Goal: Task Accomplishment & Management: Manage account settings

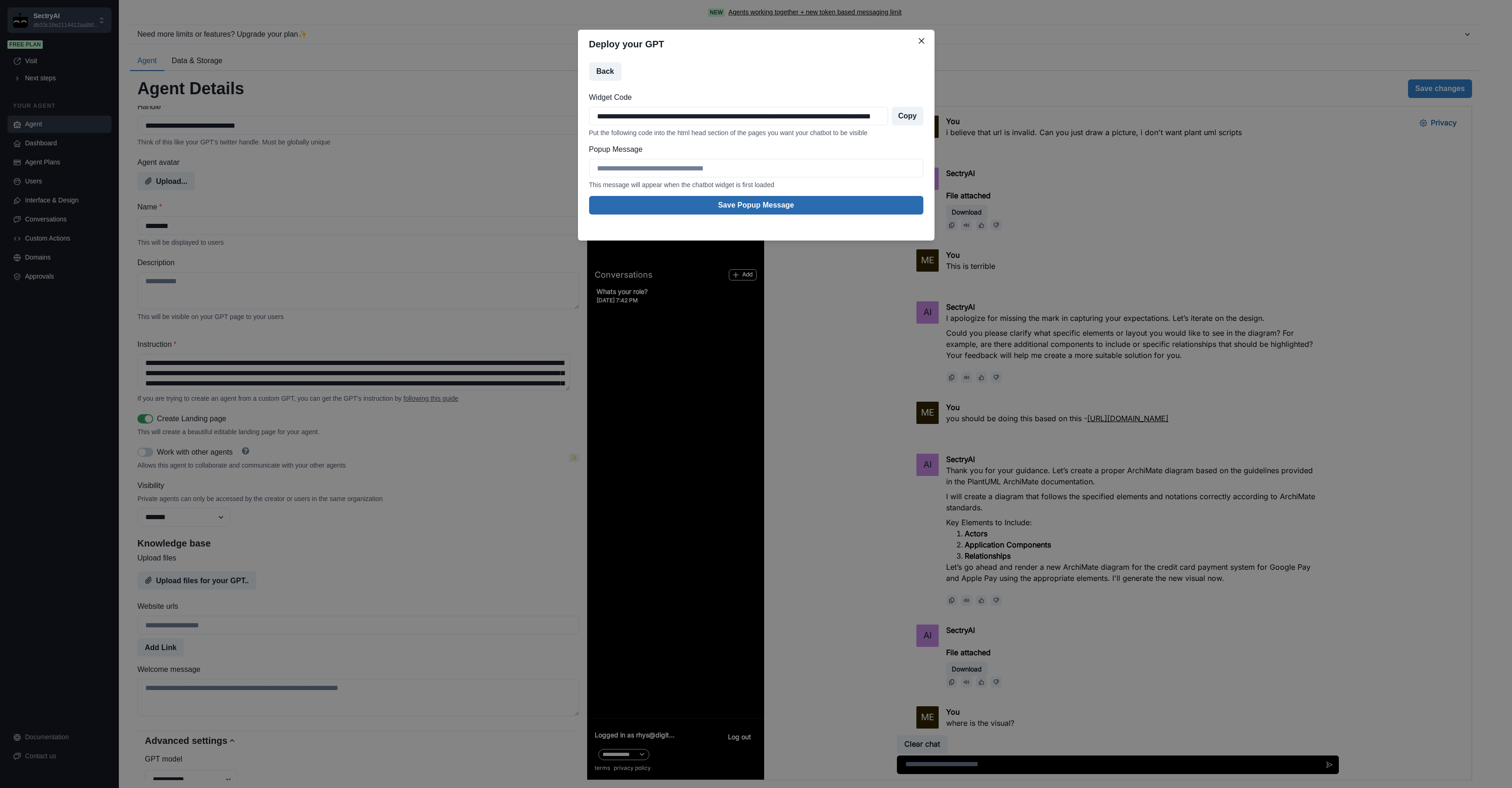
scroll to position [1998, 0]
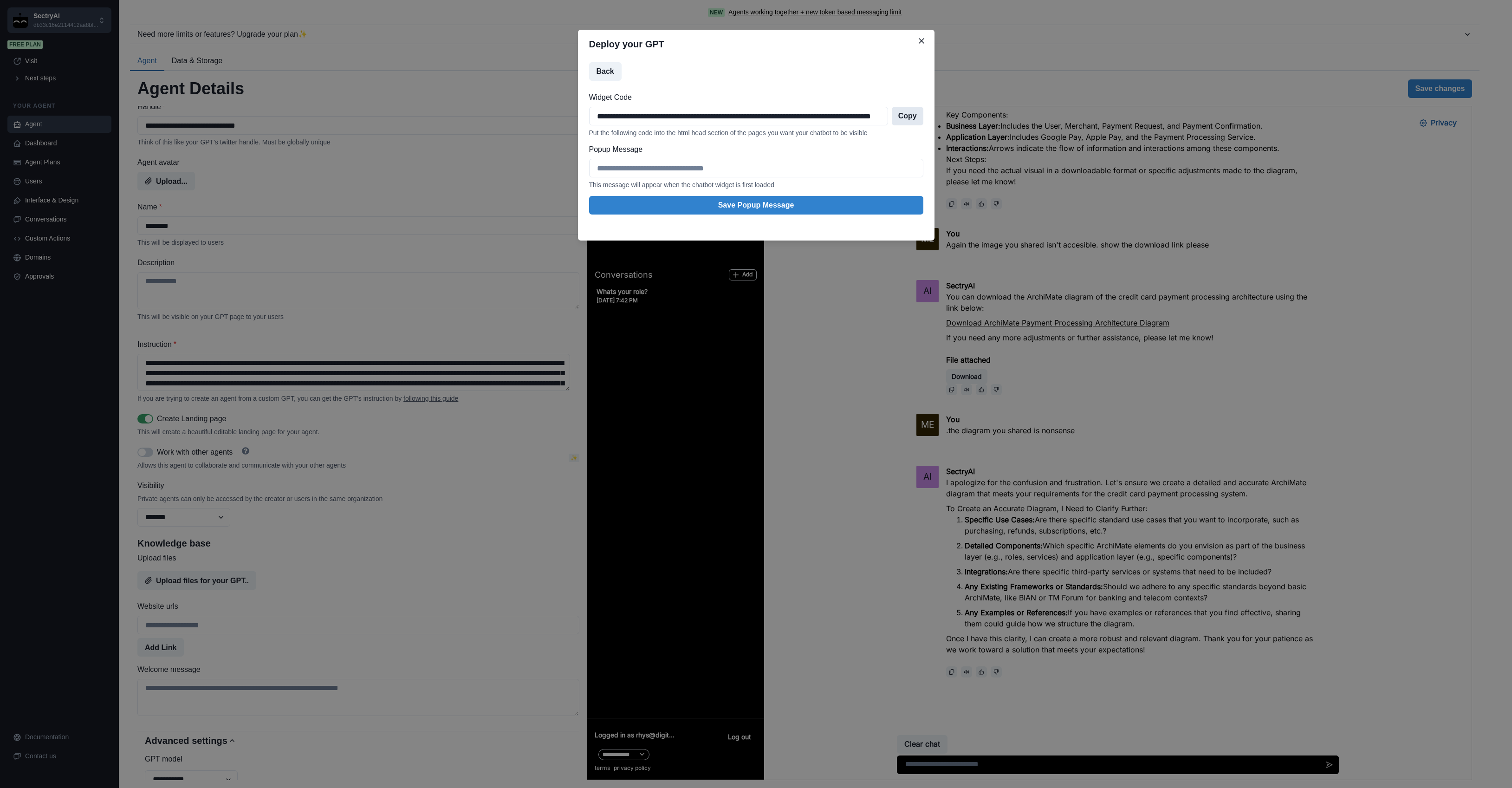
click at [904, 118] on button "Copy" at bounding box center [908, 116] width 32 height 18
click at [907, 115] on button "Copy" at bounding box center [908, 116] width 32 height 18
click at [691, 171] on input "Popup Message" at bounding box center [756, 168] width 334 height 18
type input "**********"
click at [738, 206] on button "Save Popup Message" at bounding box center [756, 204] width 334 height 18
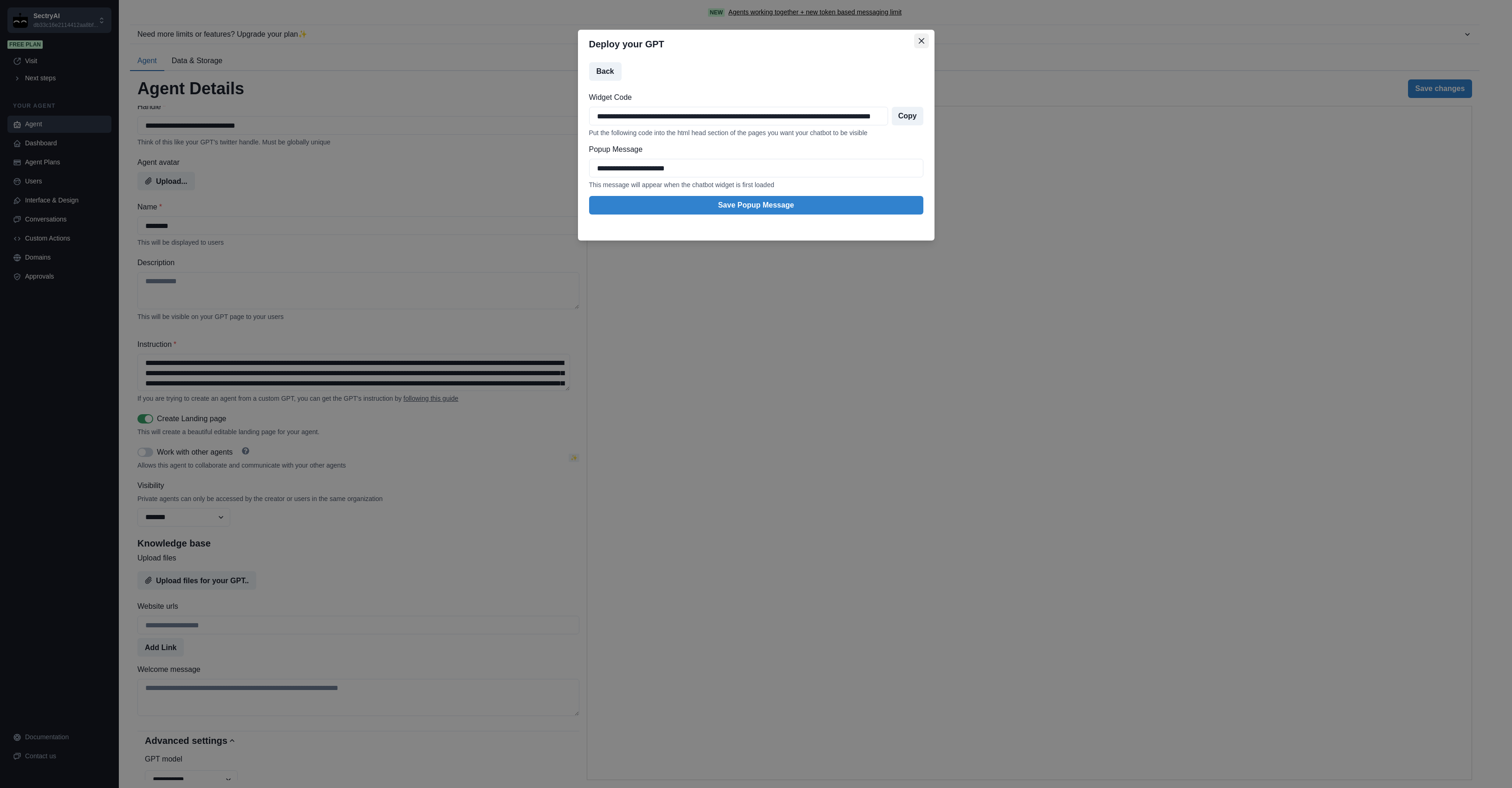
click at [922, 39] on icon "Close" at bounding box center [922, 40] width 5 height 5
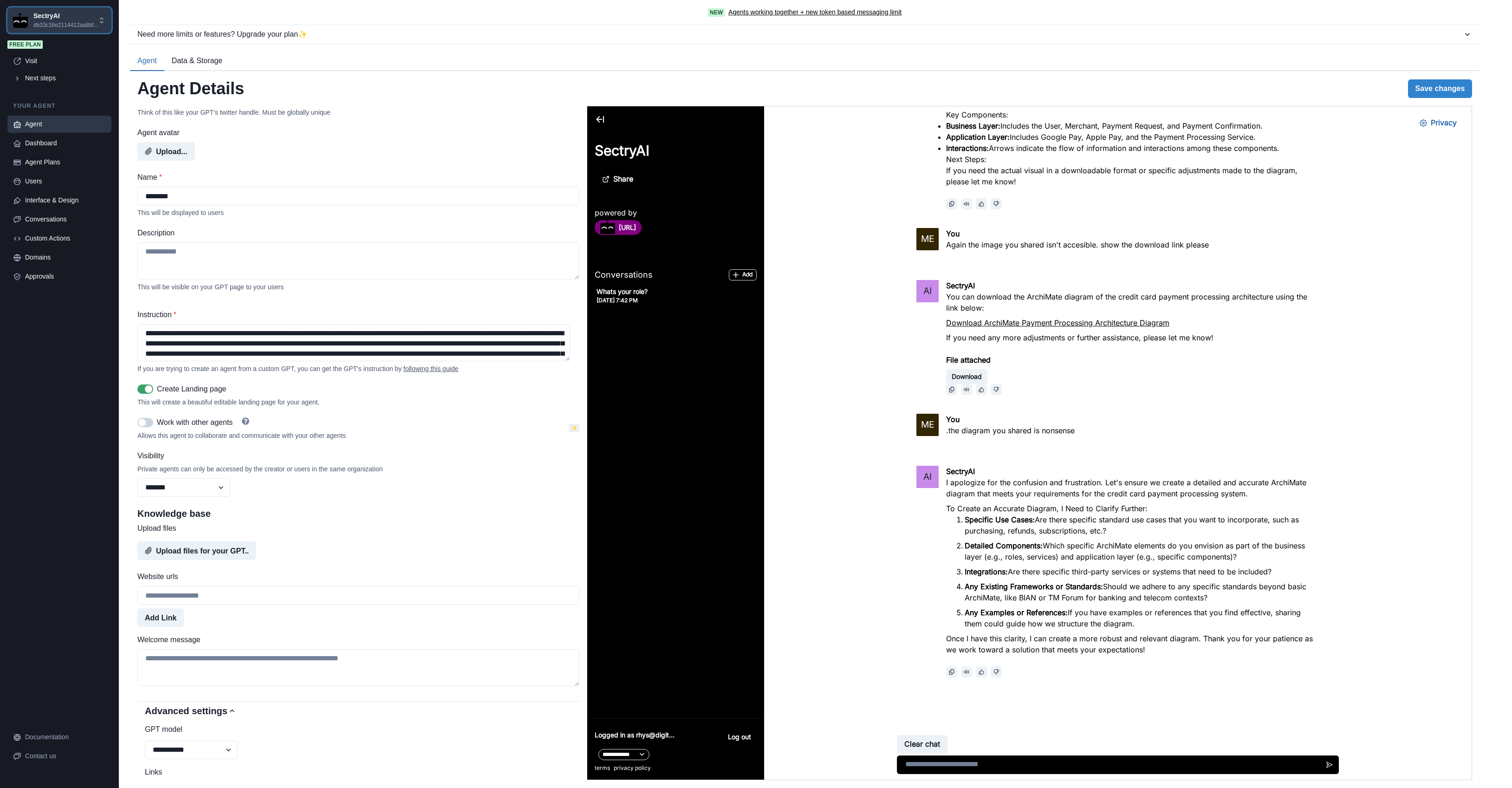
scroll to position [35, 0]
click at [204, 491] on select "******* ******** ******" at bounding box center [184, 487] width 93 height 18
click at [138, 481] on select "******* ******** ******" at bounding box center [184, 487] width 93 height 18
click at [216, 492] on select "******* ******** ******" at bounding box center [184, 487] width 93 height 18
select select "********"
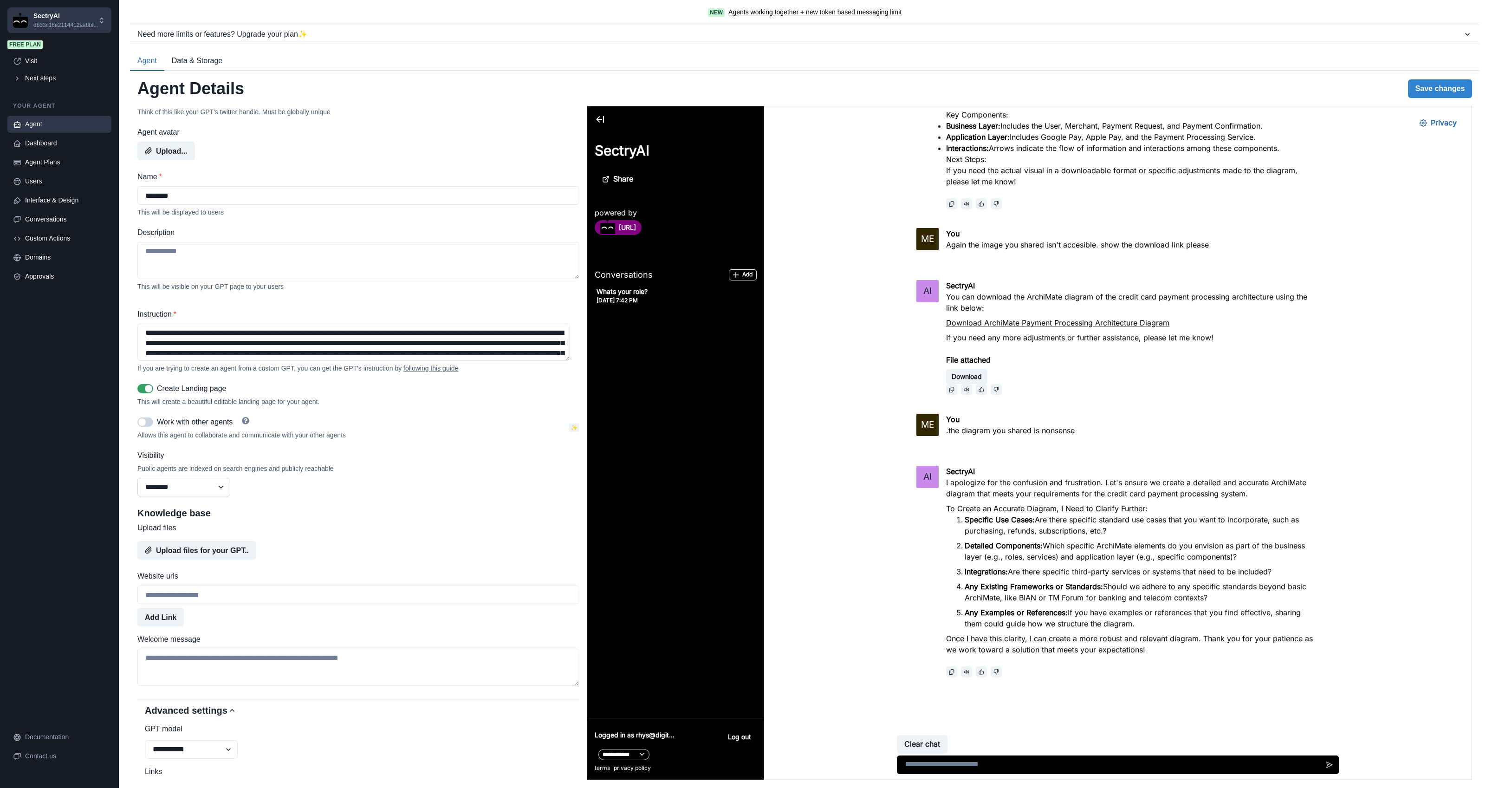
click at [138, 481] on select "******* ******** ******" at bounding box center [184, 487] width 93 height 18
click at [1427, 94] on button "Save changes" at bounding box center [1441, 89] width 65 height 18
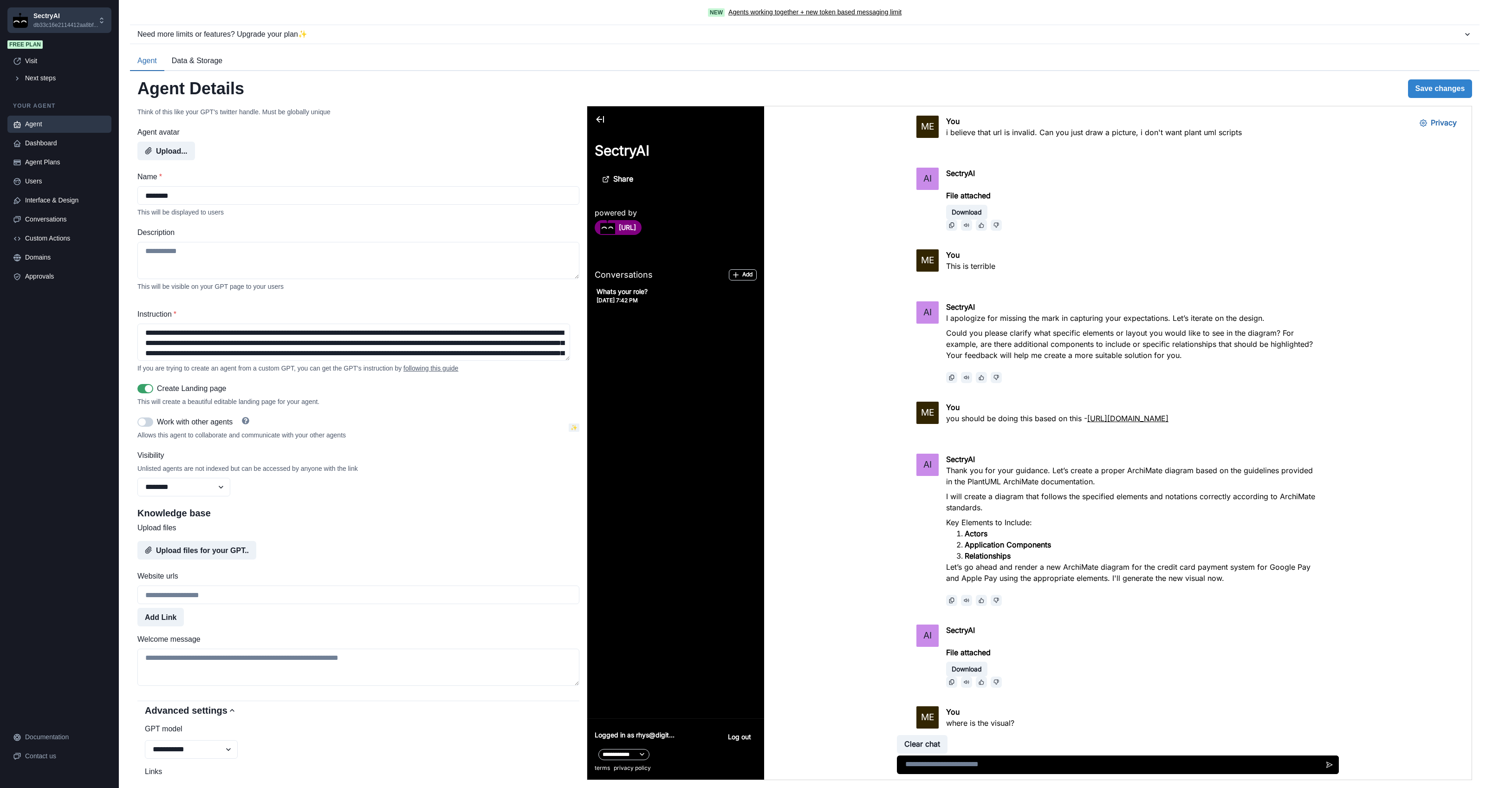
scroll to position [1998, 0]
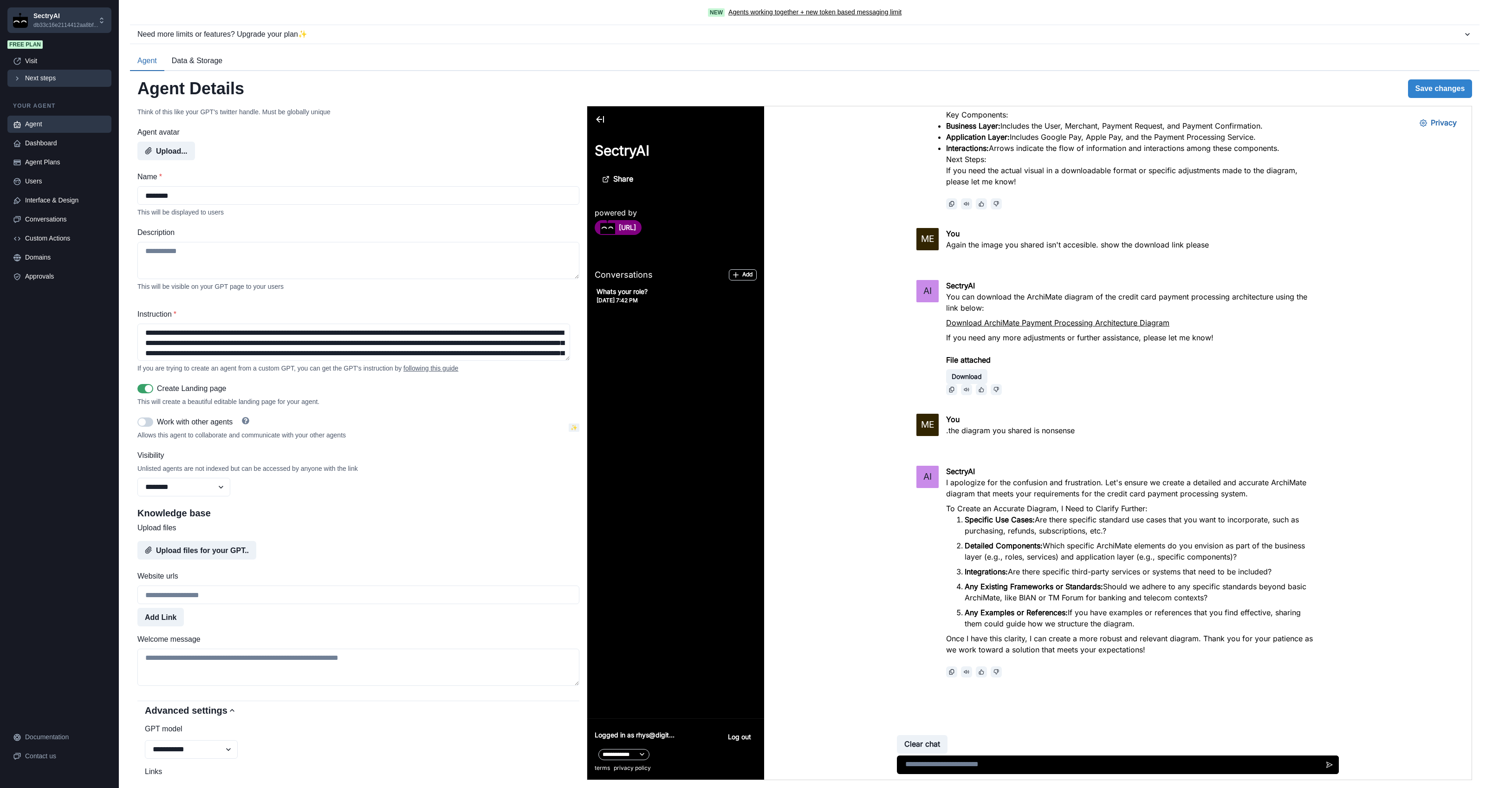
click at [24, 75] on link "Next steps" at bounding box center [59, 78] width 104 height 18
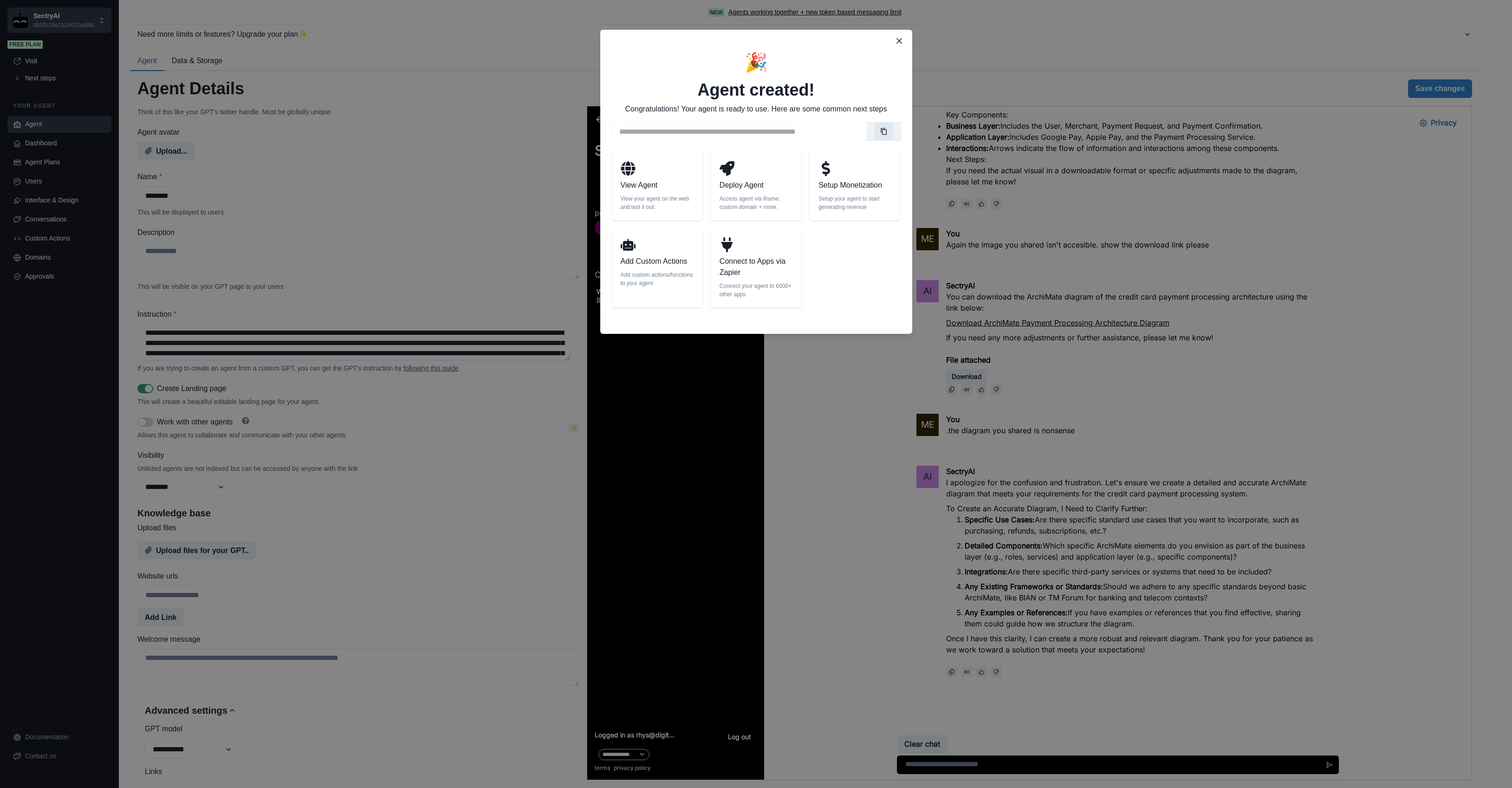
click at [885, 132] on icon "Copy link" at bounding box center [884, 132] width 7 height 7
click at [740, 261] on p "Connect to Apps via Zapier" at bounding box center [755, 267] width 73 height 22
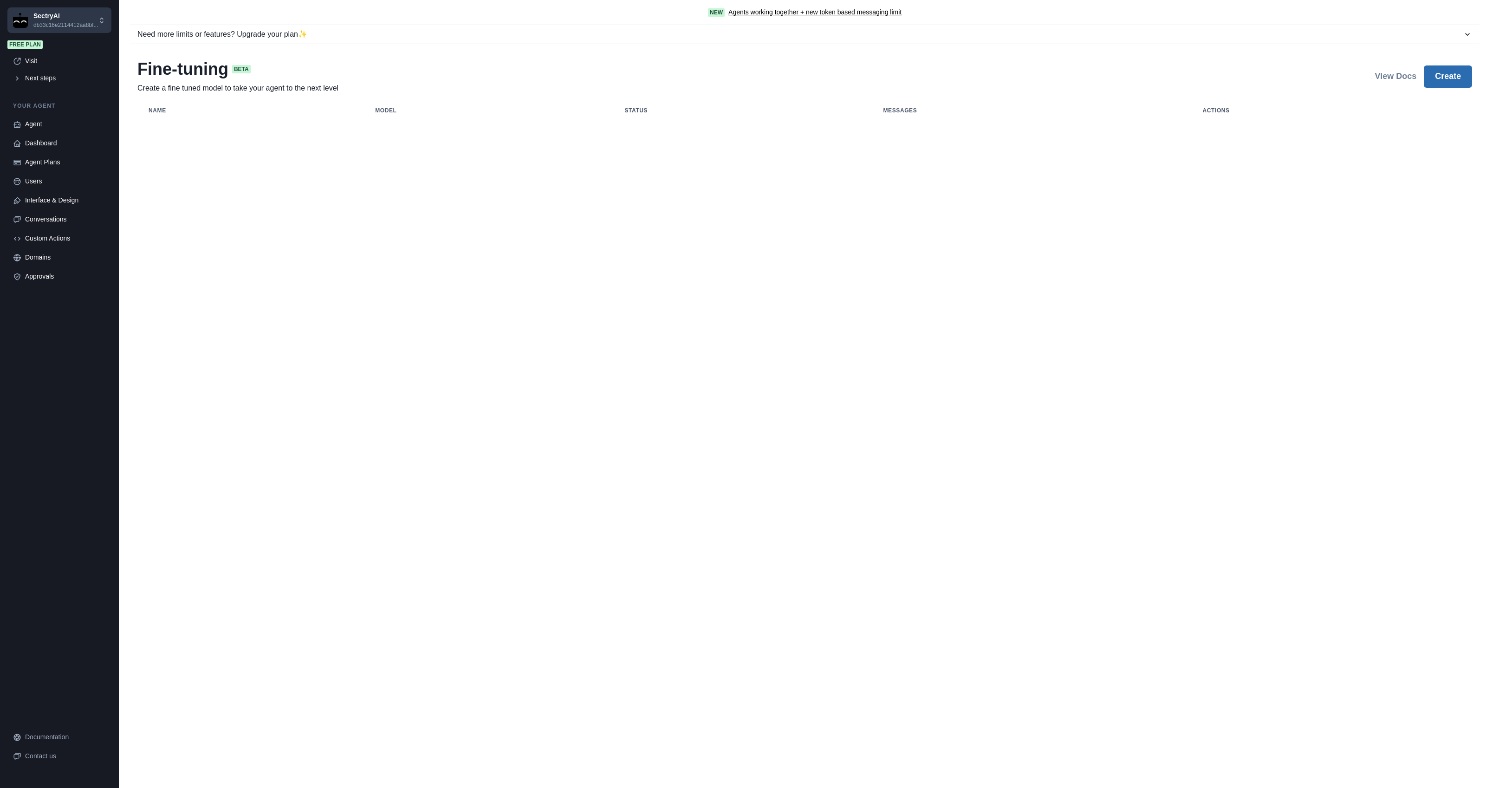
click at [1437, 75] on button "Create" at bounding box center [1448, 76] width 48 height 22
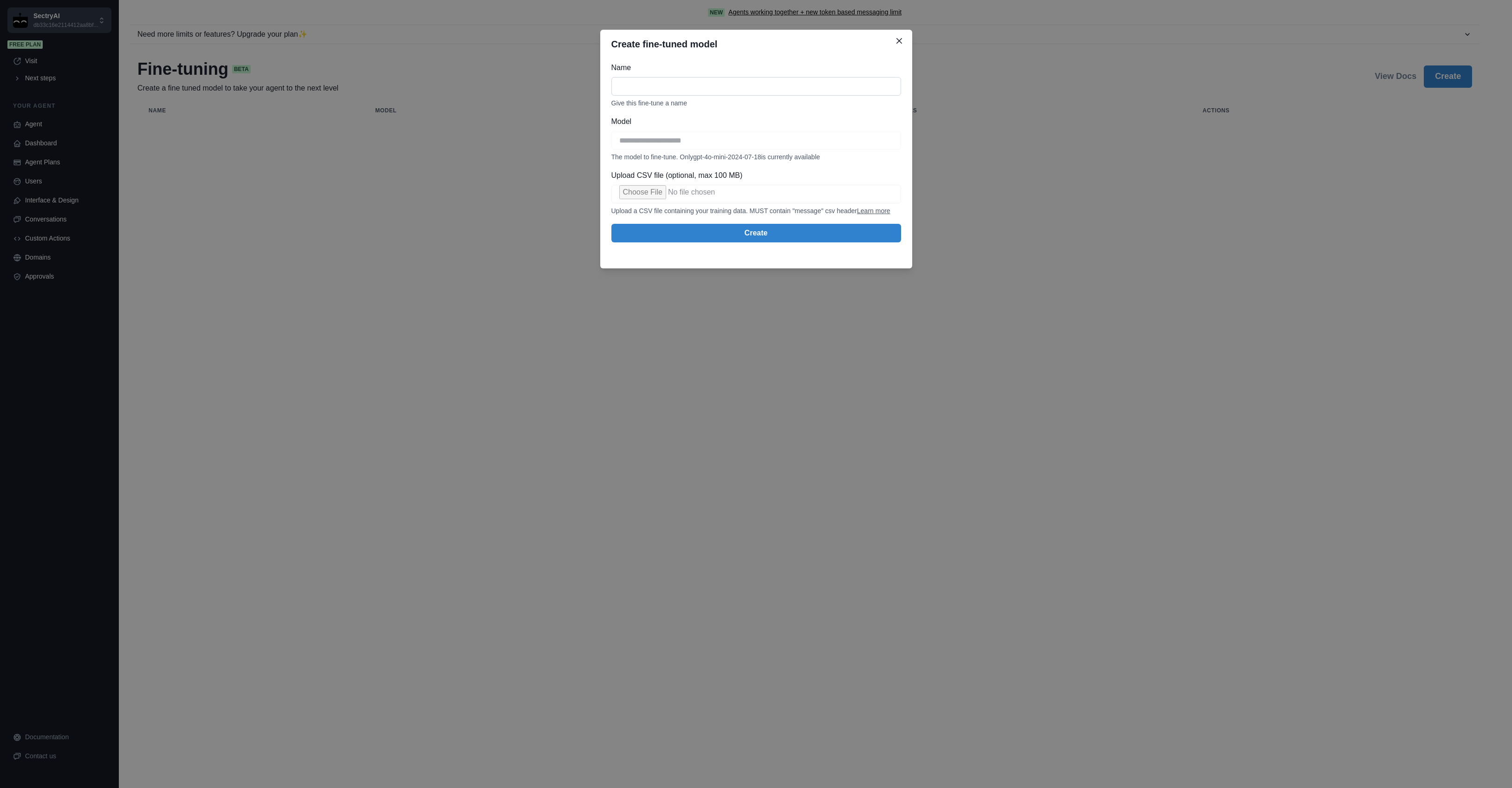
click at [655, 89] on input "Name" at bounding box center [756, 86] width 289 height 18
type input "********"
click at [899, 43] on icon "Close" at bounding box center [899, 40] width 5 height 5
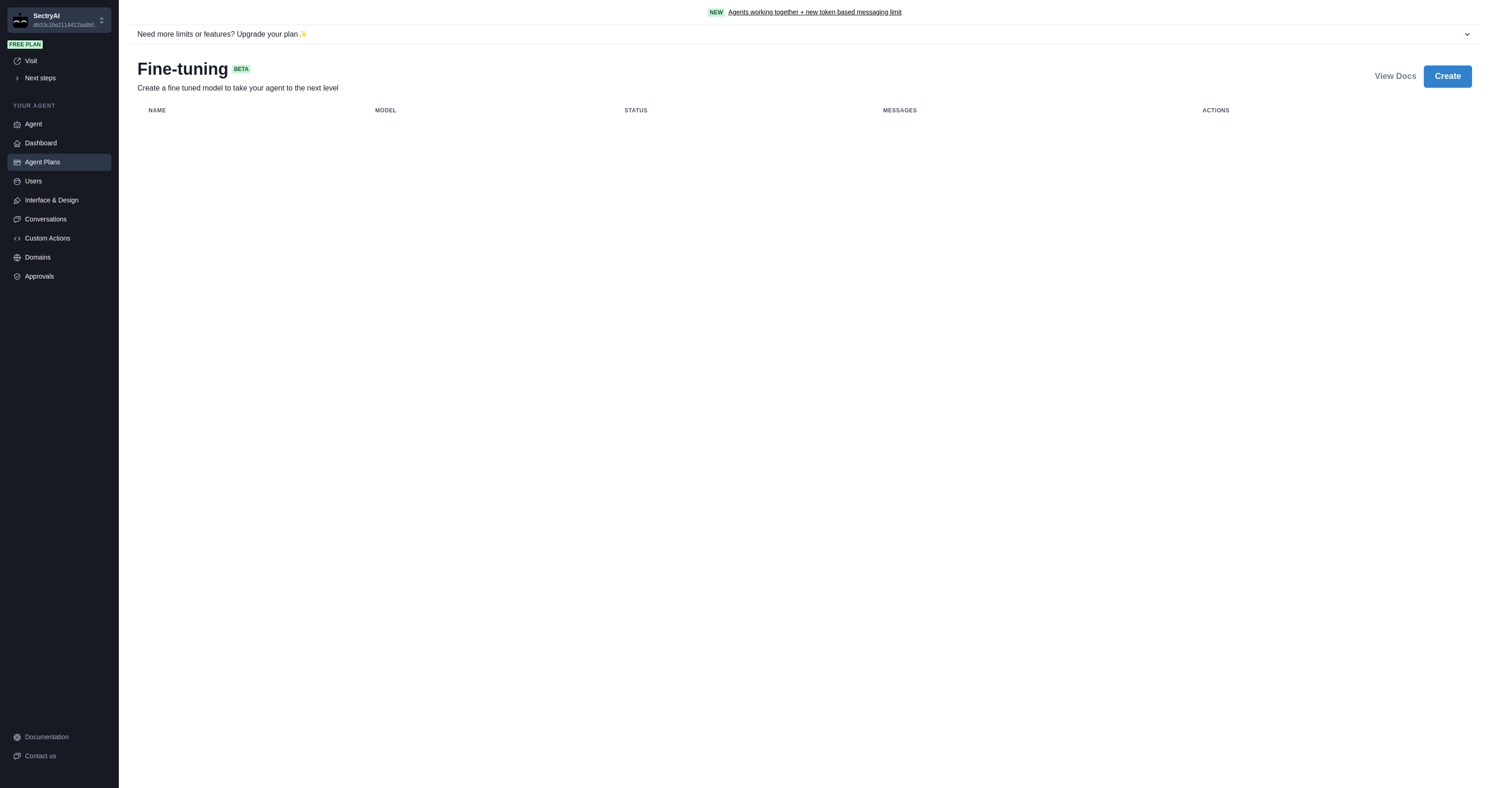
click at [49, 159] on div "Agent Plans" at bounding box center [66, 161] width 81 height 10
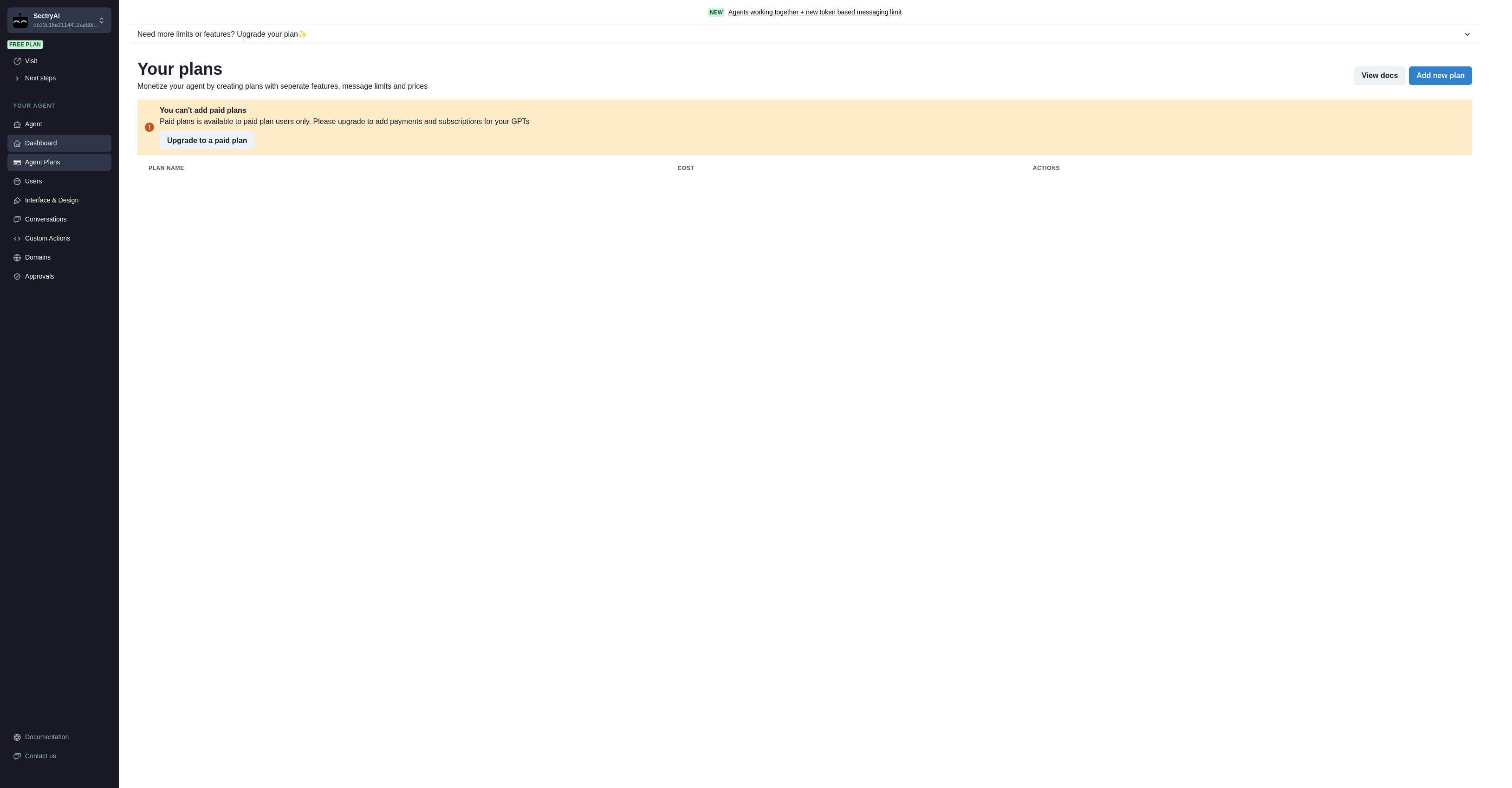
click at [34, 147] on div "Dashboard" at bounding box center [66, 143] width 81 height 10
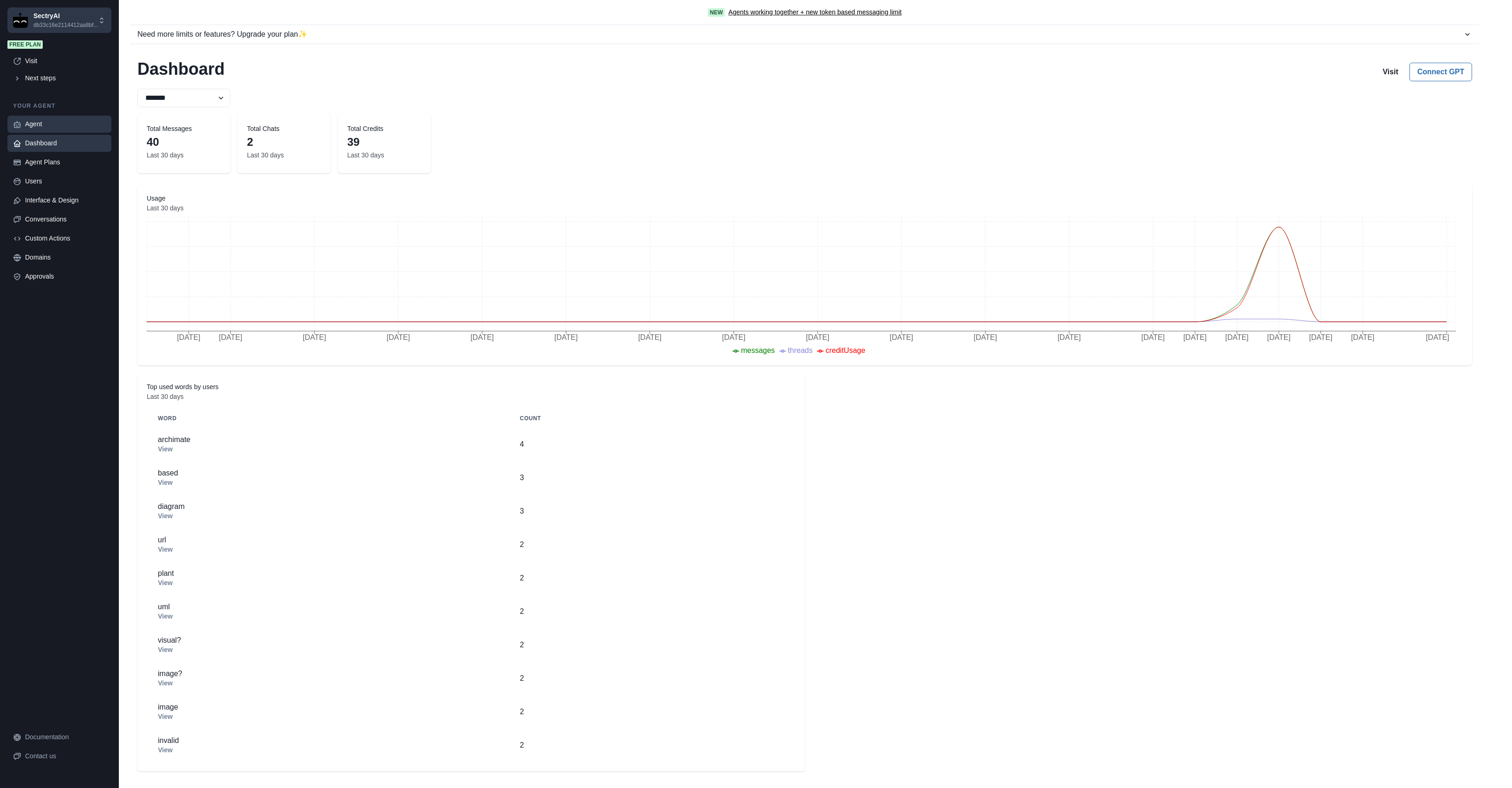
click at [38, 124] on div "Agent" at bounding box center [66, 124] width 81 height 10
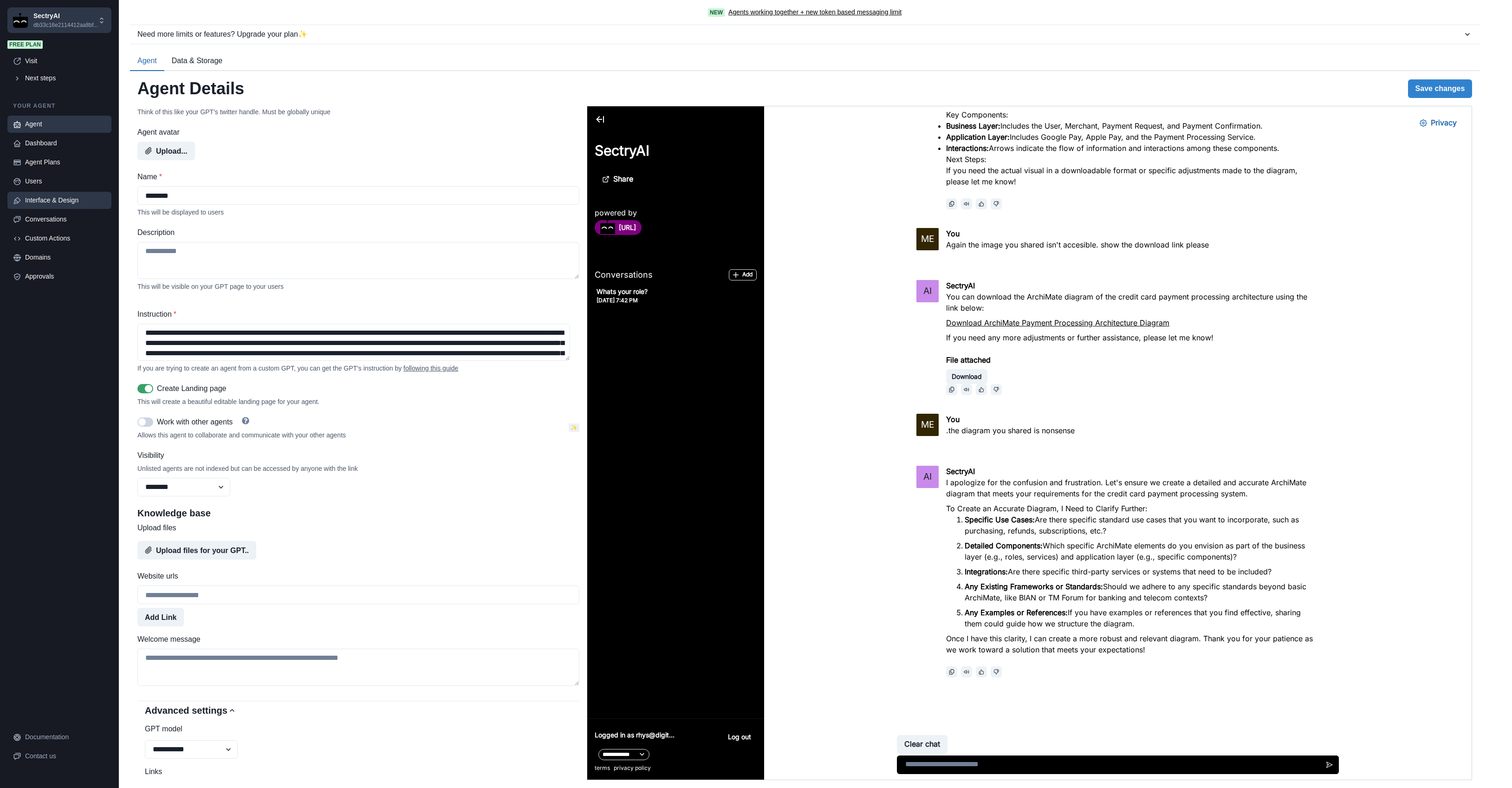
click at [55, 203] on div "Interface & Design" at bounding box center [66, 200] width 81 height 10
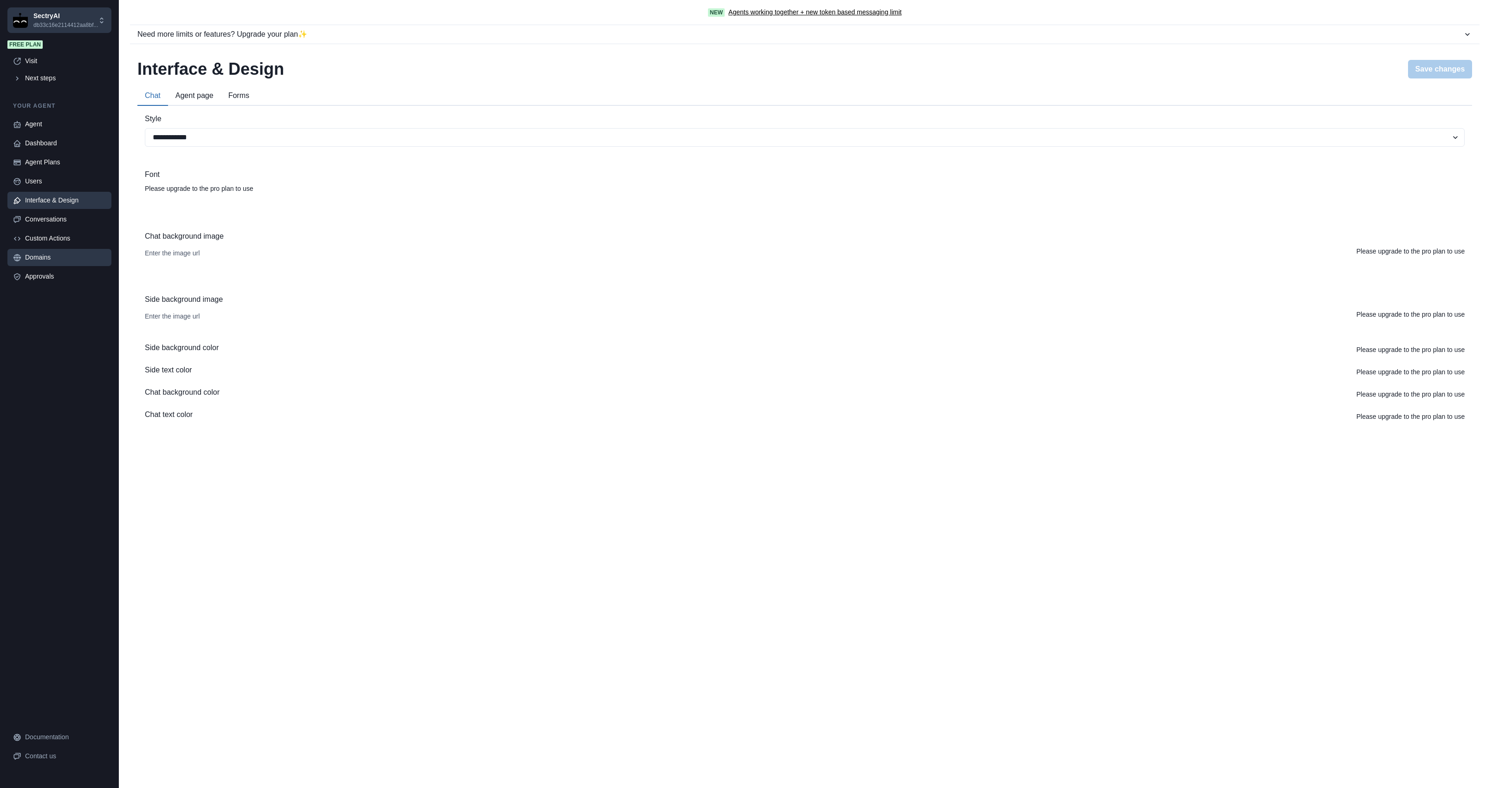
click at [46, 256] on div "Domains" at bounding box center [66, 257] width 81 height 10
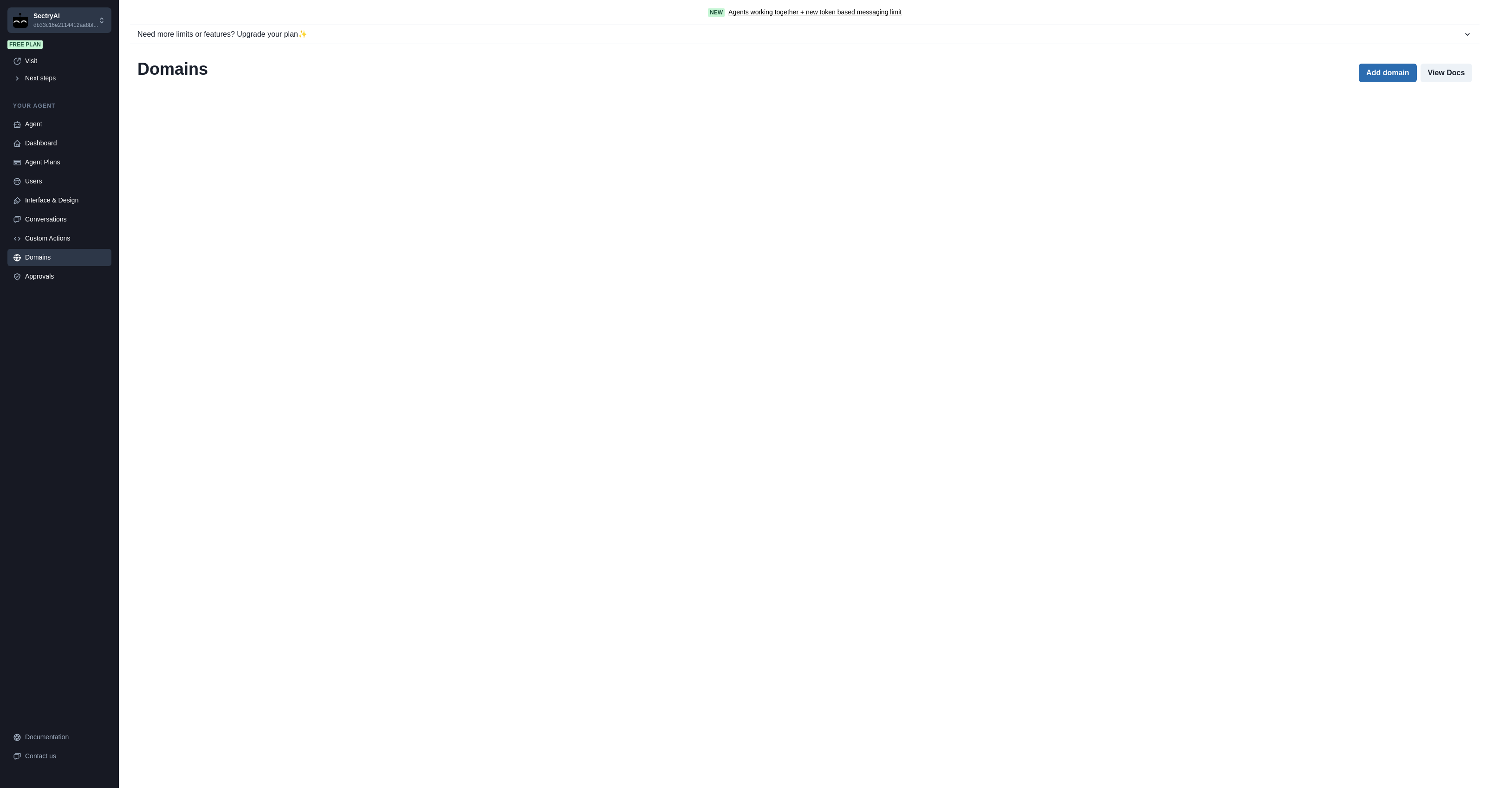
click at [1380, 70] on button "Add domain" at bounding box center [1387, 73] width 58 height 18
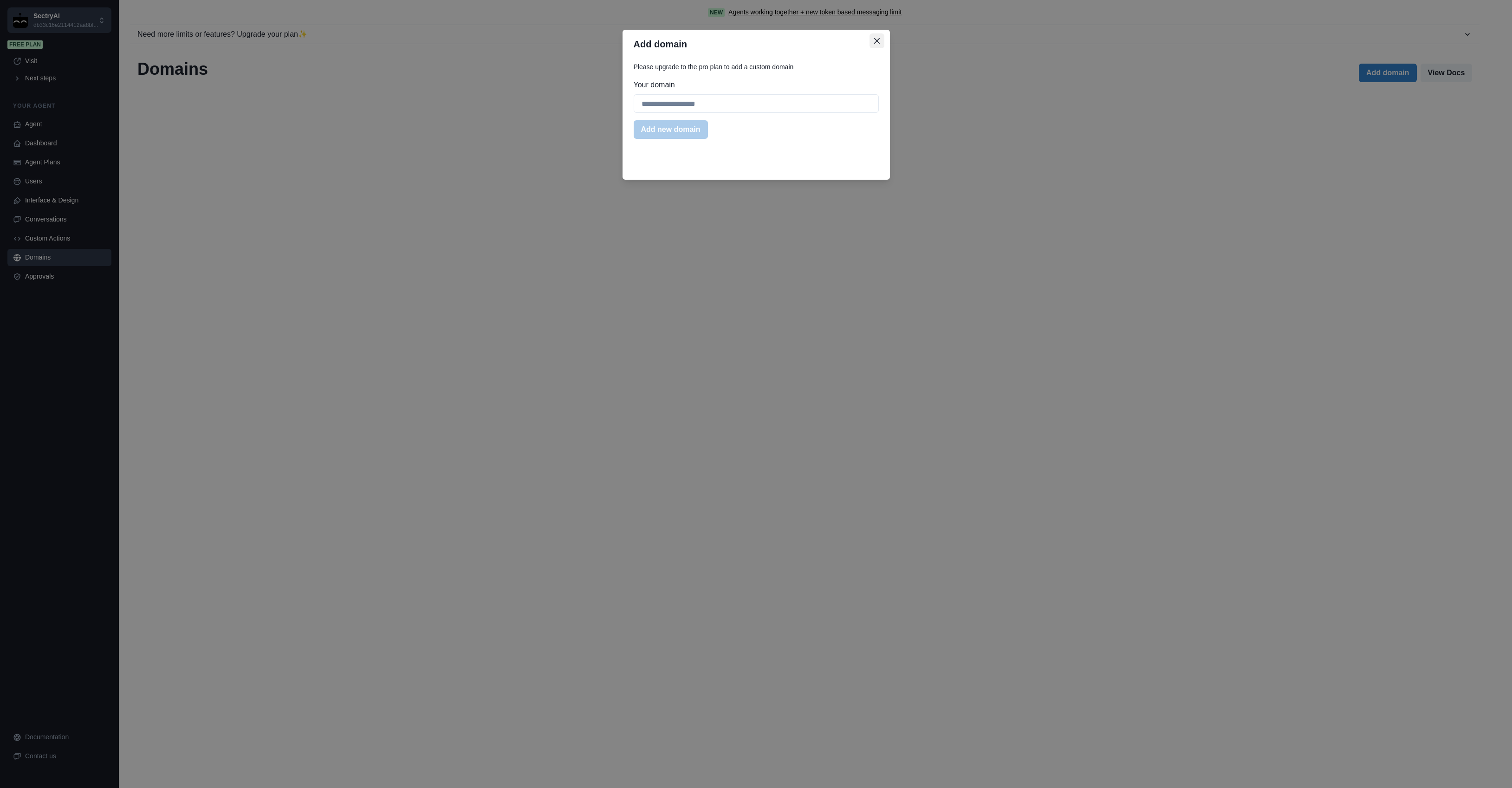
click at [875, 39] on icon "Close" at bounding box center [877, 40] width 5 height 5
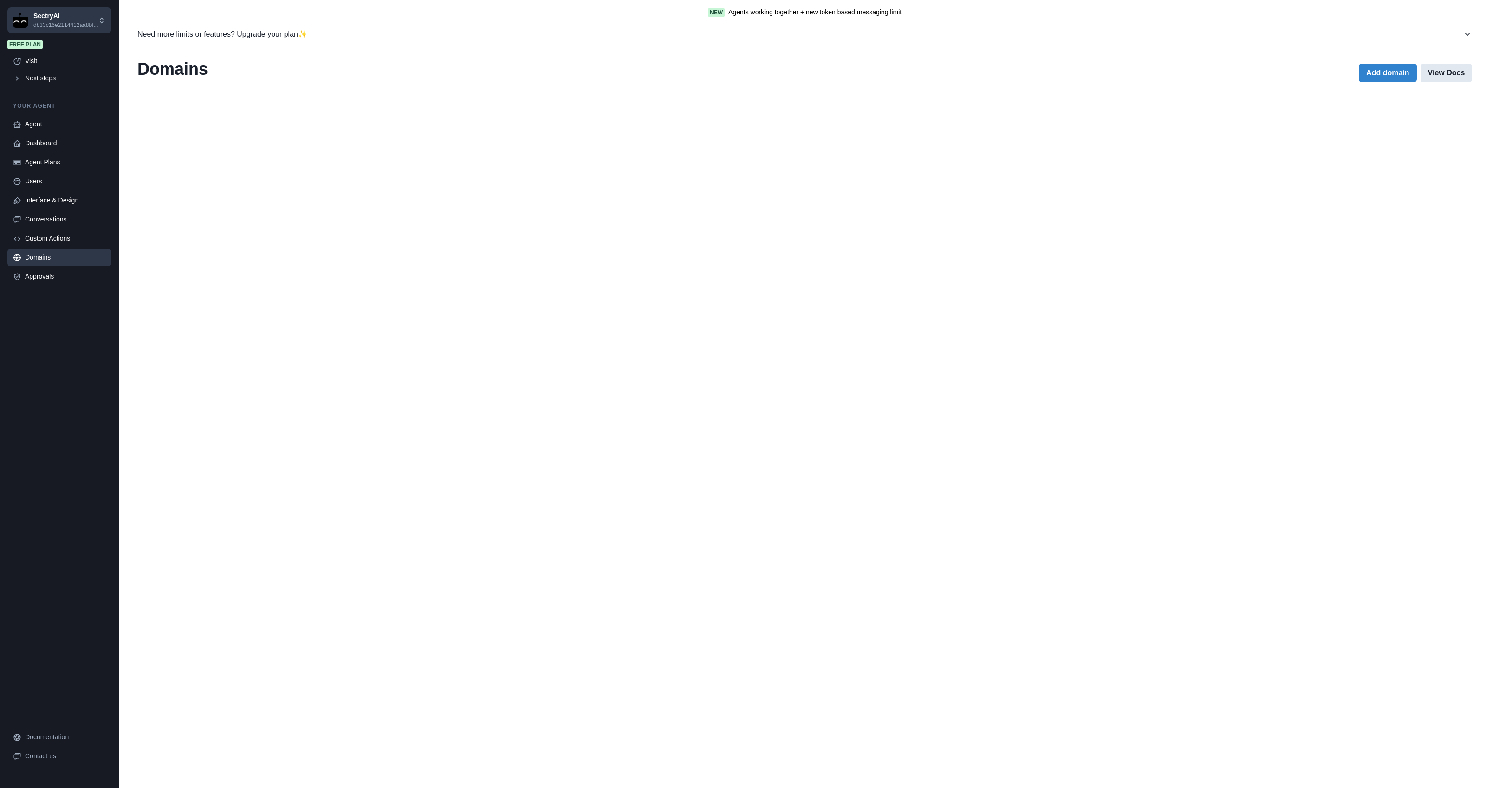
click at [1444, 74] on button "View Docs" at bounding box center [1446, 73] width 52 height 18
click at [47, 81] on div "Next steps" at bounding box center [66, 78] width 81 height 10
click at [46, 80] on div "Next steps" at bounding box center [66, 78] width 81 height 10
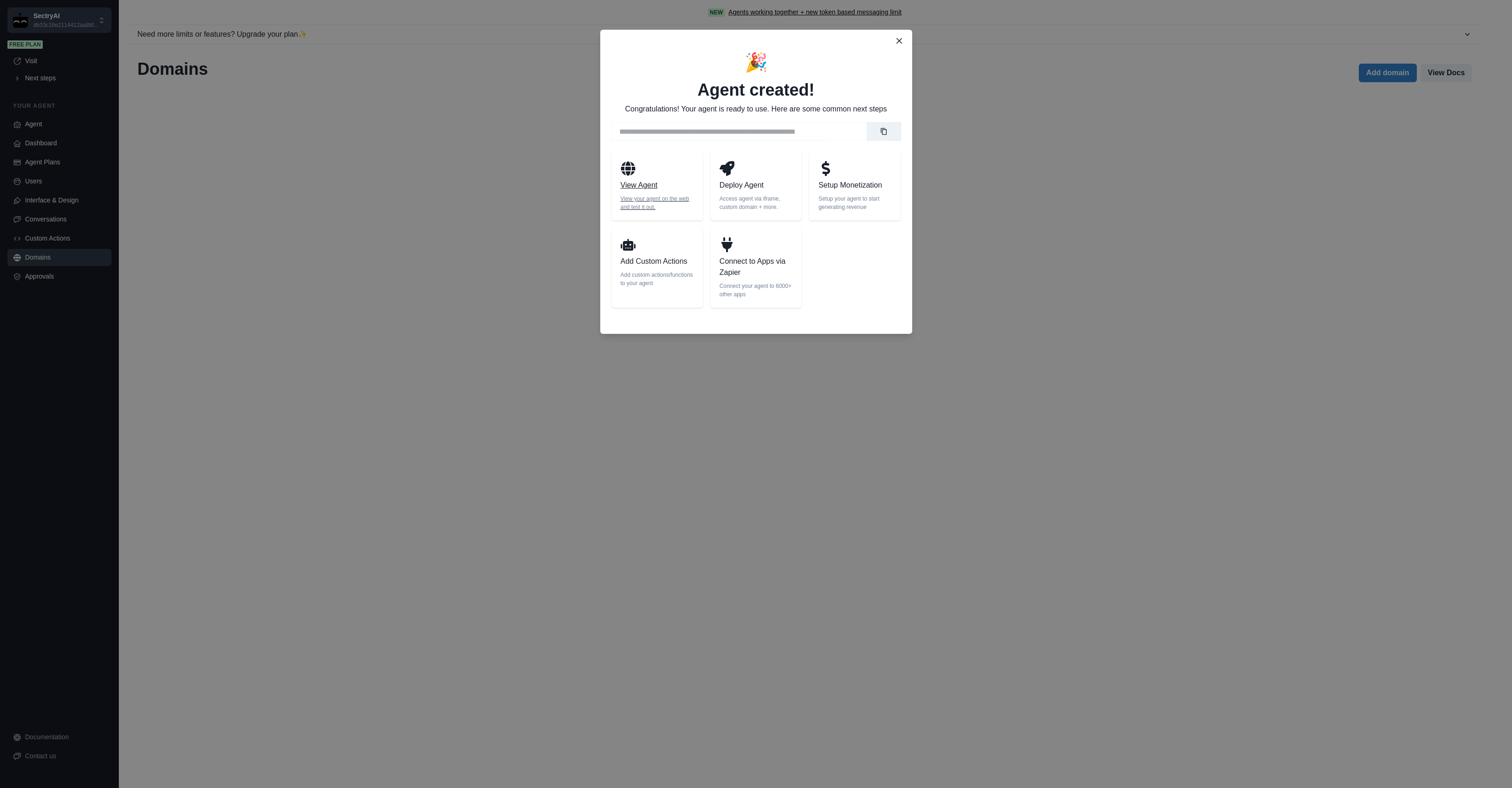
click at [645, 183] on p "View Agent" at bounding box center [657, 185] width 73 height 11
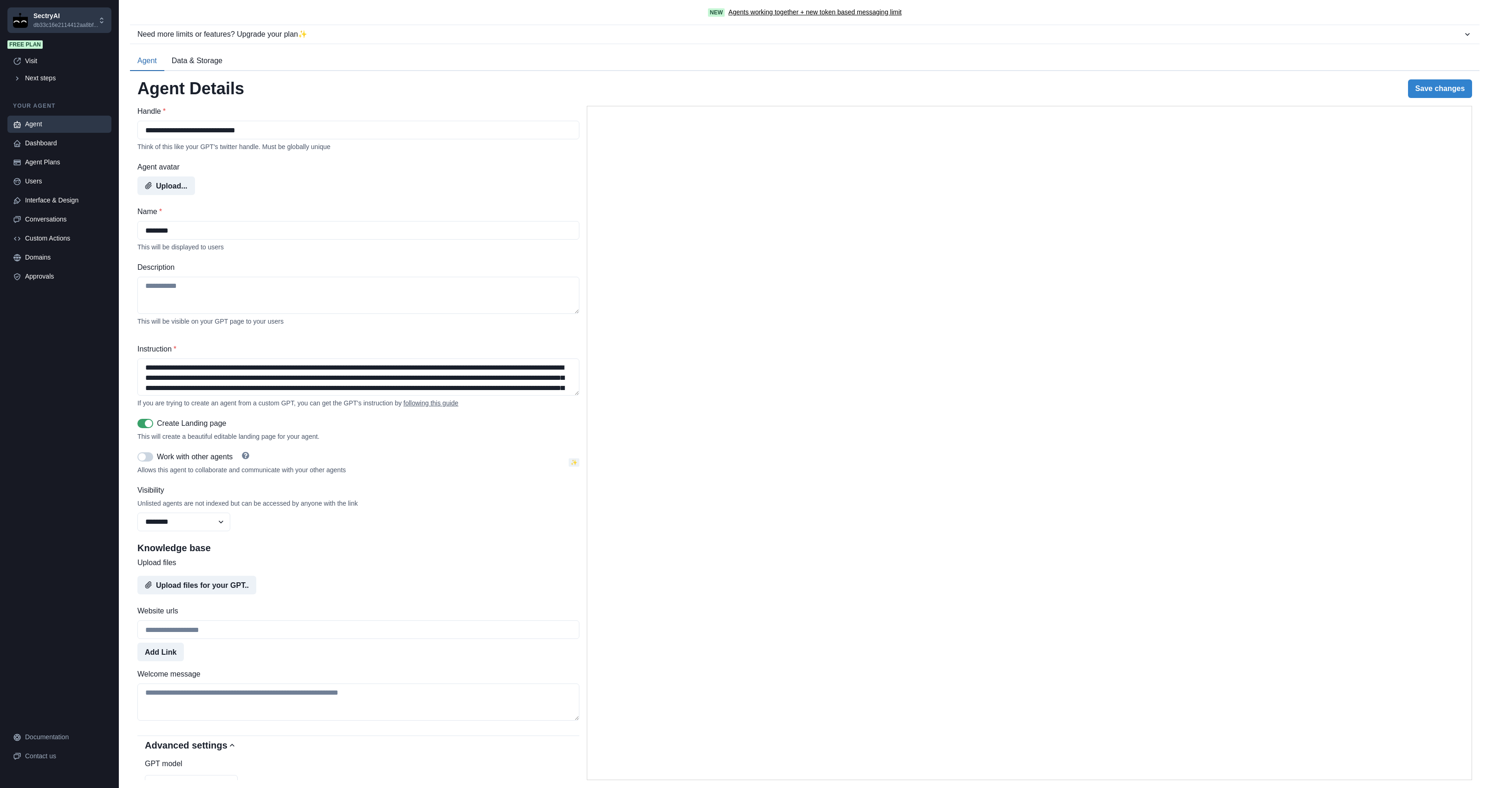
select select "********"
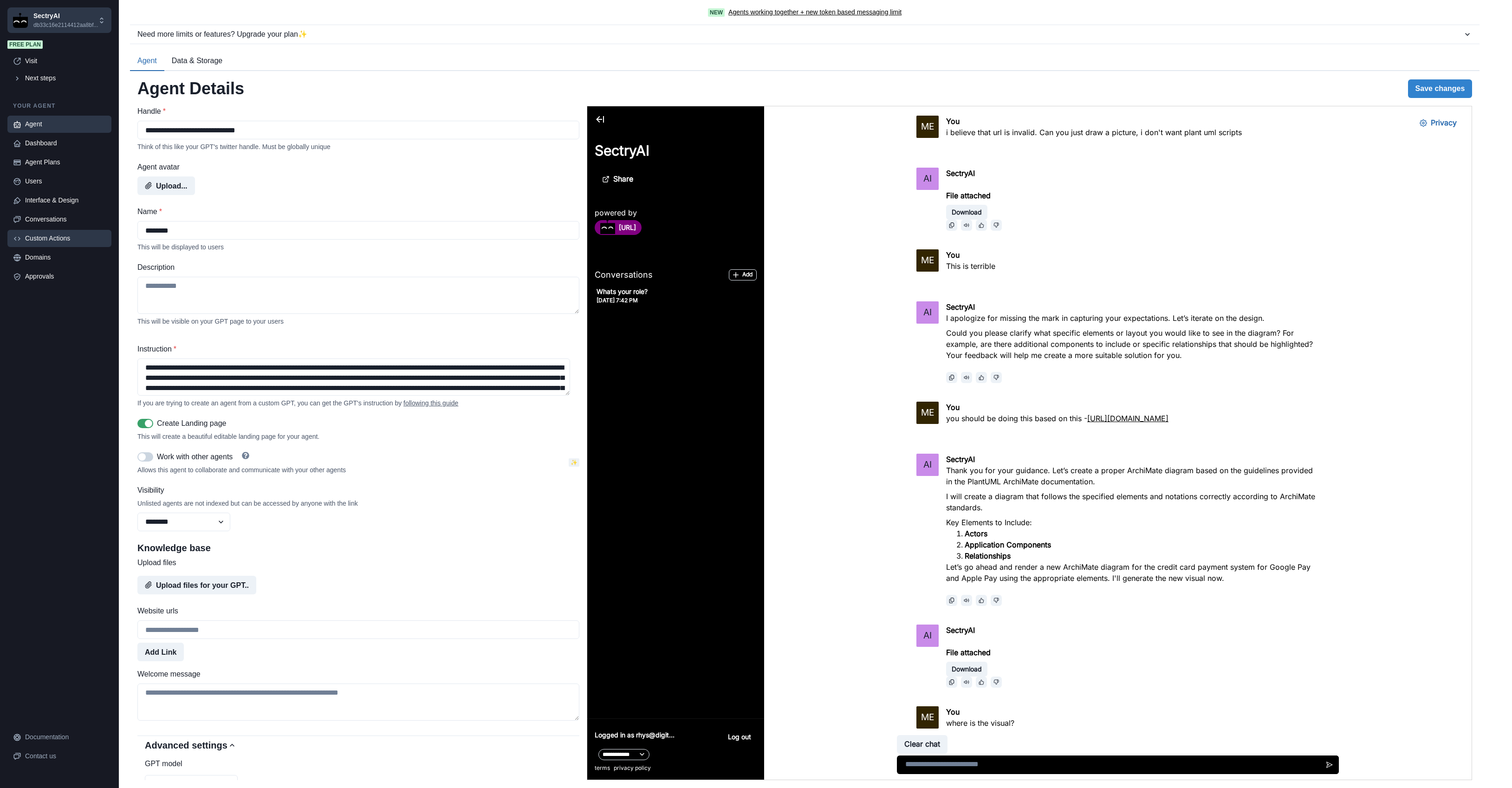
scroll to position [1998, 0]
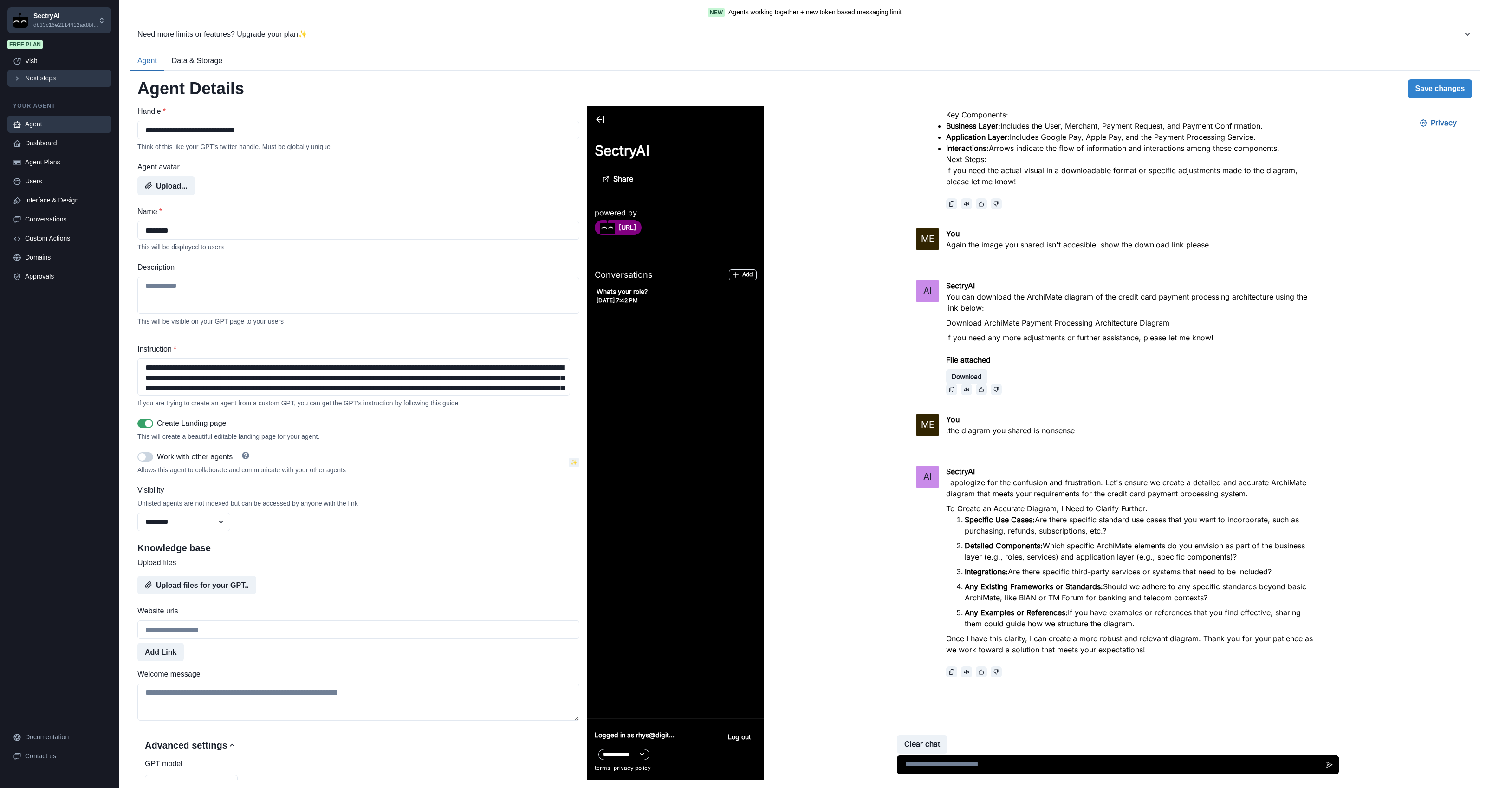
click at [32, 80] on div "Next steps" at bounding box center [66, 78] width 81 height 10
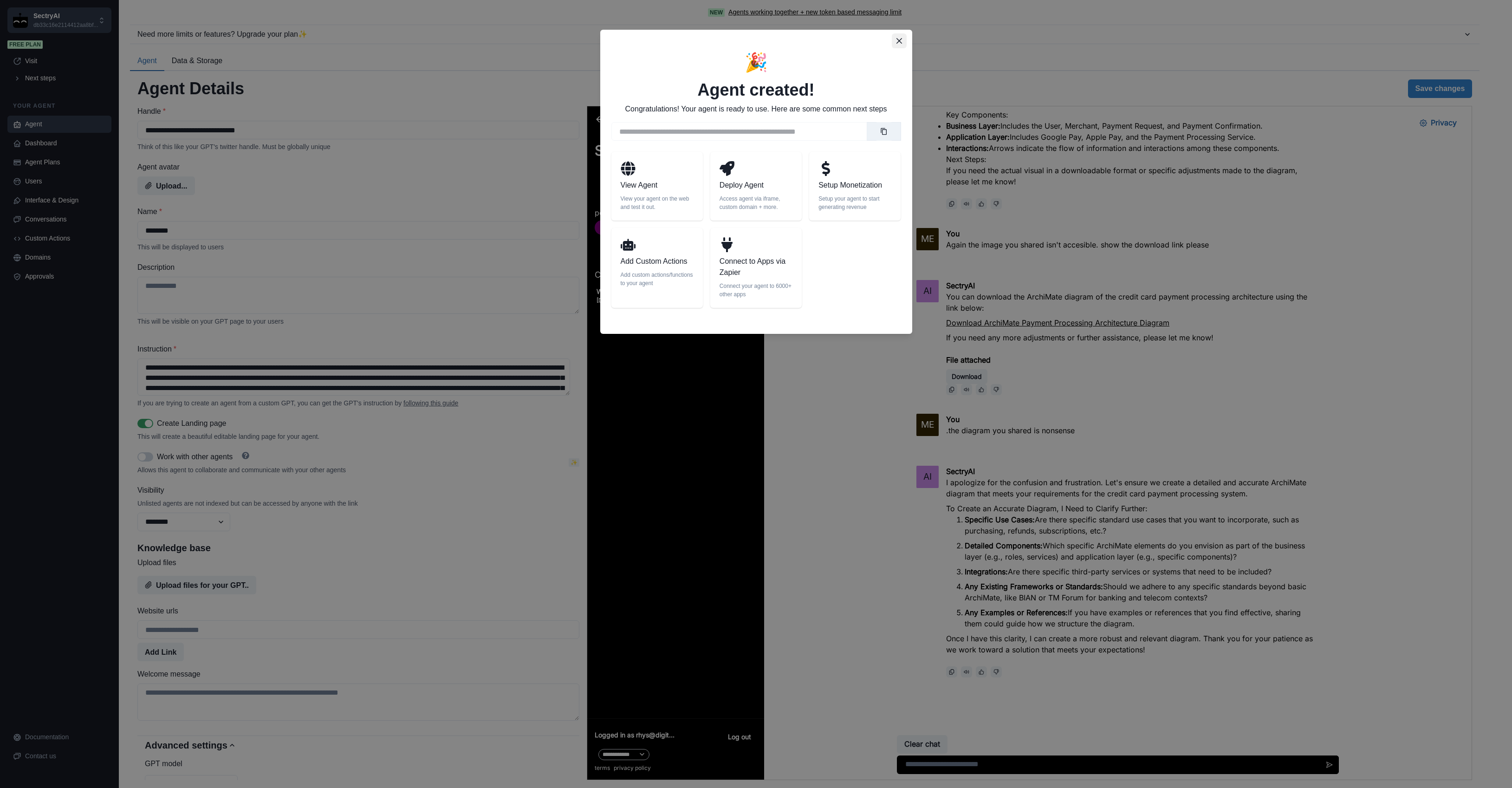
click at [896, 41] on icon "Close" at bounding box center [899, 40] width 5 height 5
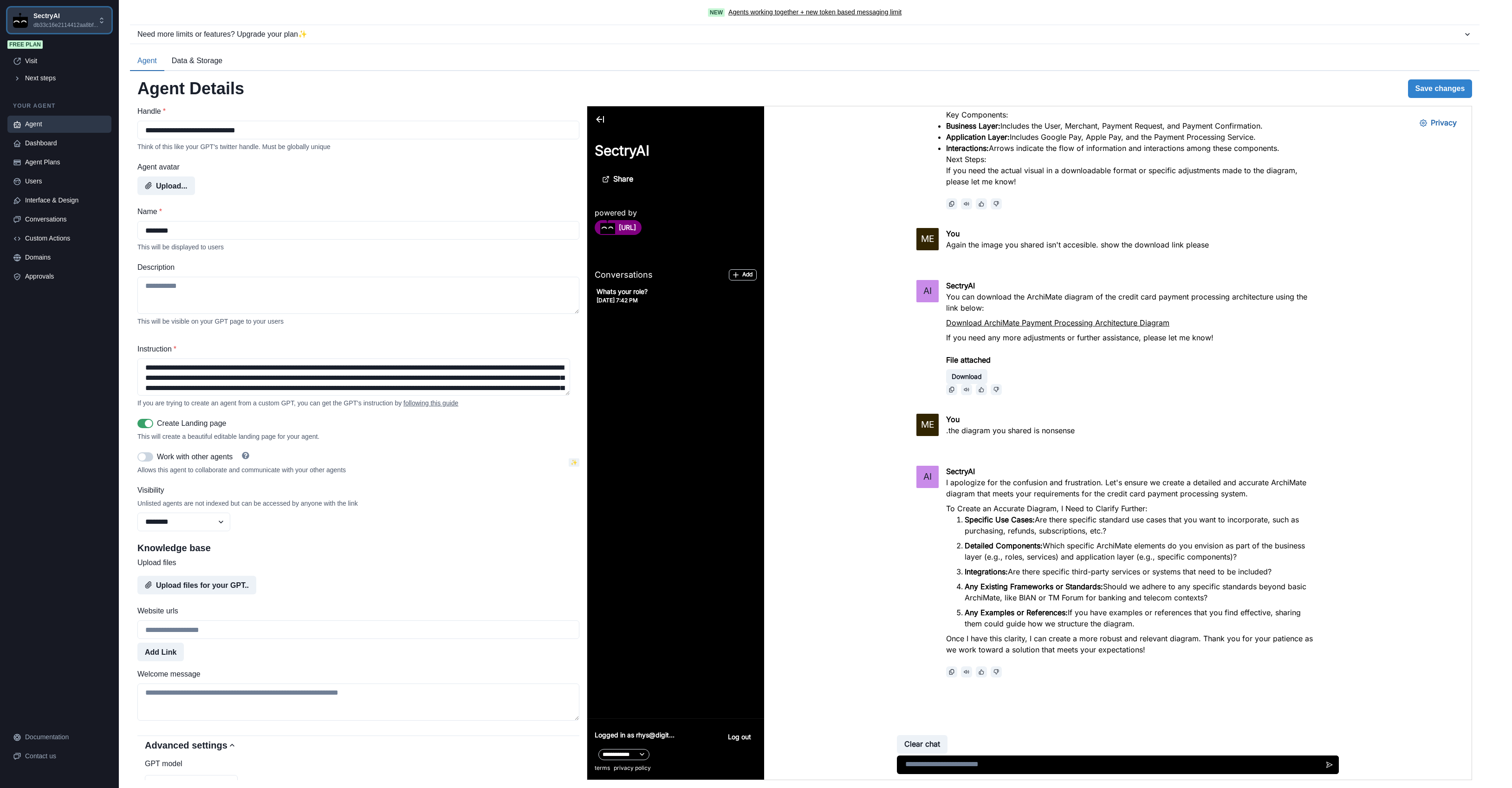
click at [80, 27] on p "db33c16e2114412aa8bf..." at bounding box center [66, 25] width 65 height 9
click at [41, 103] on button "Settings" at bounding box center [68, 100] width 110 height 15
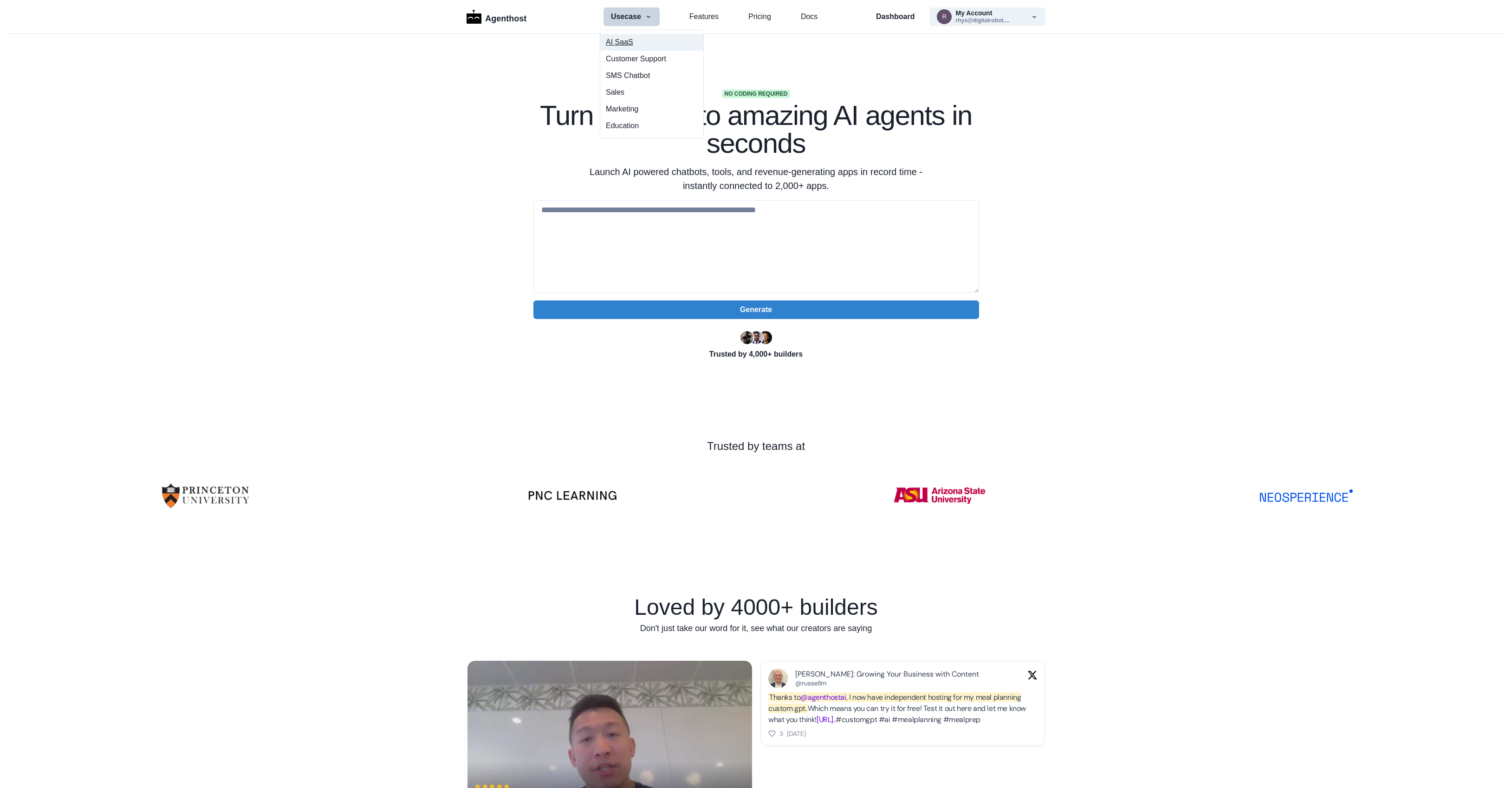
click at [624, 44] on button "AI SaaS" at bounding box center [652, 42] width 103 height 17
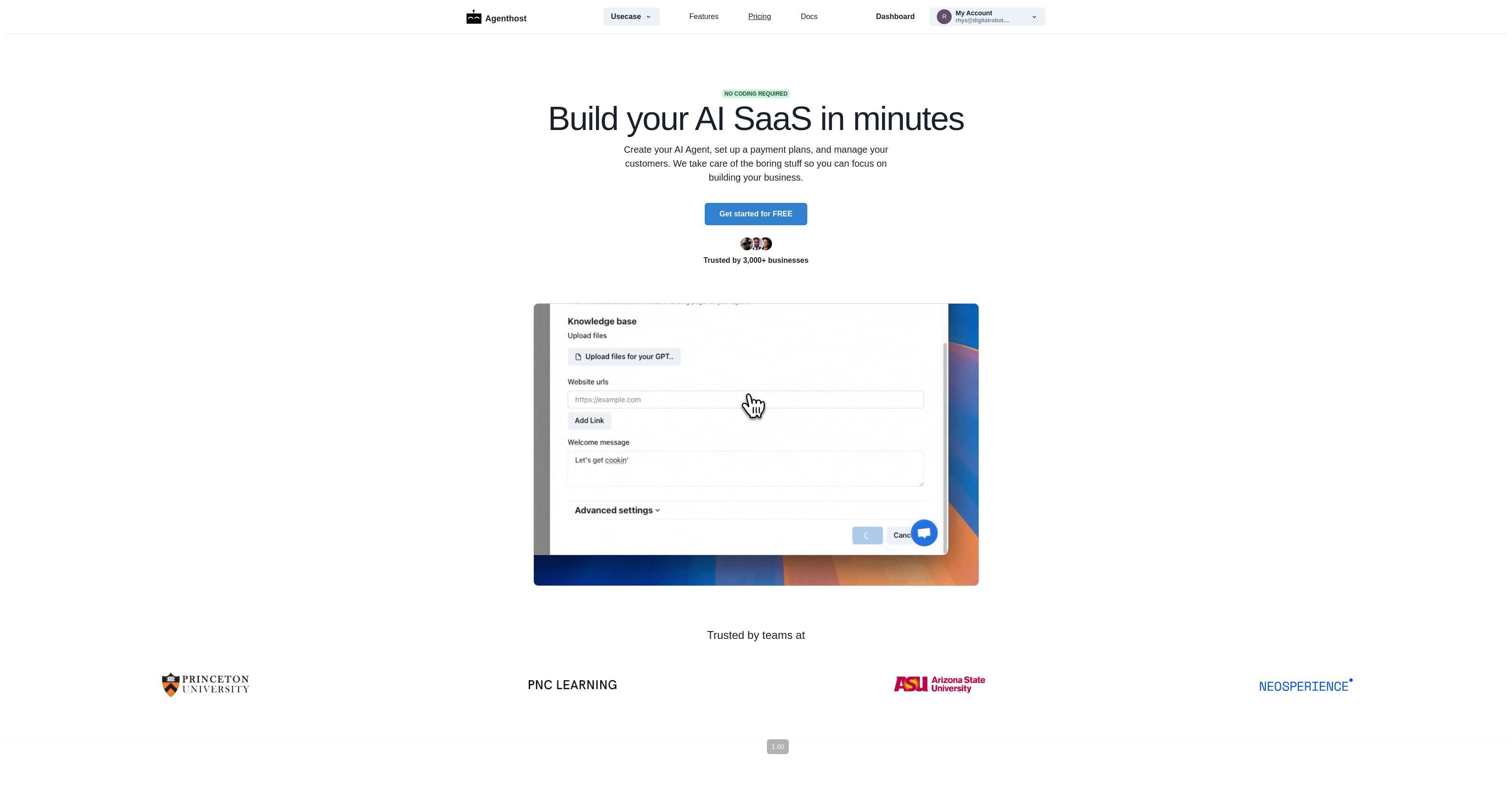
click at [760, 19] on link "Pricing" at bounding box center [760, 17] width 23 height 11
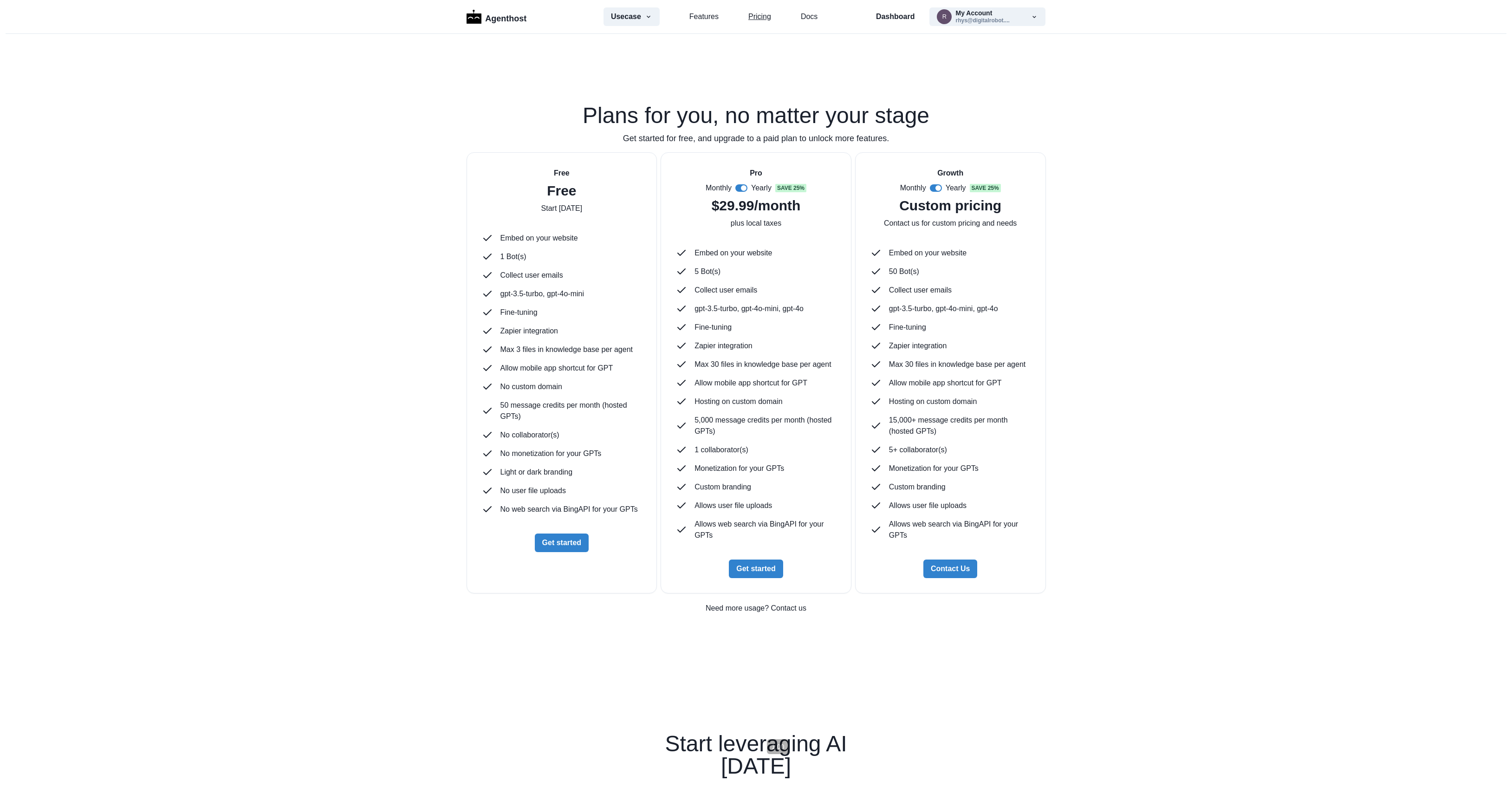
scroll to position [2375, 0]
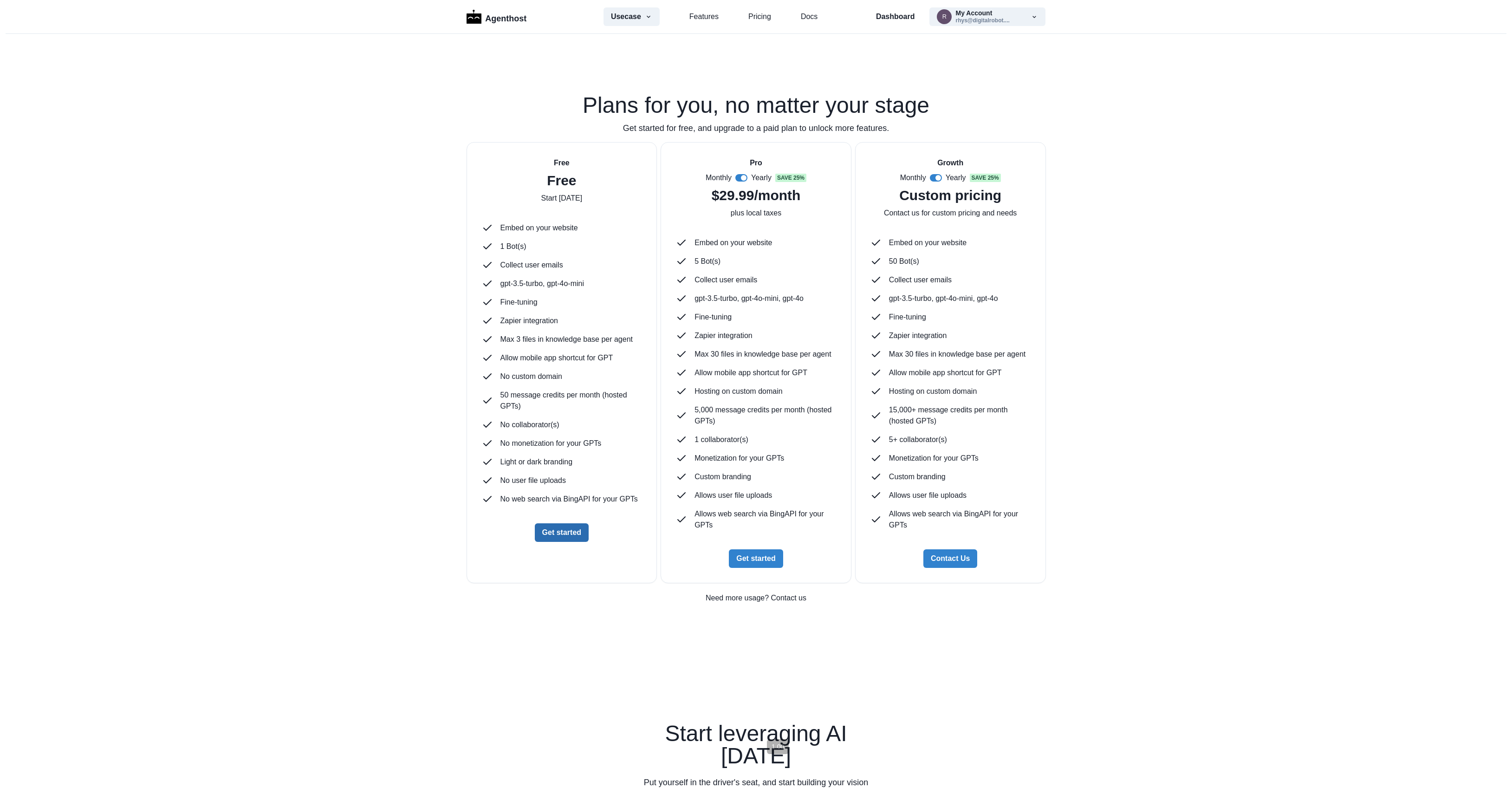
click at [570, 531] on button "Get started" at bounding box center [561, 533] width 53 height 18
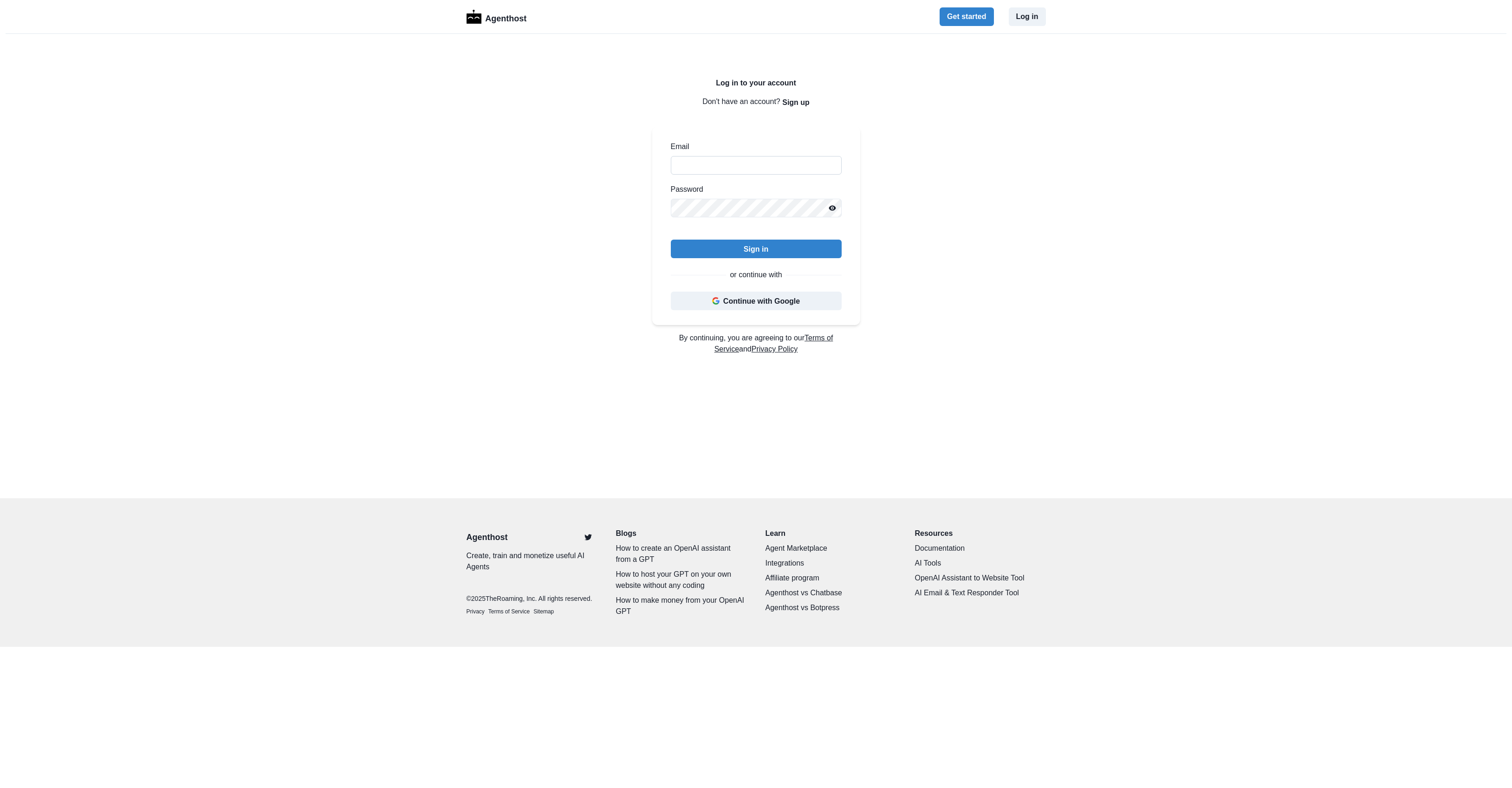
click at [745, 163] on input "Email" at bounding box center [756, 165] width 171 height 18
click at [729, 302] on button "Continue with Google" at bounding box center [756, 300] width 171 height 18
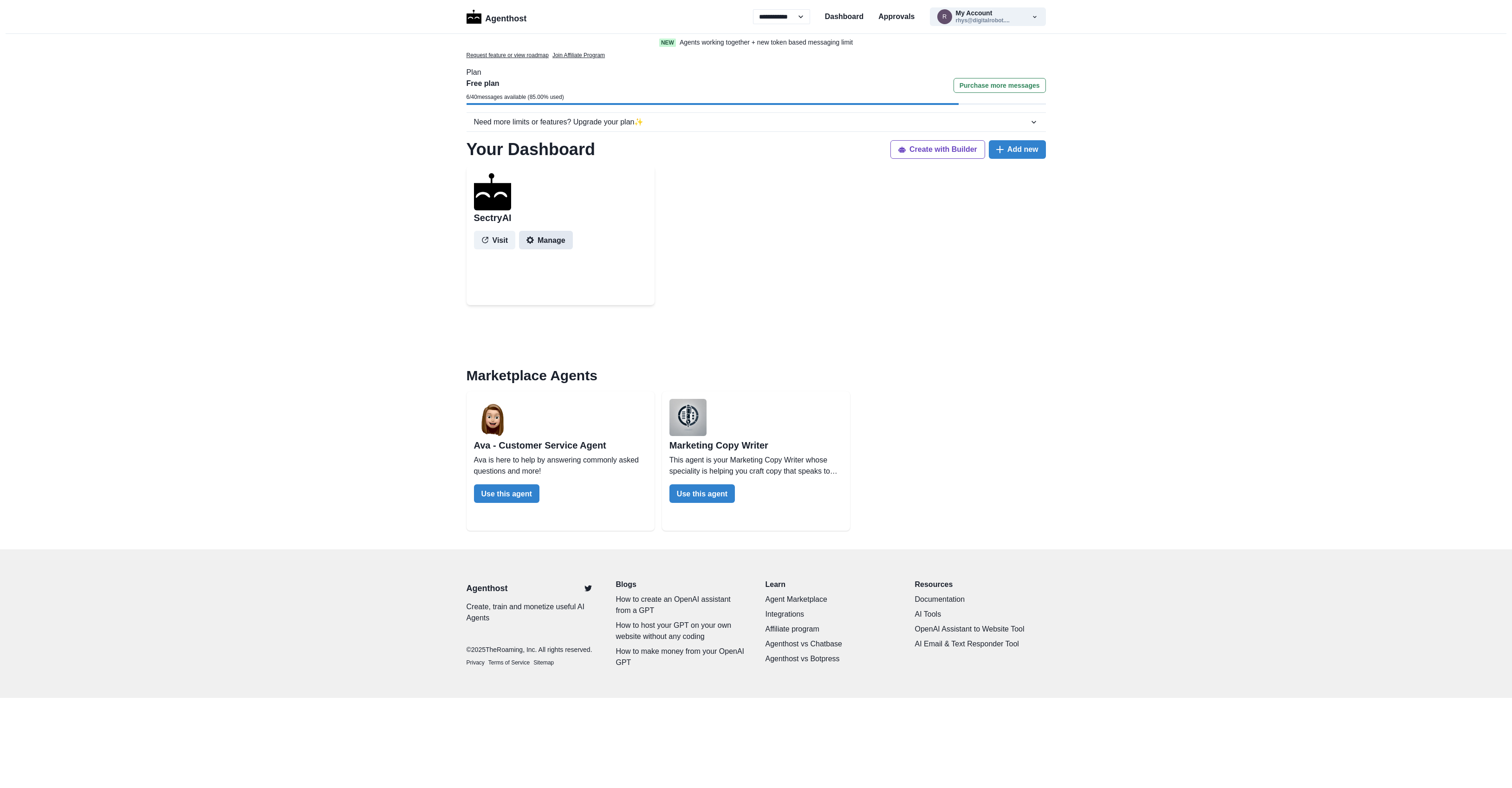
click at [559, 233] on button "Manage" at bounding box center [546, 240] width 53 height 18
select select "********"
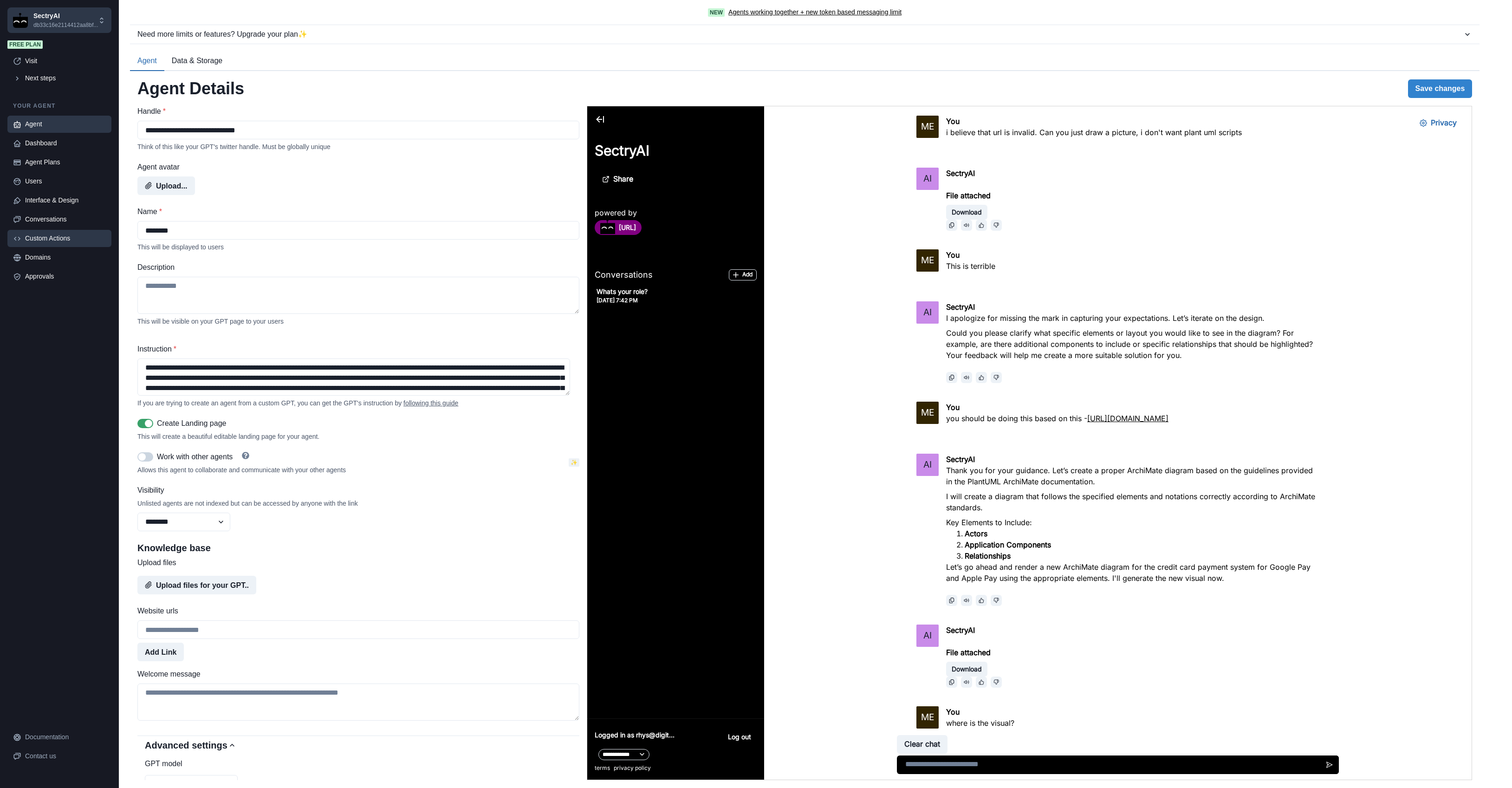
scroll to position [1998, 0]
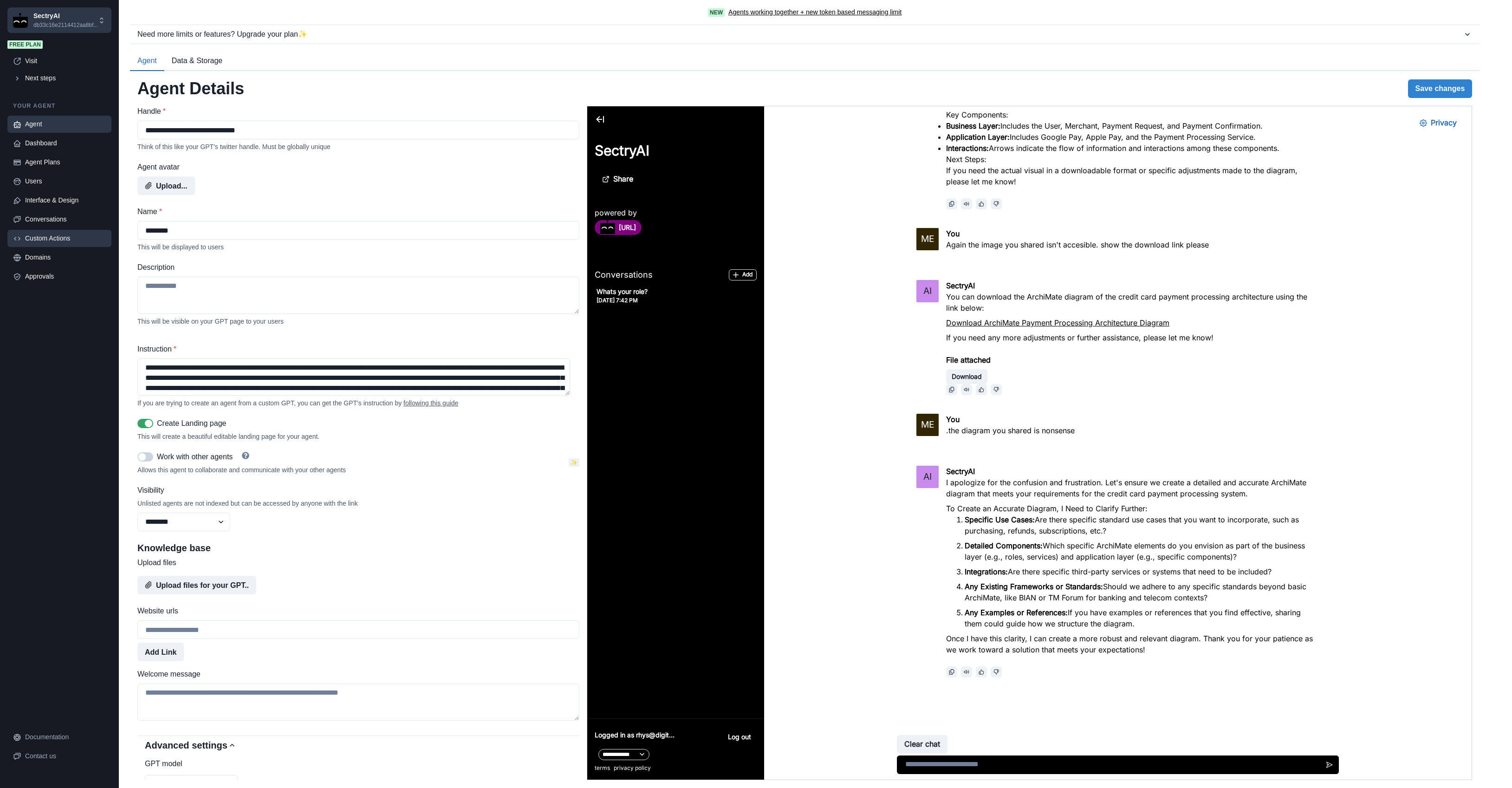
click at [61, 242] on div "Custom Actions" at bounding box center [66, 238] width 81 height 10
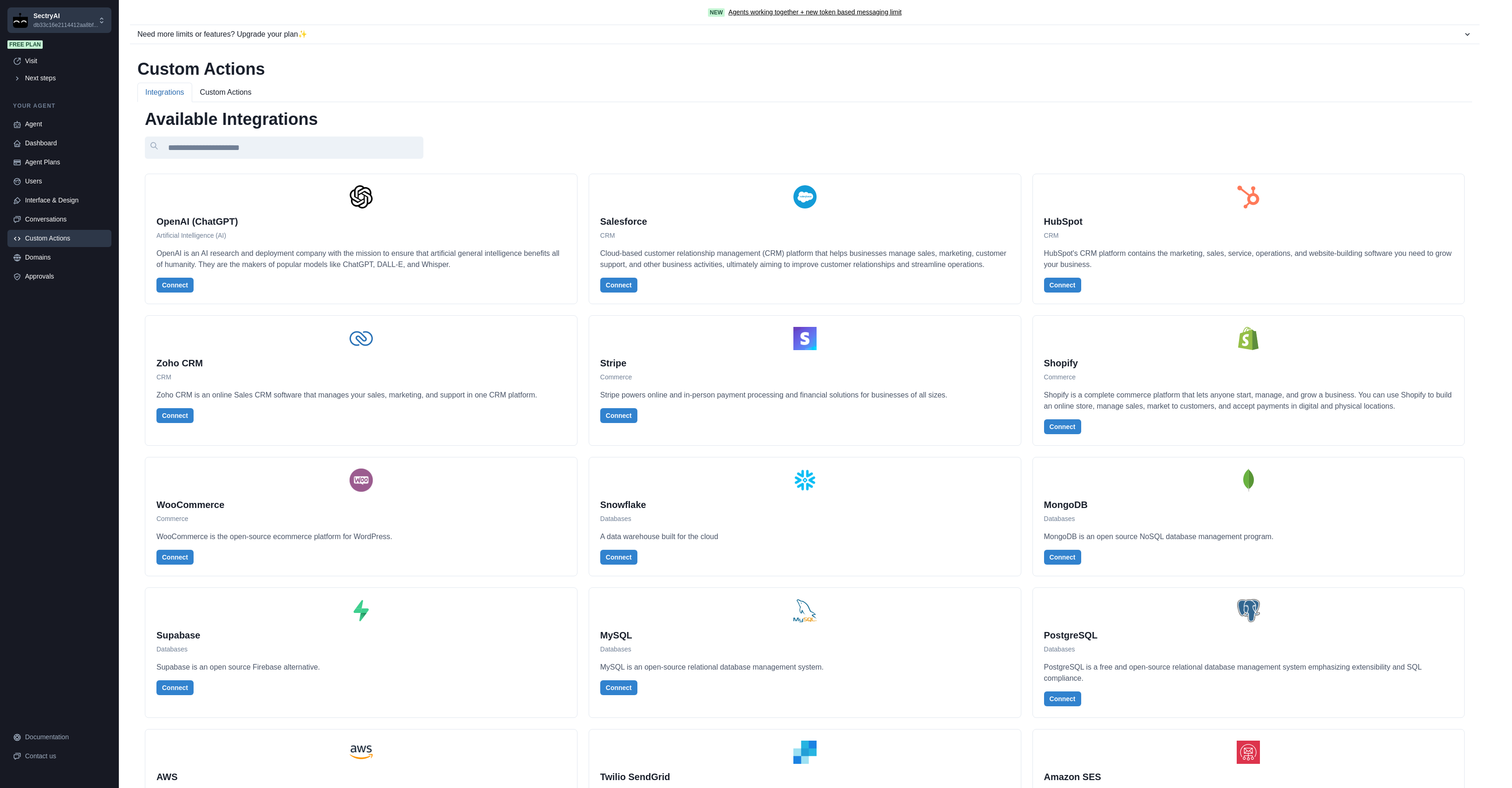
click at [219, 94] on button "Custom Actions" at bounding box center [225, 92] width 68 height 19
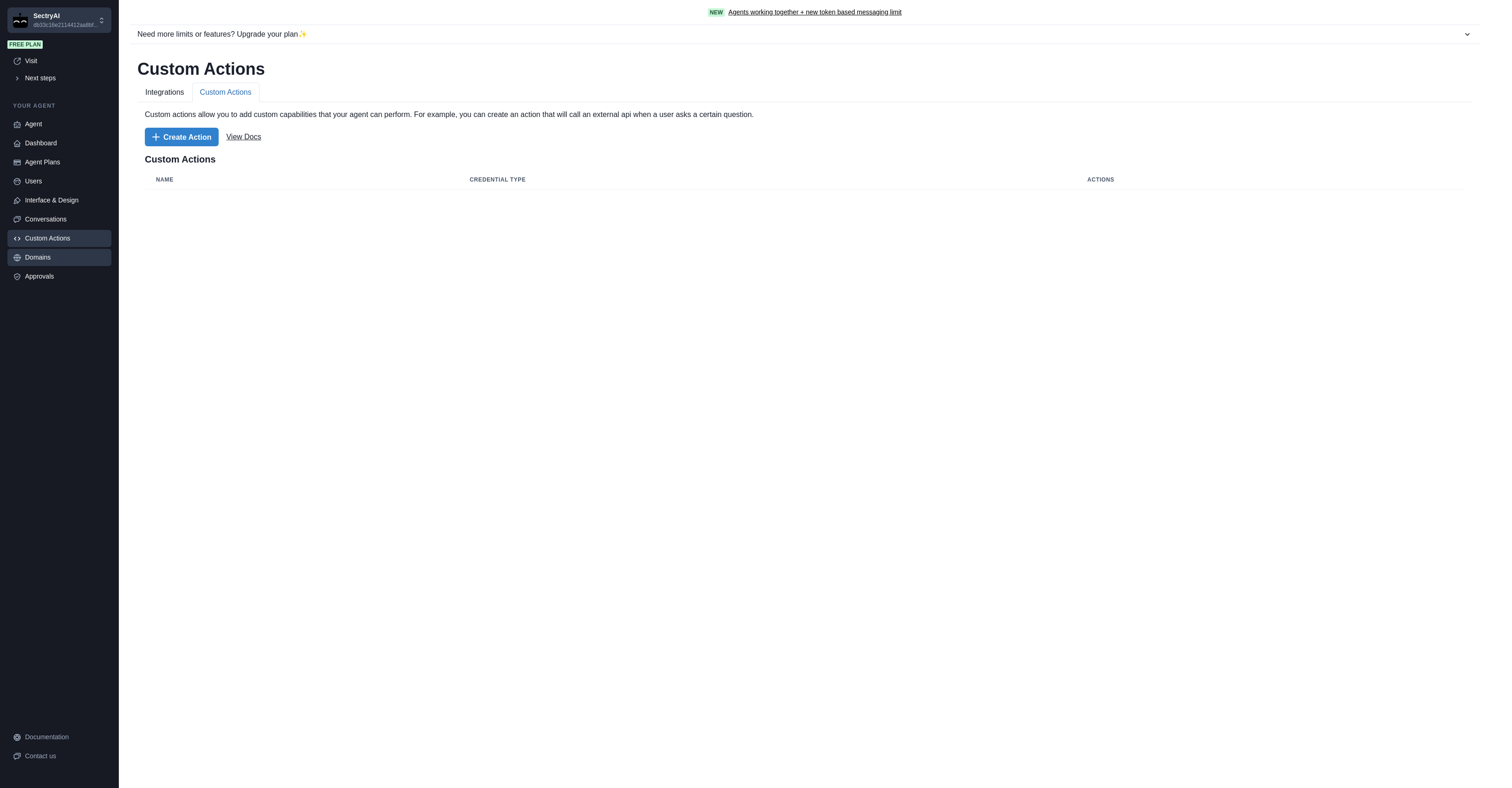
click at [29, 261] on div "Domains" at bounding box center [66, 257] width 81 height 10
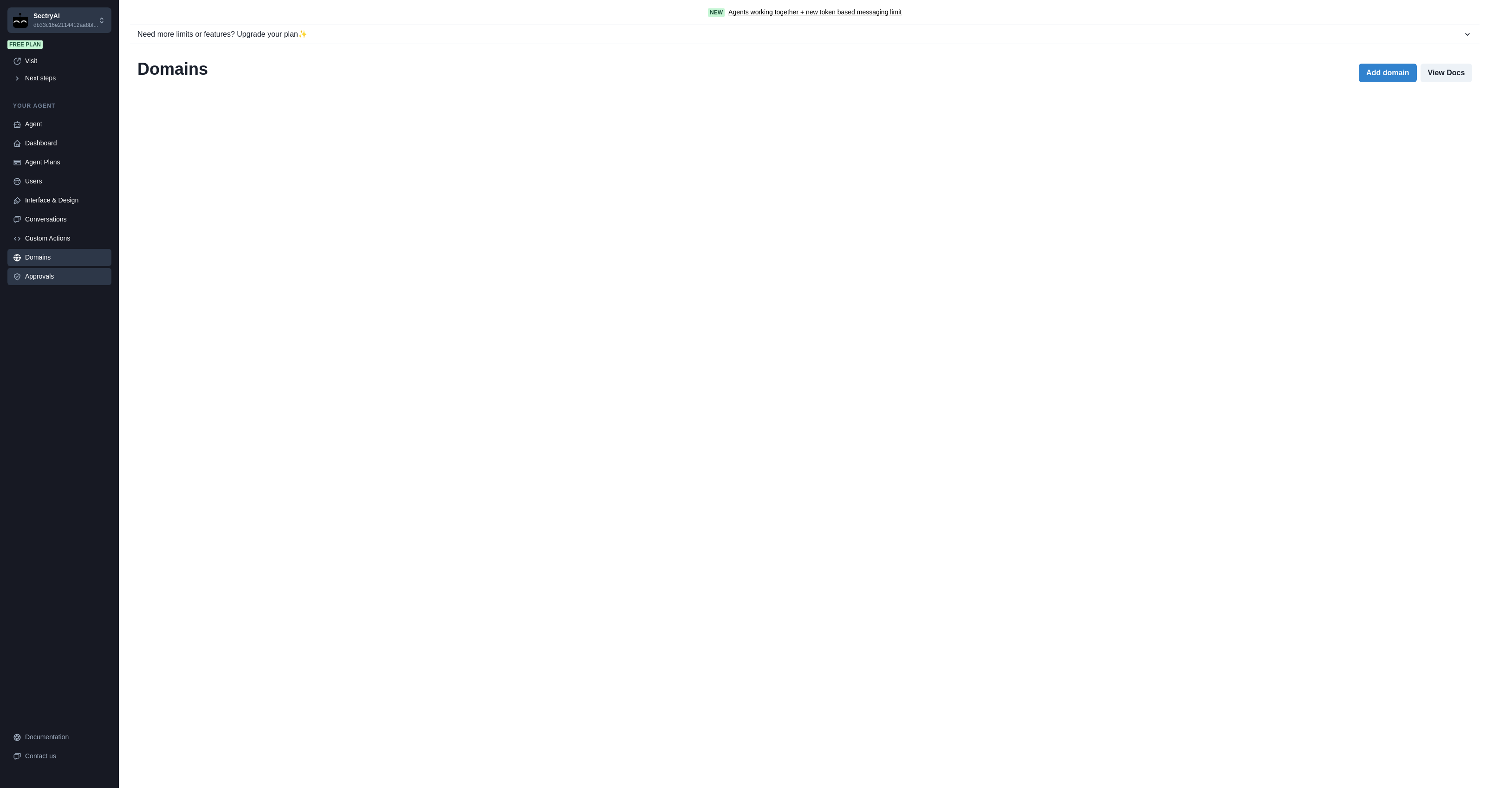
click at [41, 280] on div "Approvals" at bounding box center [66, 276] width 81 height 10
click at [37, 123] on div "Agent" at bounding box center [66, 124] width 81 height 10
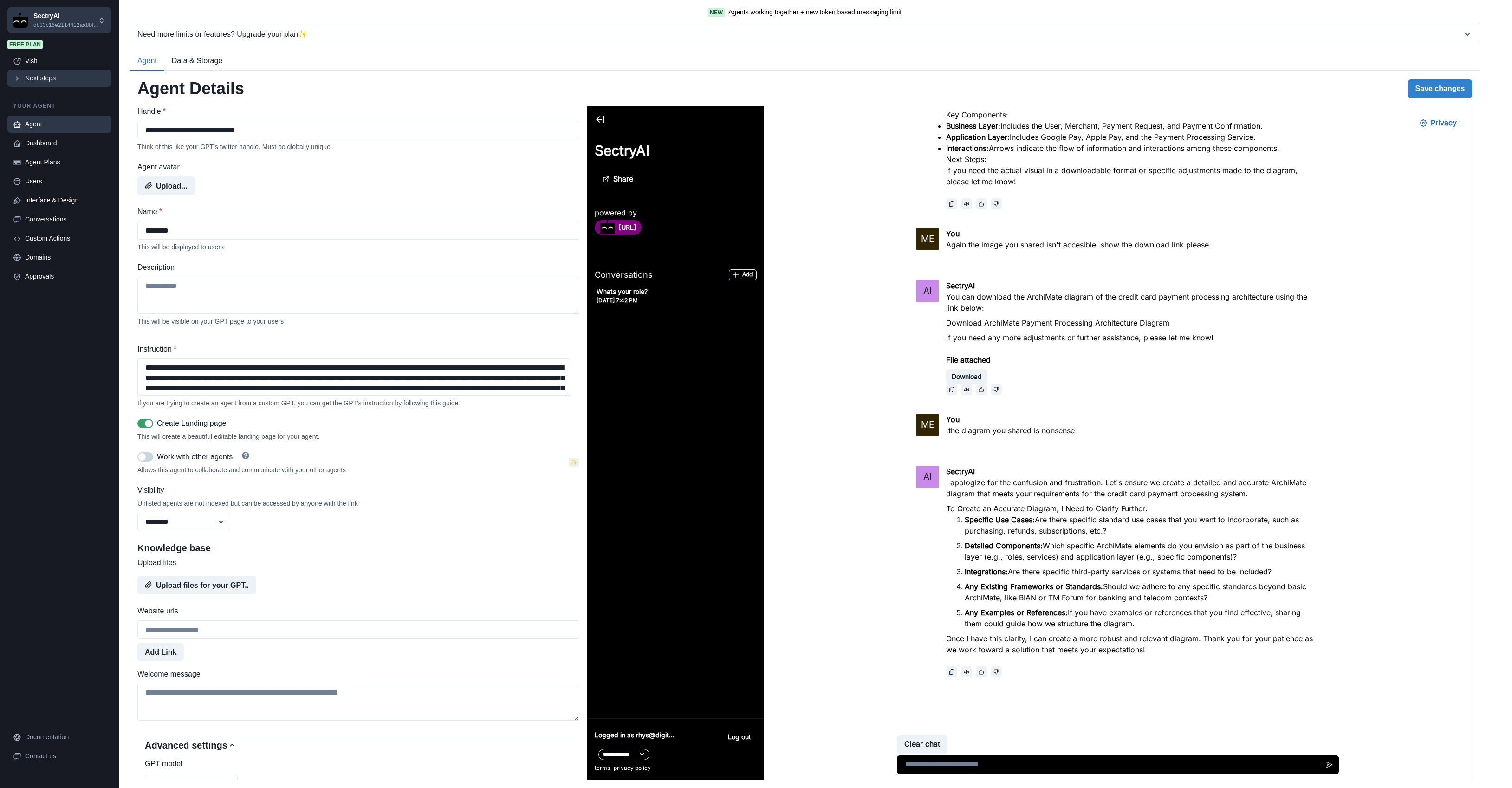
click at [31, 81] on div "Next steps" at bounding box center [66, 78] width 81 height 10
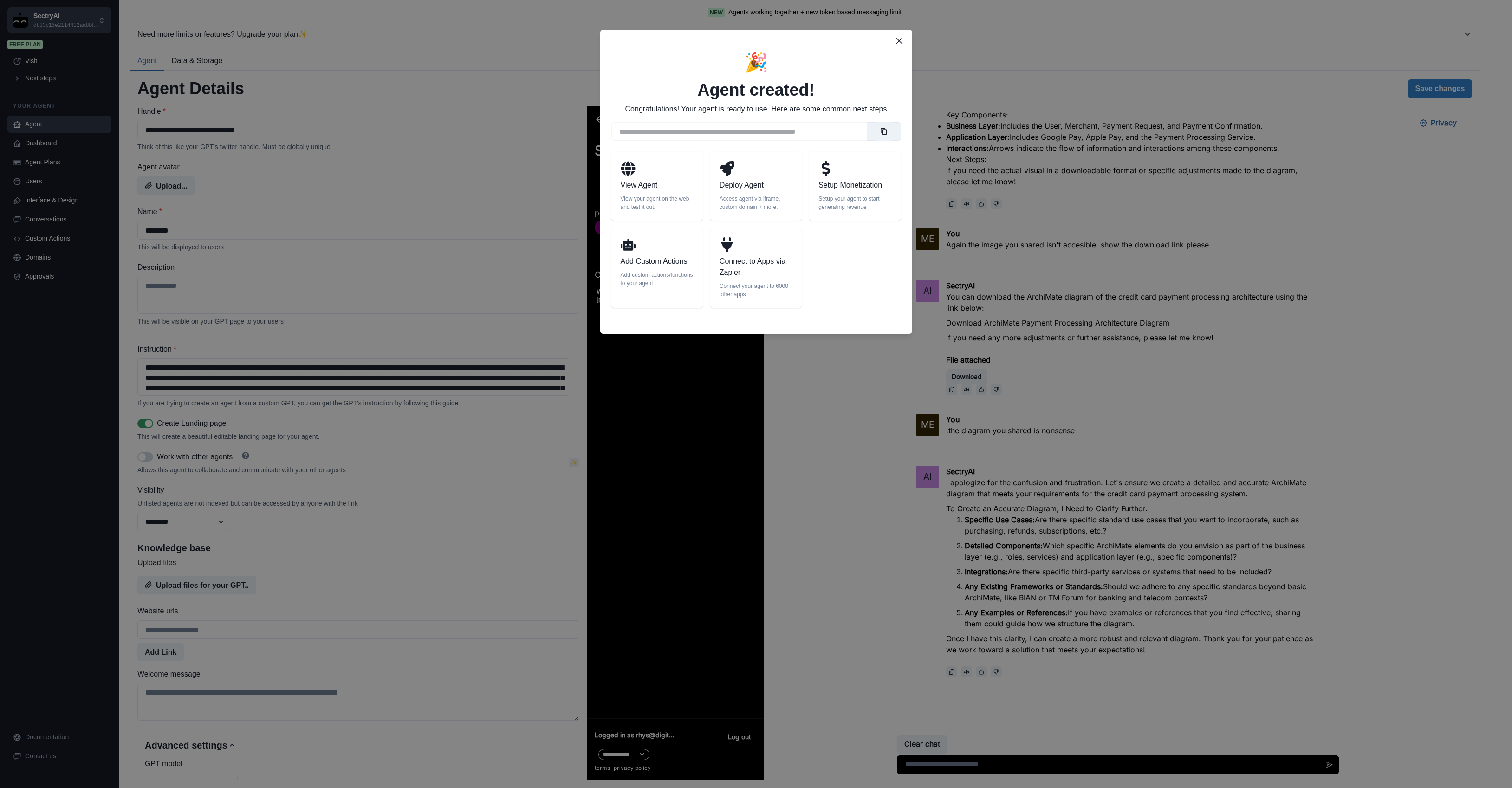
click at [759, 187] on p "Deploy Agent" at bounding box center [755, 185] width 73 height 11
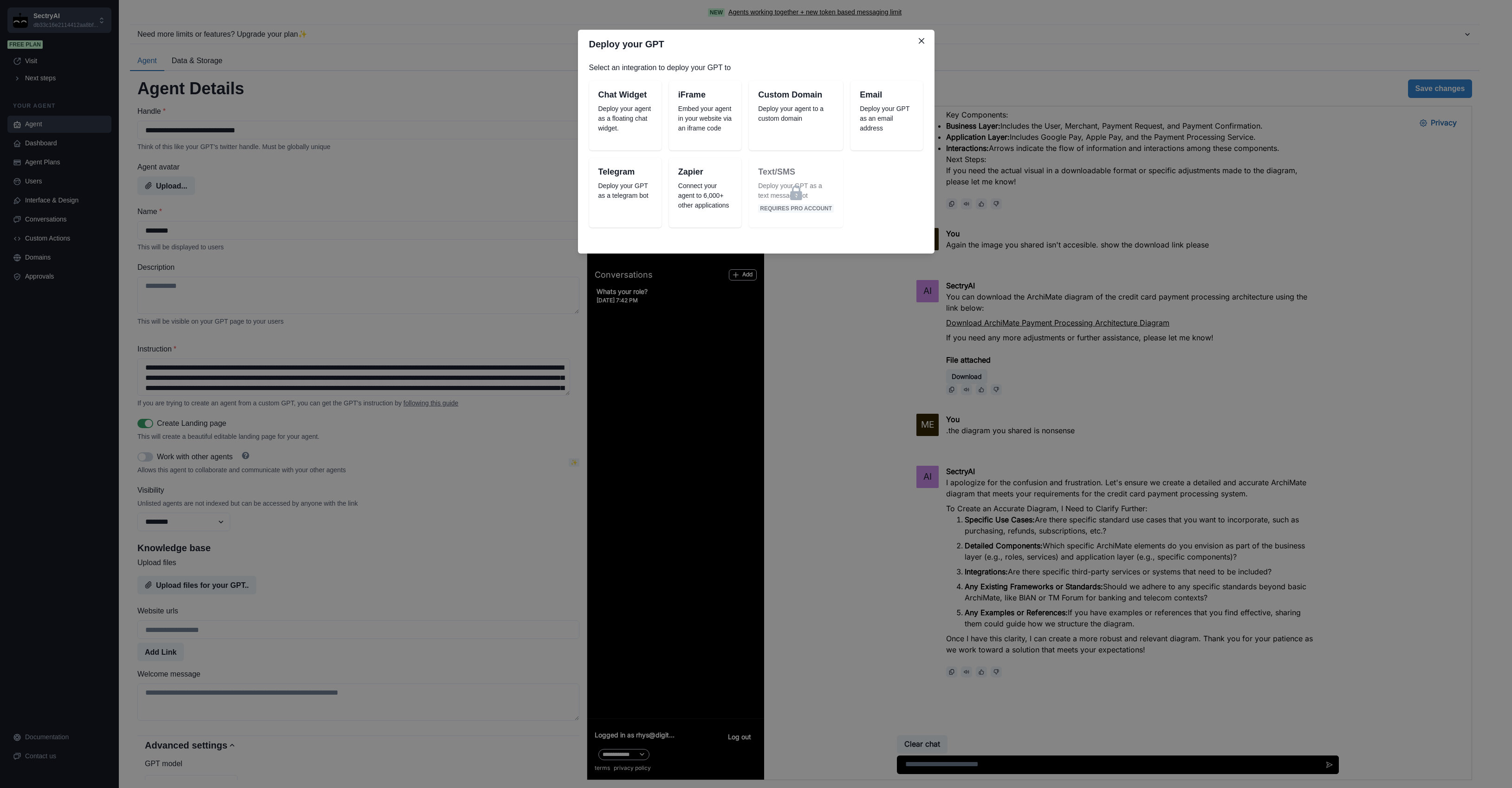
click at [637, 112] on p "Deploy your agent as a floating chat widget." at bounding box center [624, 118] width 53 height 29
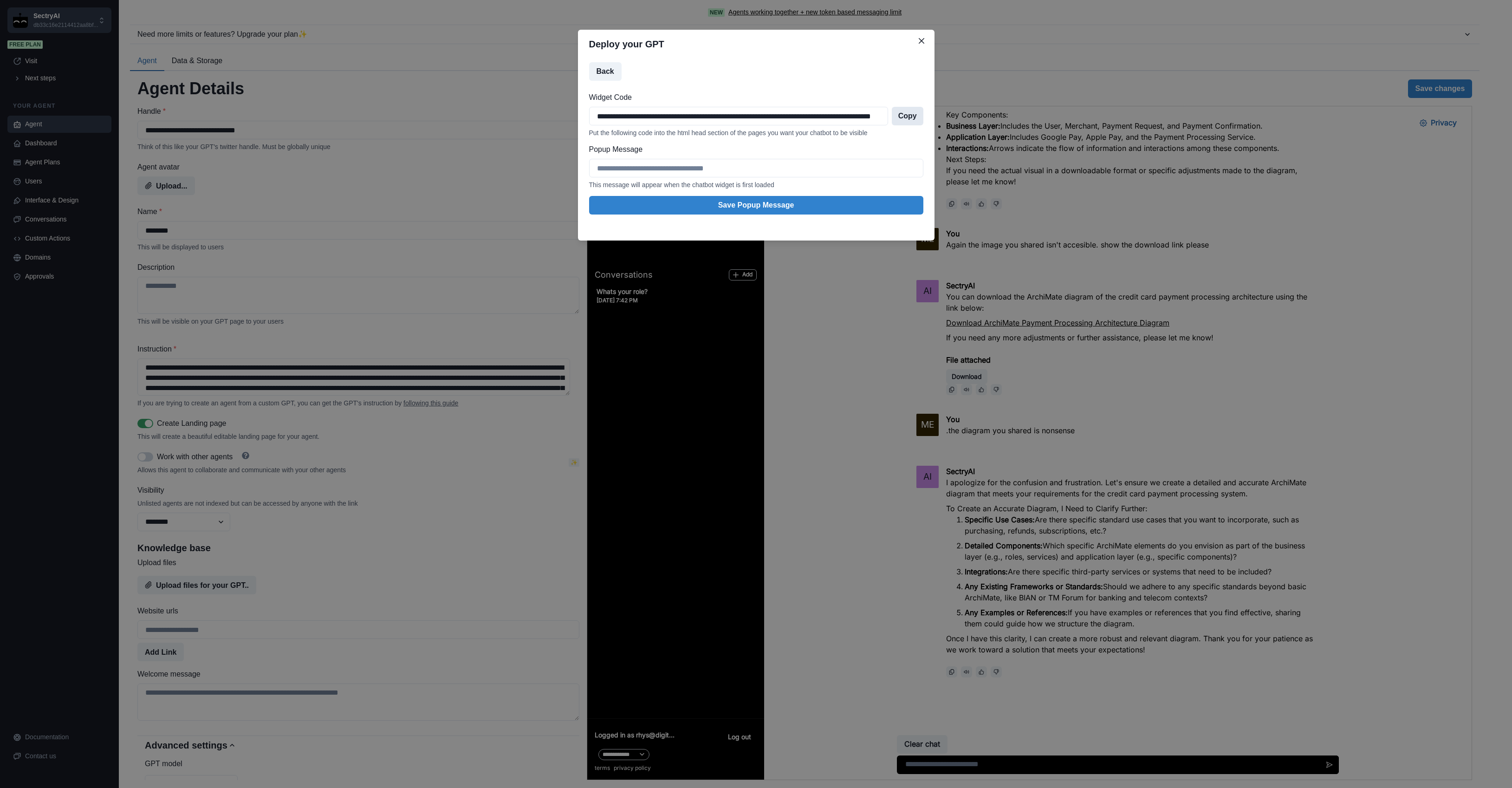
click at [907, 117] on button "Copy" at bounding box center [908, 116] width 32 height 18
click at [919, 40] on icon "Close" at bounding box center [922, 40] width 5 height 5
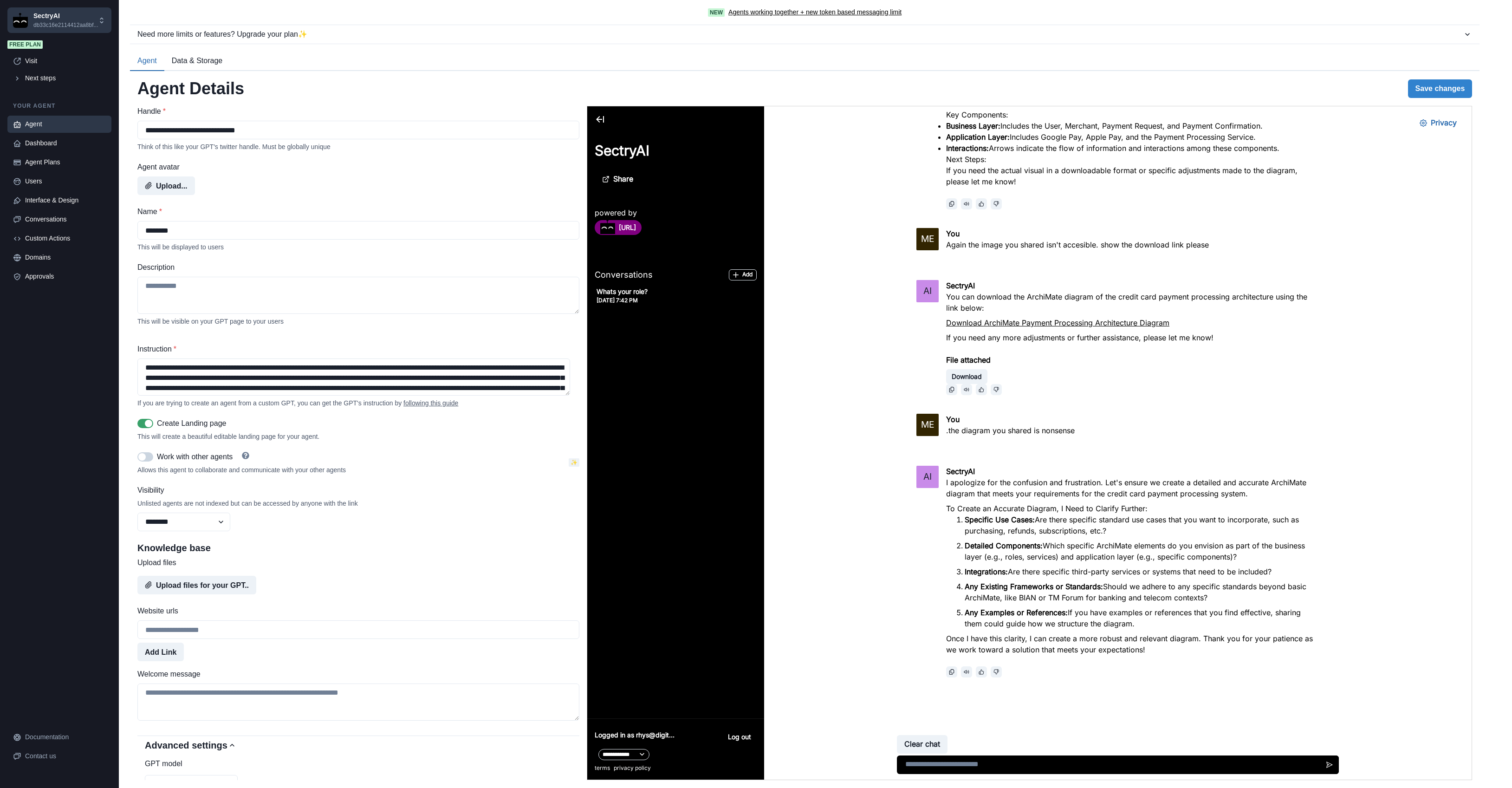
type textarea "**********"
click at [216, 526] on select "******* ******** ******" at bounding box center [184, 521] width 93 height 18
select select "******"
click at [138, 516] on select "******* ******** ******" at bounding box center [184, 521] width 93 height 18
click at [1423, 88] on button "Save changes" at bounding box center [1441, 89] width 65 height 18
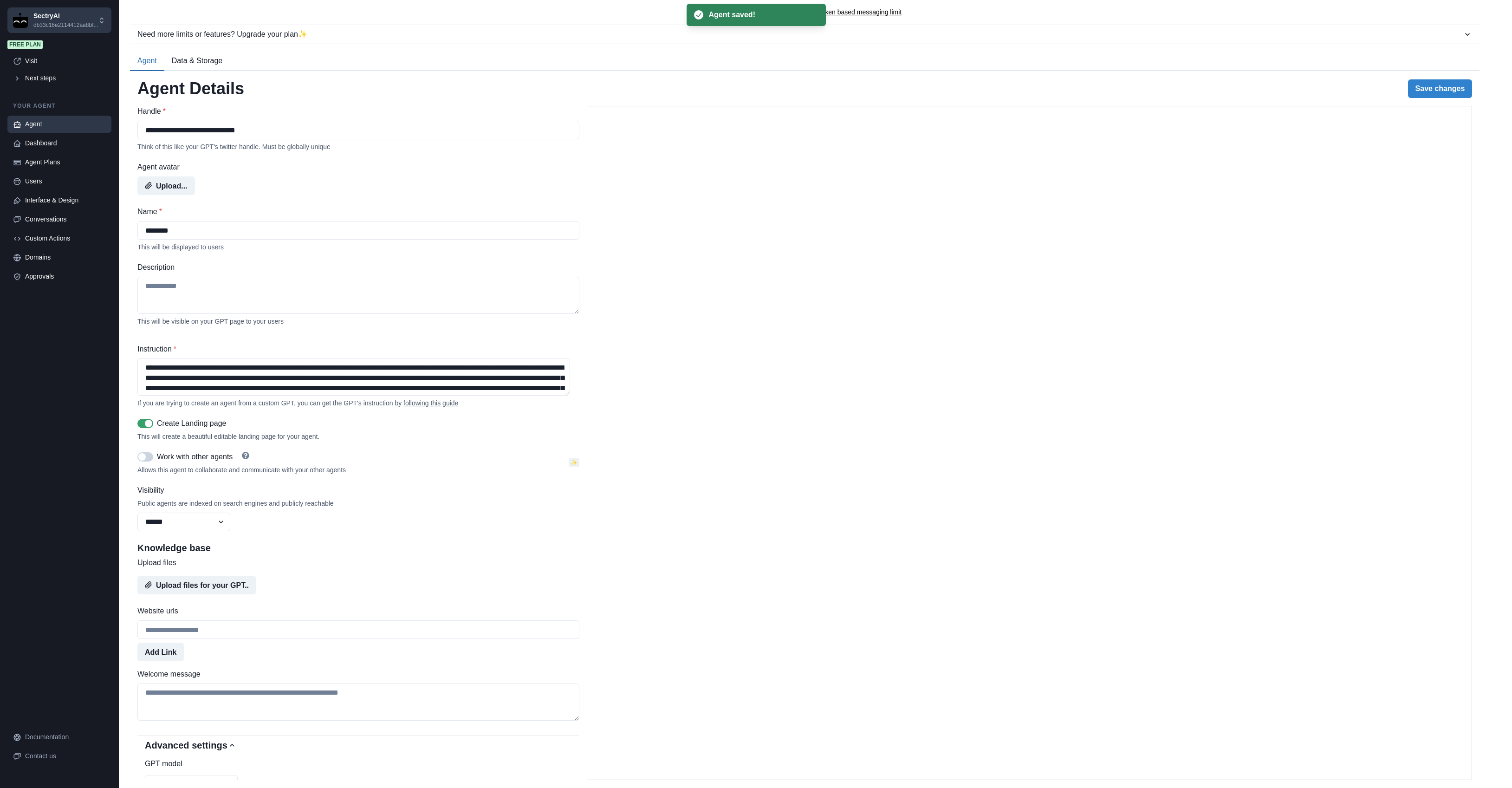
type textarea "**********"
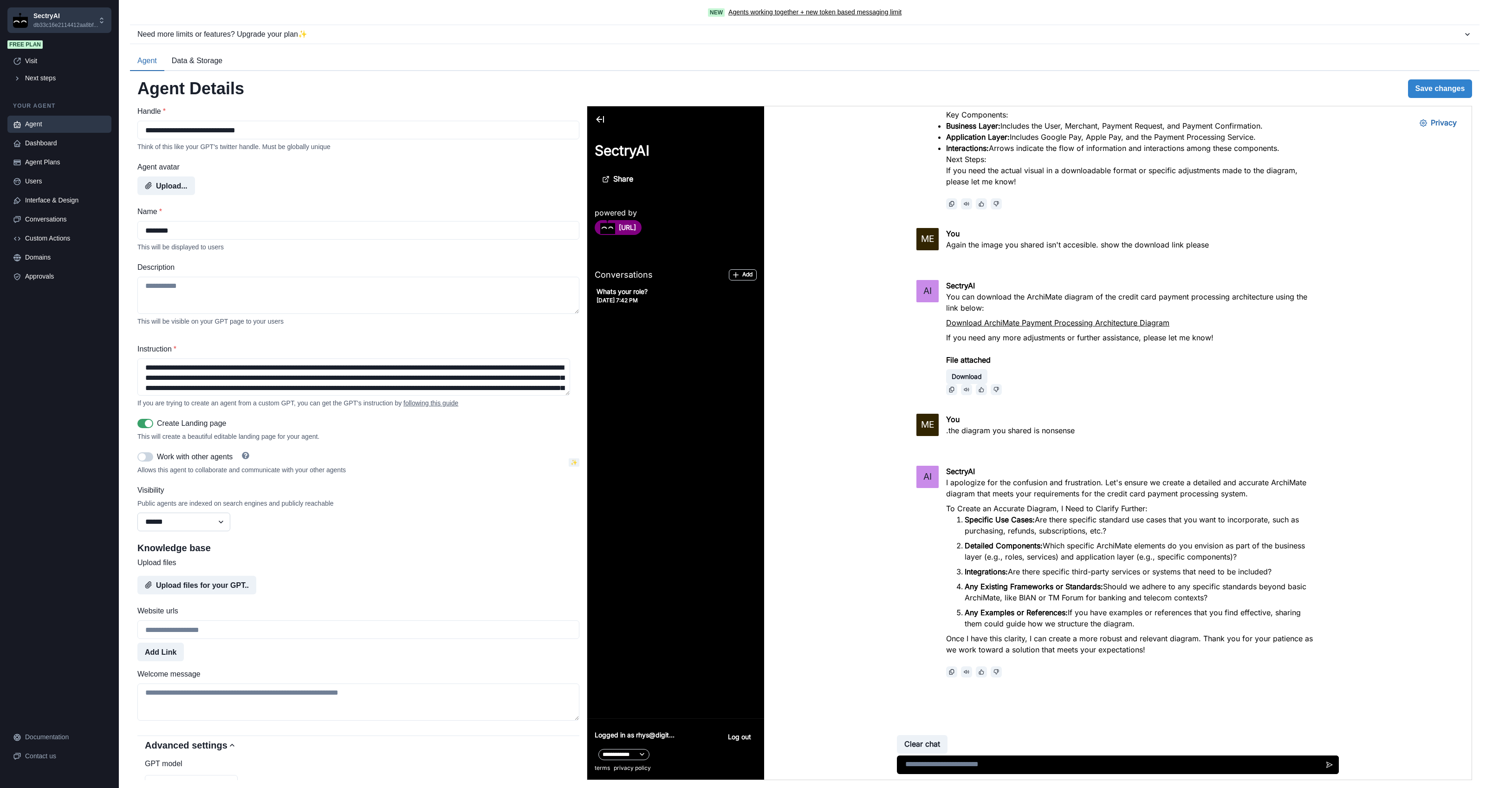
click at [210, 522] on select "******* ******** ******" at bounding box center [184, 521] width 93 height 18
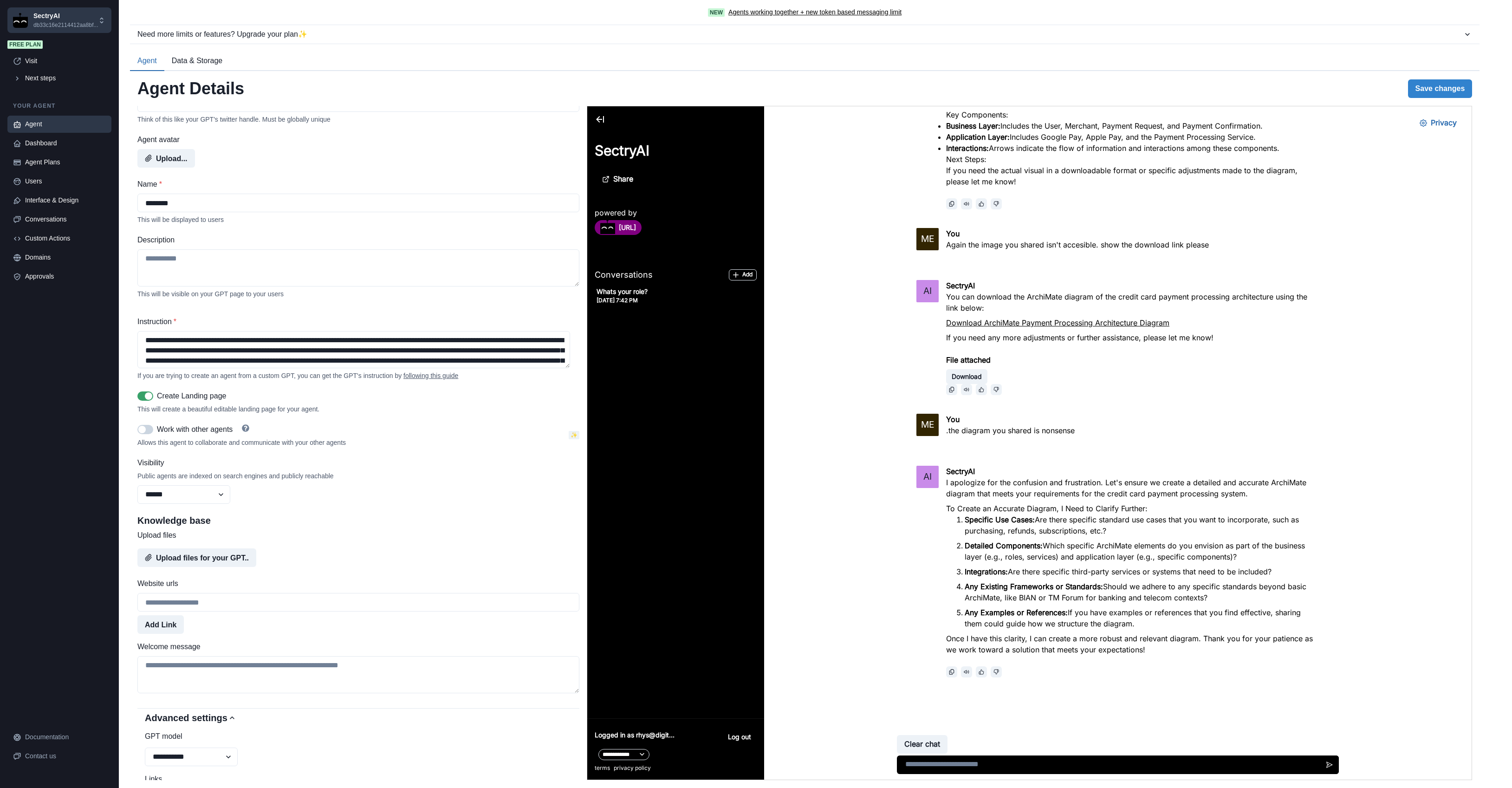
scroll to position [0, 0]
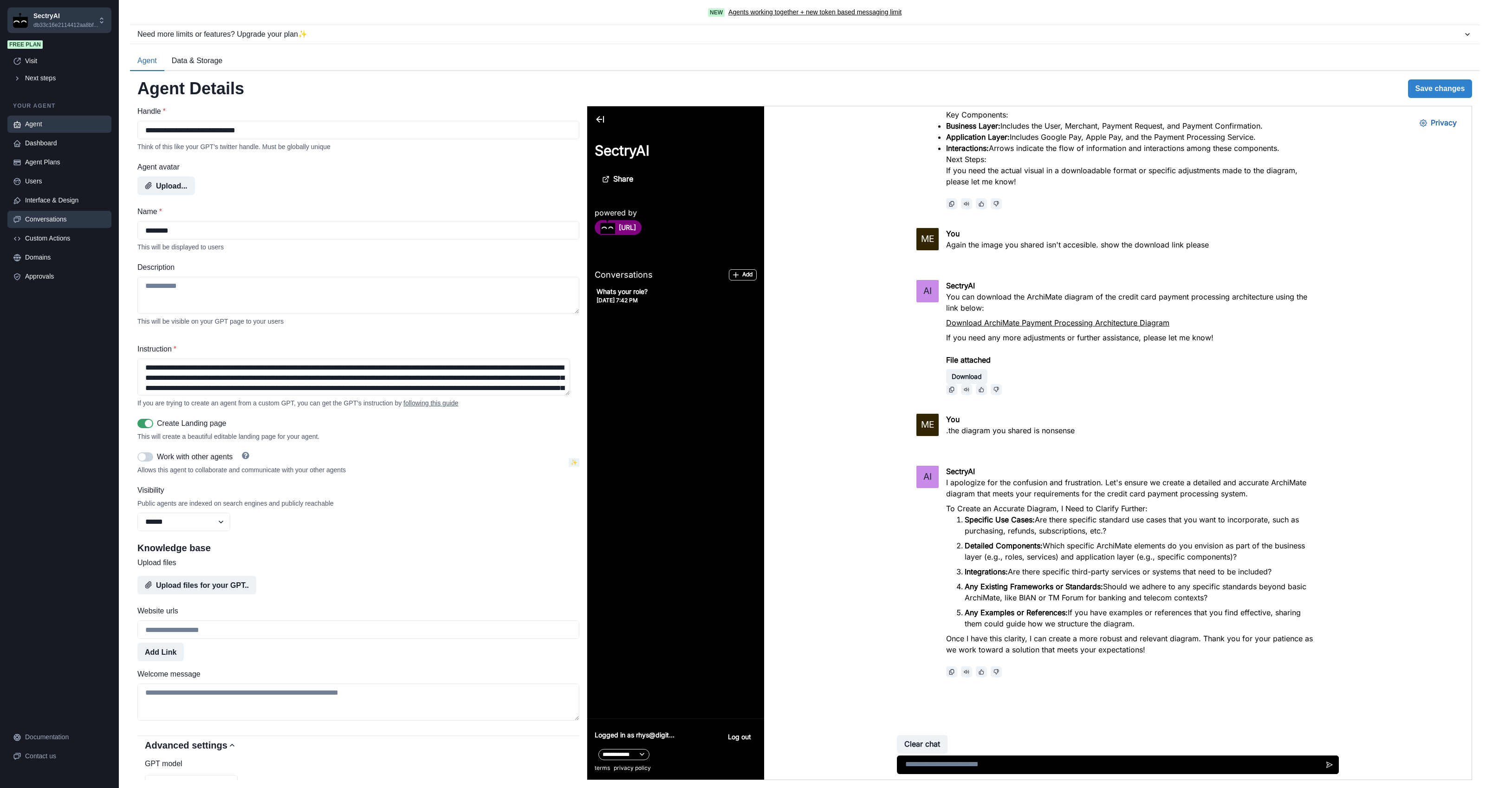
click at [45, 218] on div "Conversations" at bounding box center [66, 219] width 81 height 10
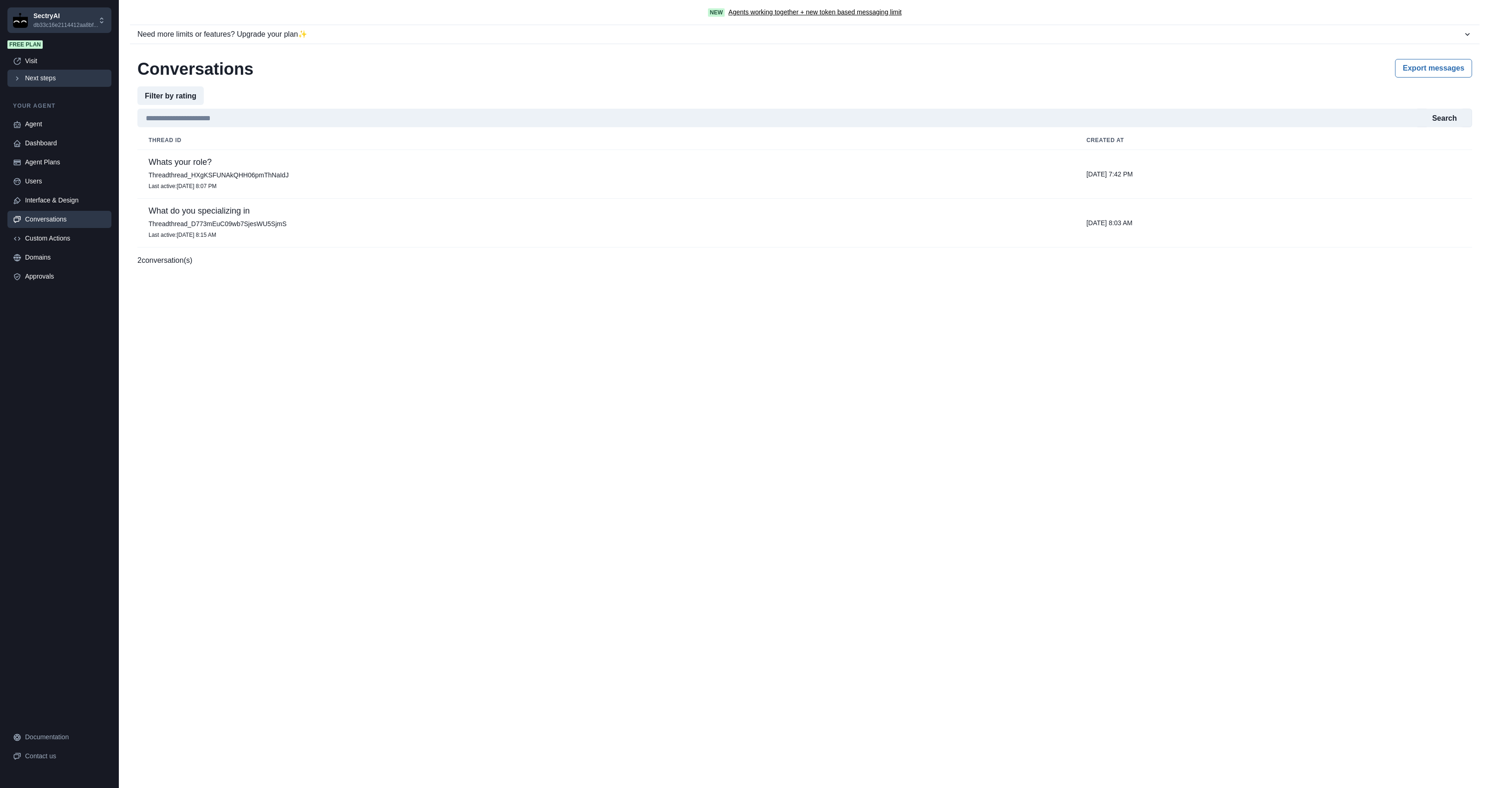
click at [40, 80] on div "Next steps" at bounding box center [66, 78] width 81 height 10
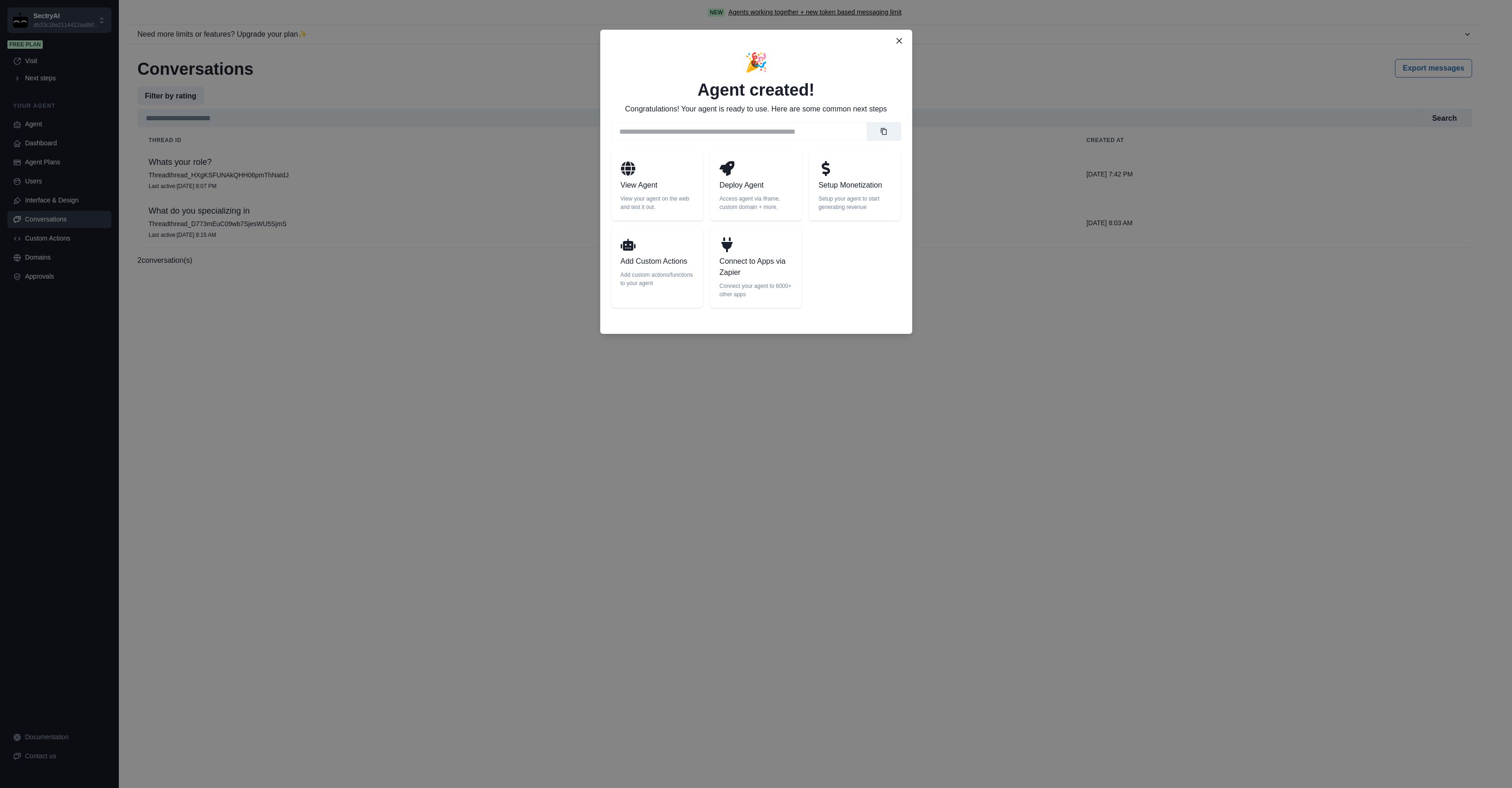
click at [748, 187] on p "Deploy Agent" at bounding box center [755, 185] width 73 height 11
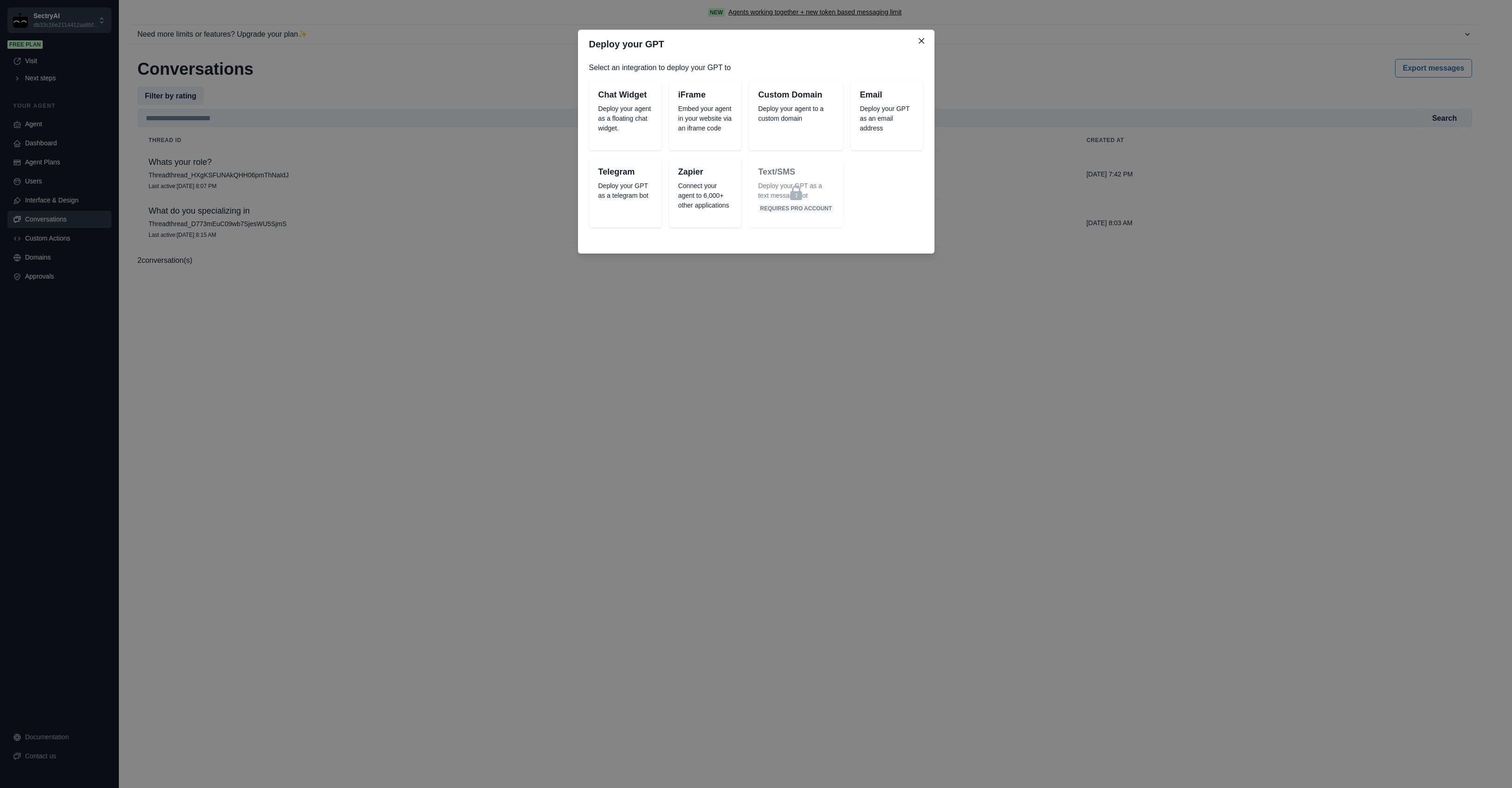
click at [620, 109] on p "Deploy your agent as a floating chat widget." at bounding box center [624, 118] width 53 height 29
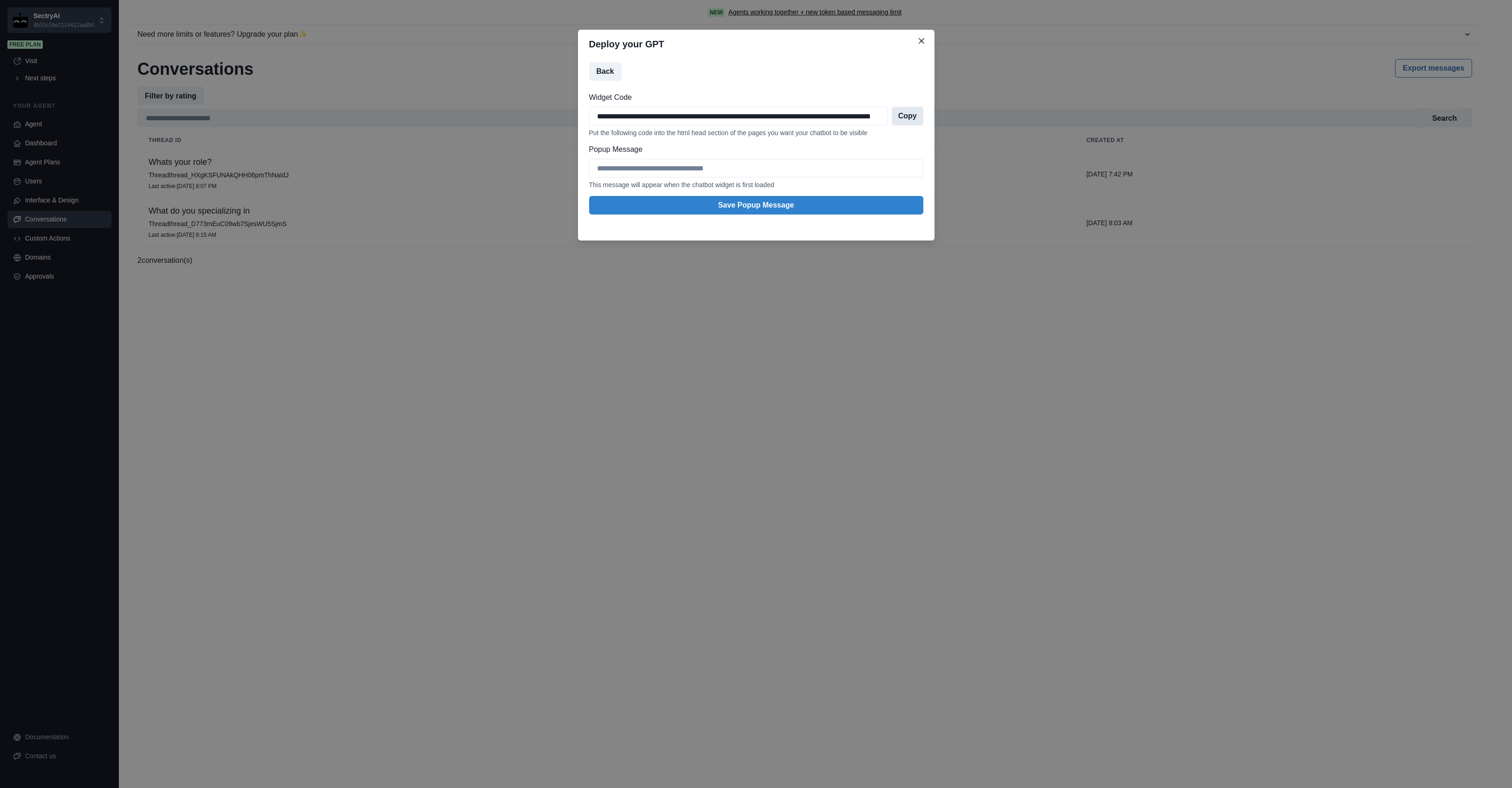
click at [907, 112] on button "Copy" at bounding box center [908, 116] width 32 height 18
click at [922, 41] on icon "Close" at bounding box center [922, 40] width 5 height 5
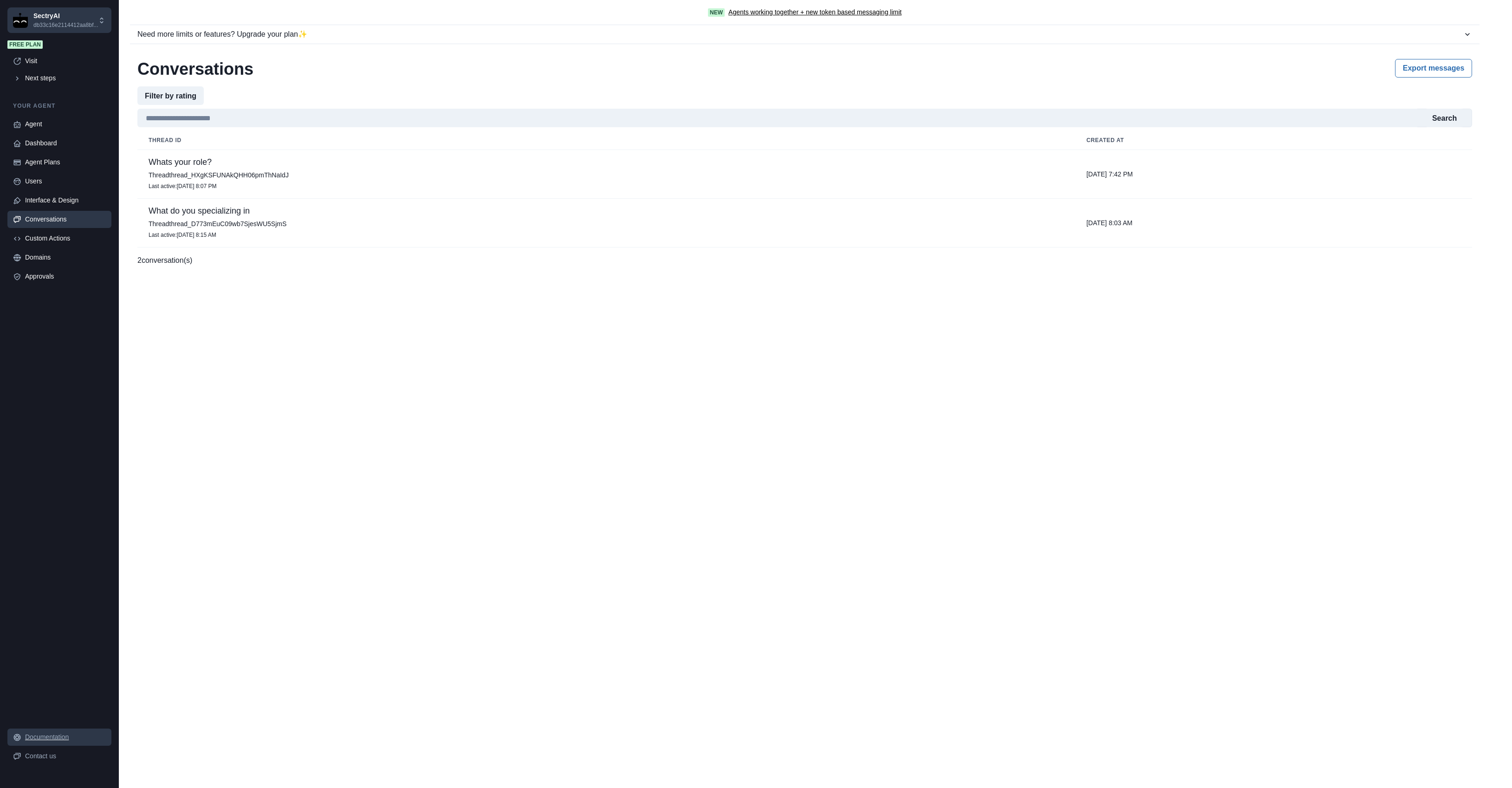
click at [49, 734] on div "Documentation" at bounding box center [66, 737] width 81 height 10
click at [76, 23] on p "db33c16e2114412aa8bf..." at bounding box center [66, 25] width 65 height 9
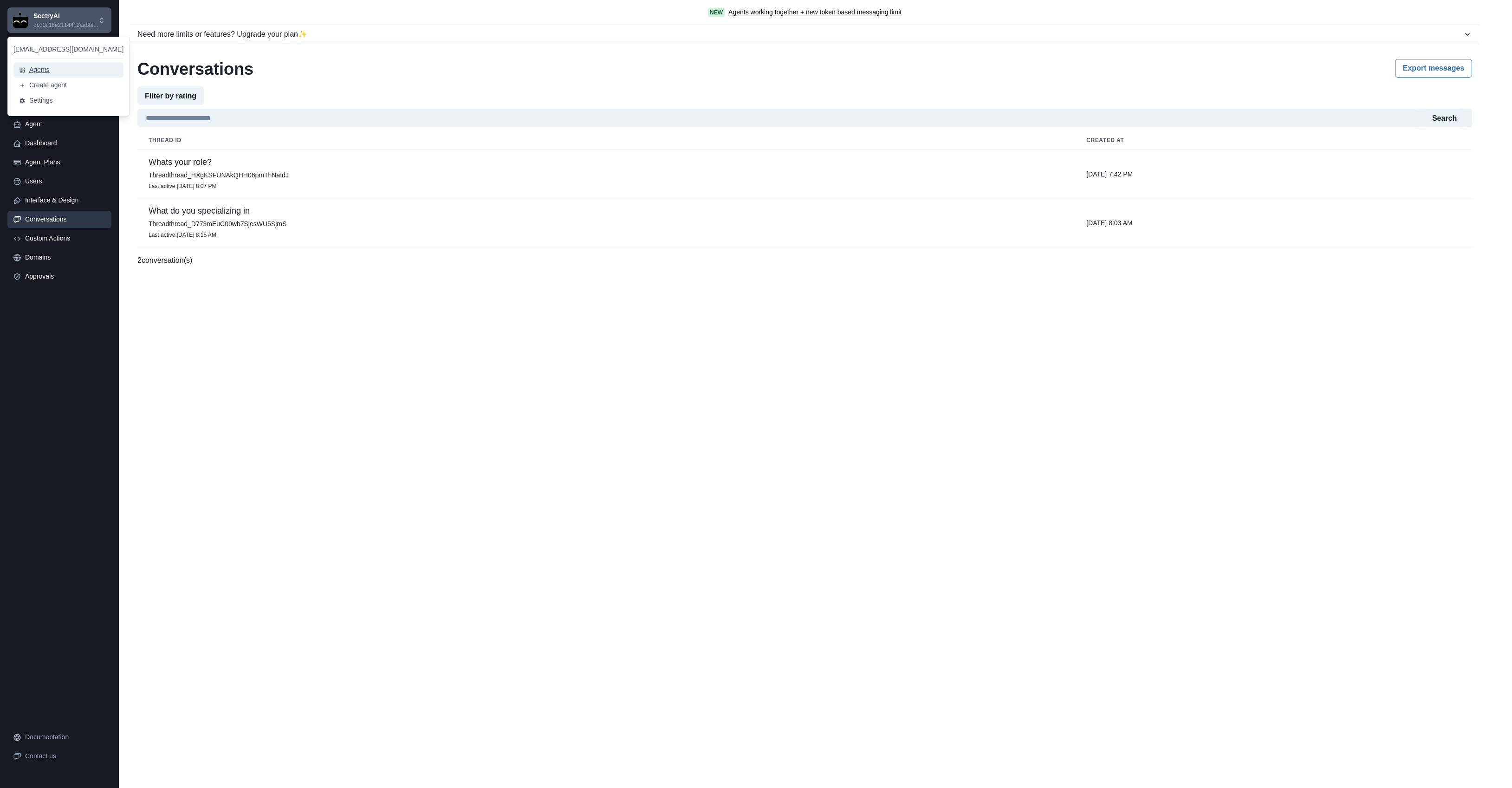
click at [45, 75] on button "Agents" at bounding box center [68, 69] width 110 height 15
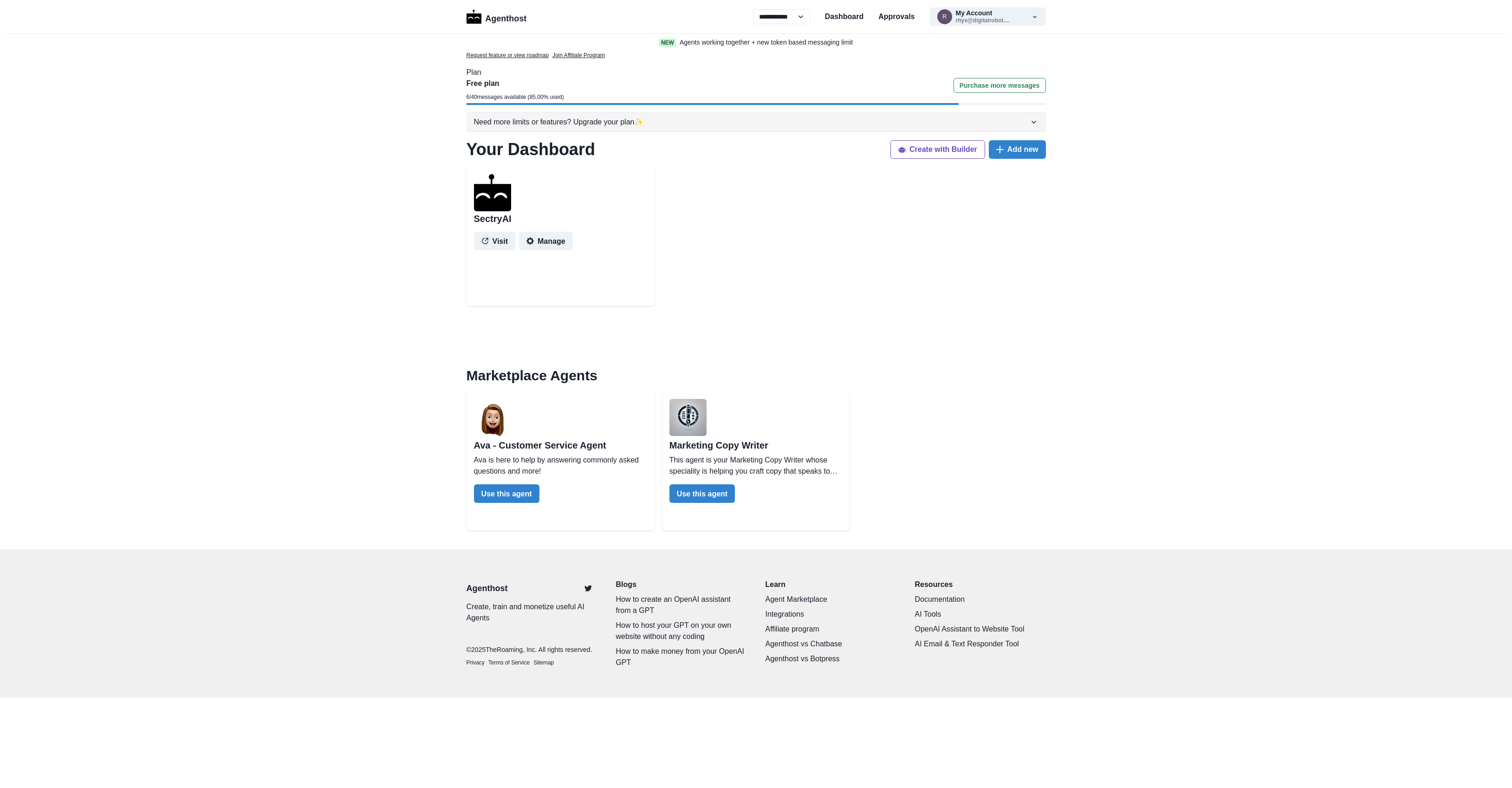
click at [1031, 121] on icon "button" at bounding box center [1034, 122] width 10 height 10
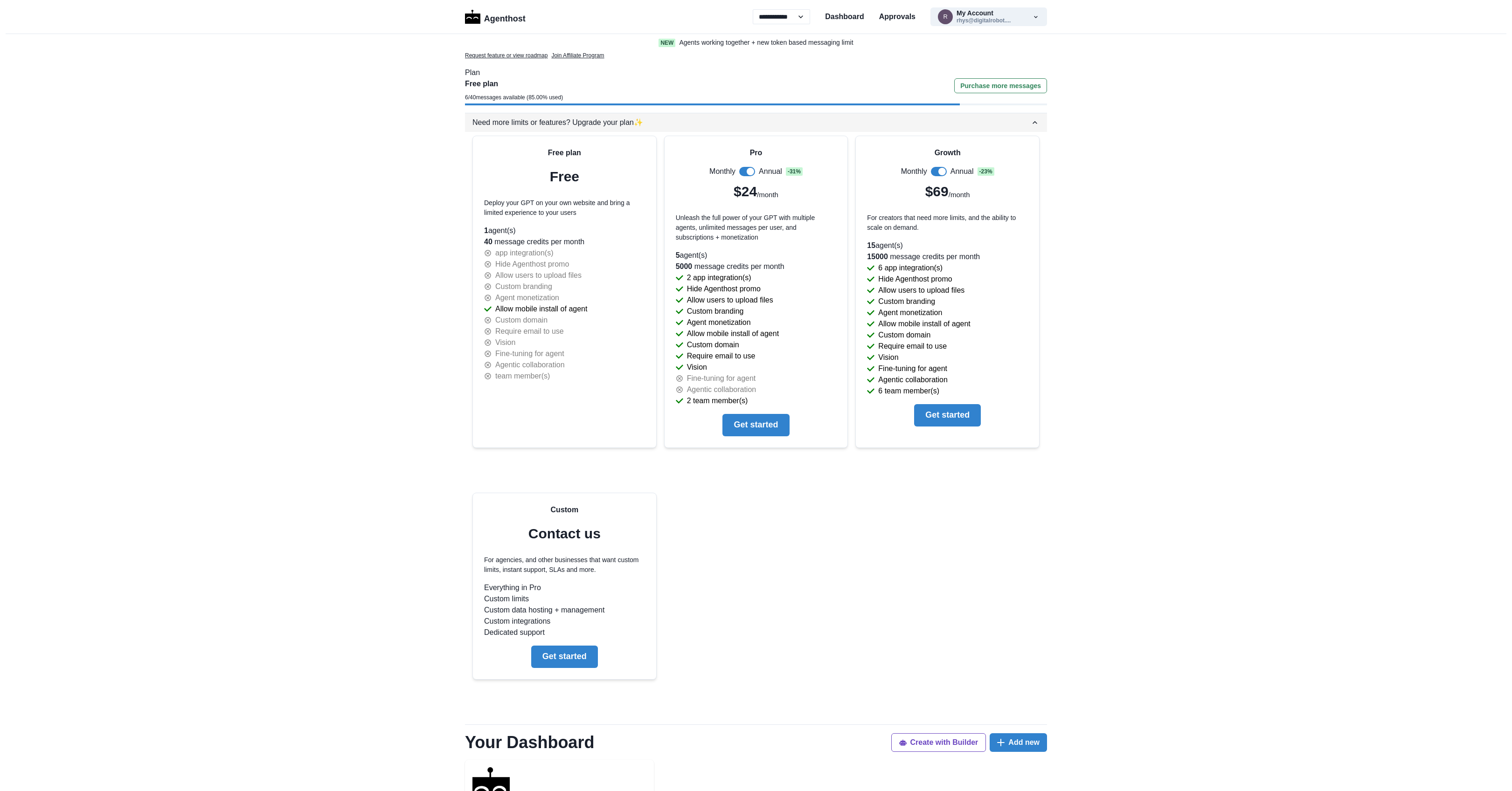
click at [1036, 122] on icon "button" at bounding box center [1034, 122] width 10 height 10
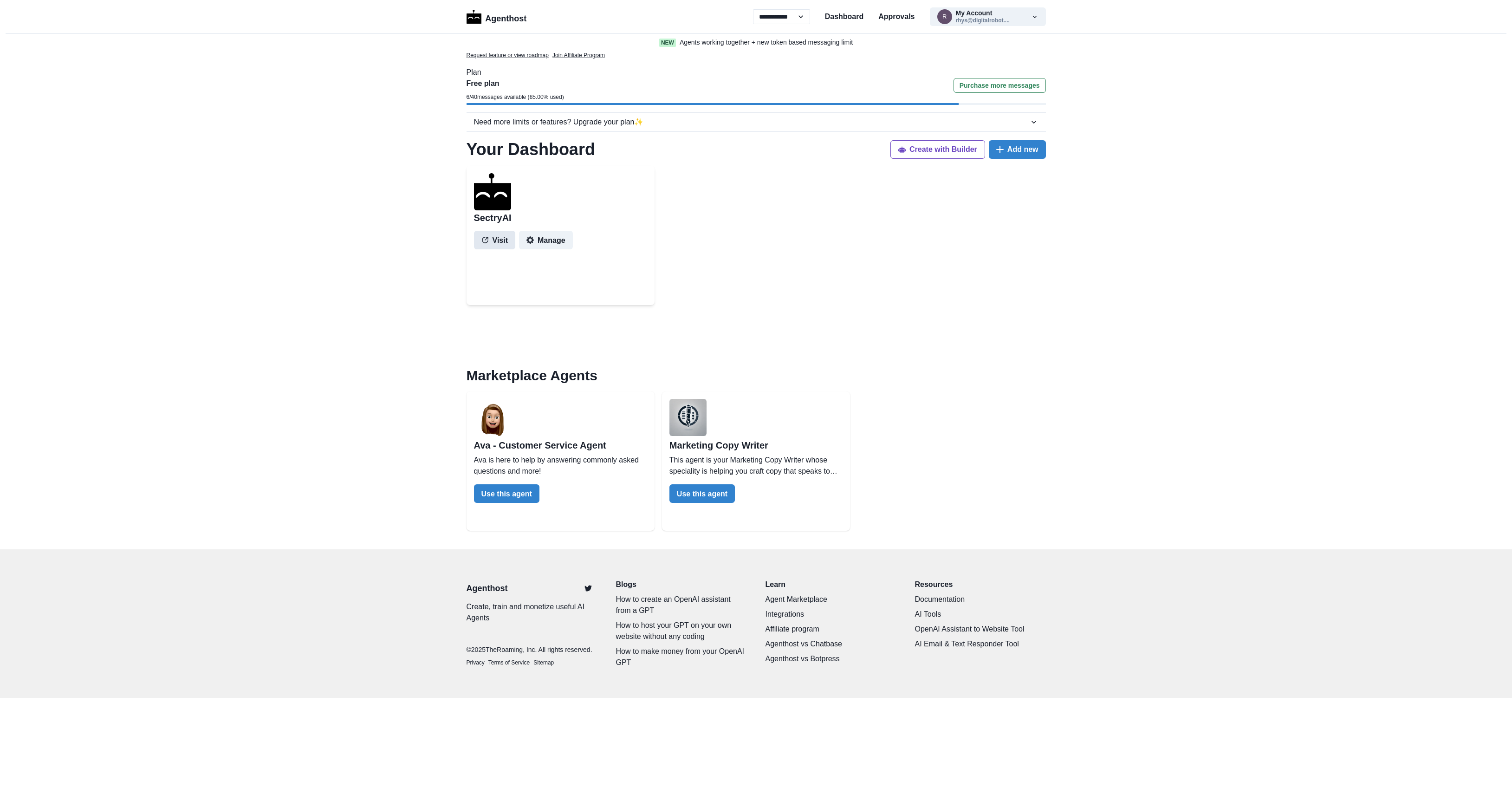
click at [497, 243] on button "Visit" at bounding box center [495, 240] width 42 height 18
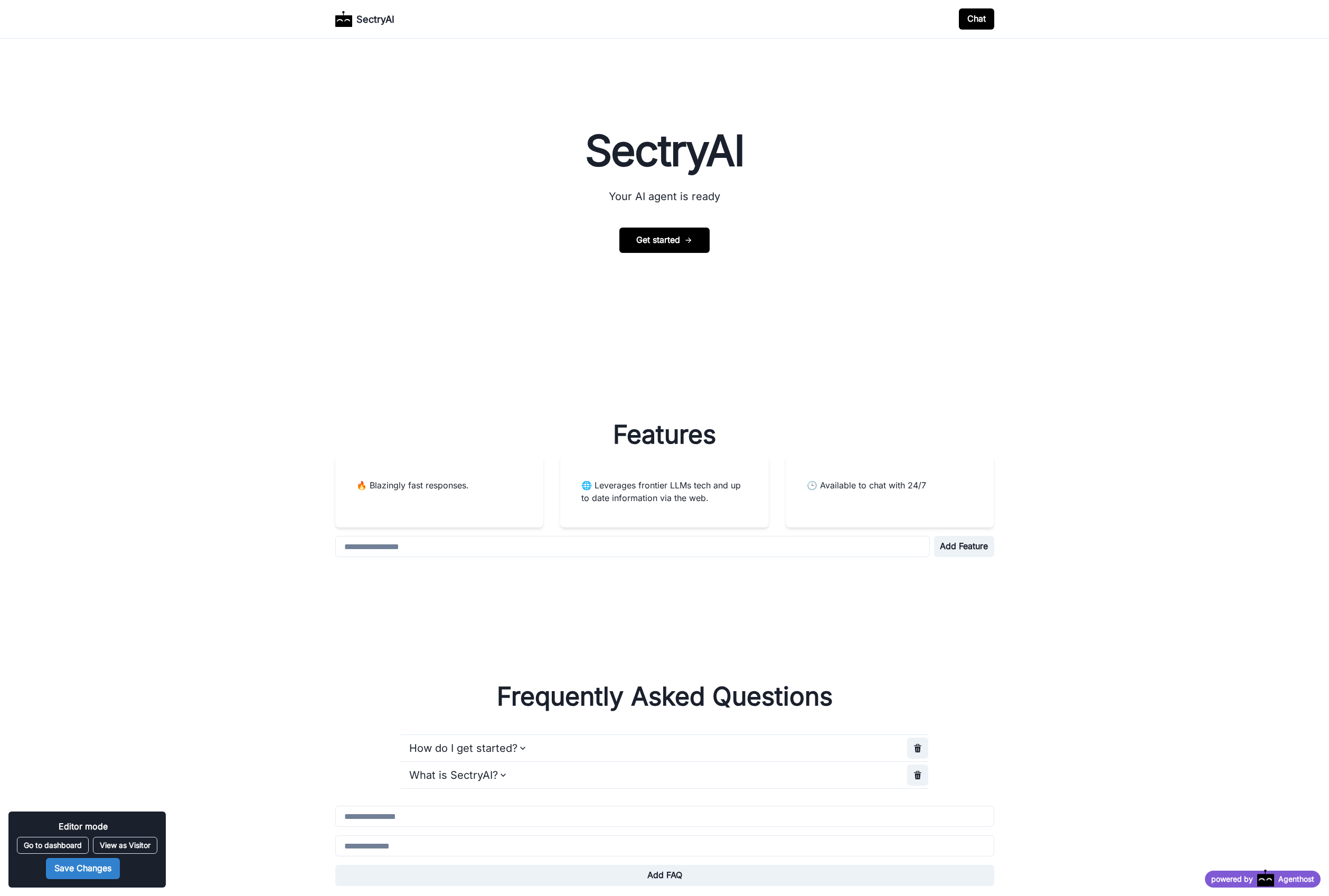
click at [914, 358] on div "**********" at bounding box center [664, 463] width 1329 height 848
click at [676, 238] on button "Get started" at bounding box center [664, 239] width 91 height 25
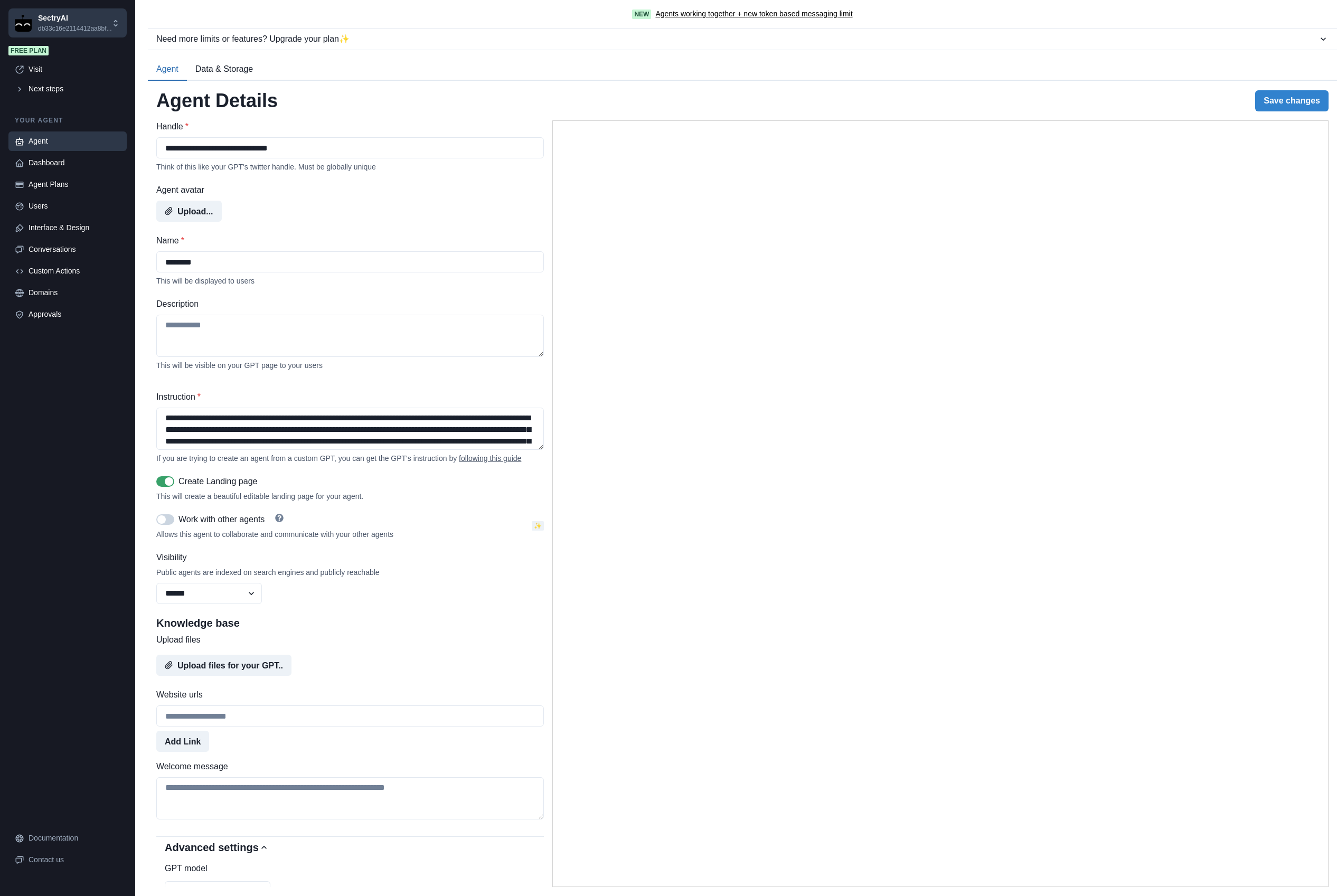
select select "******"
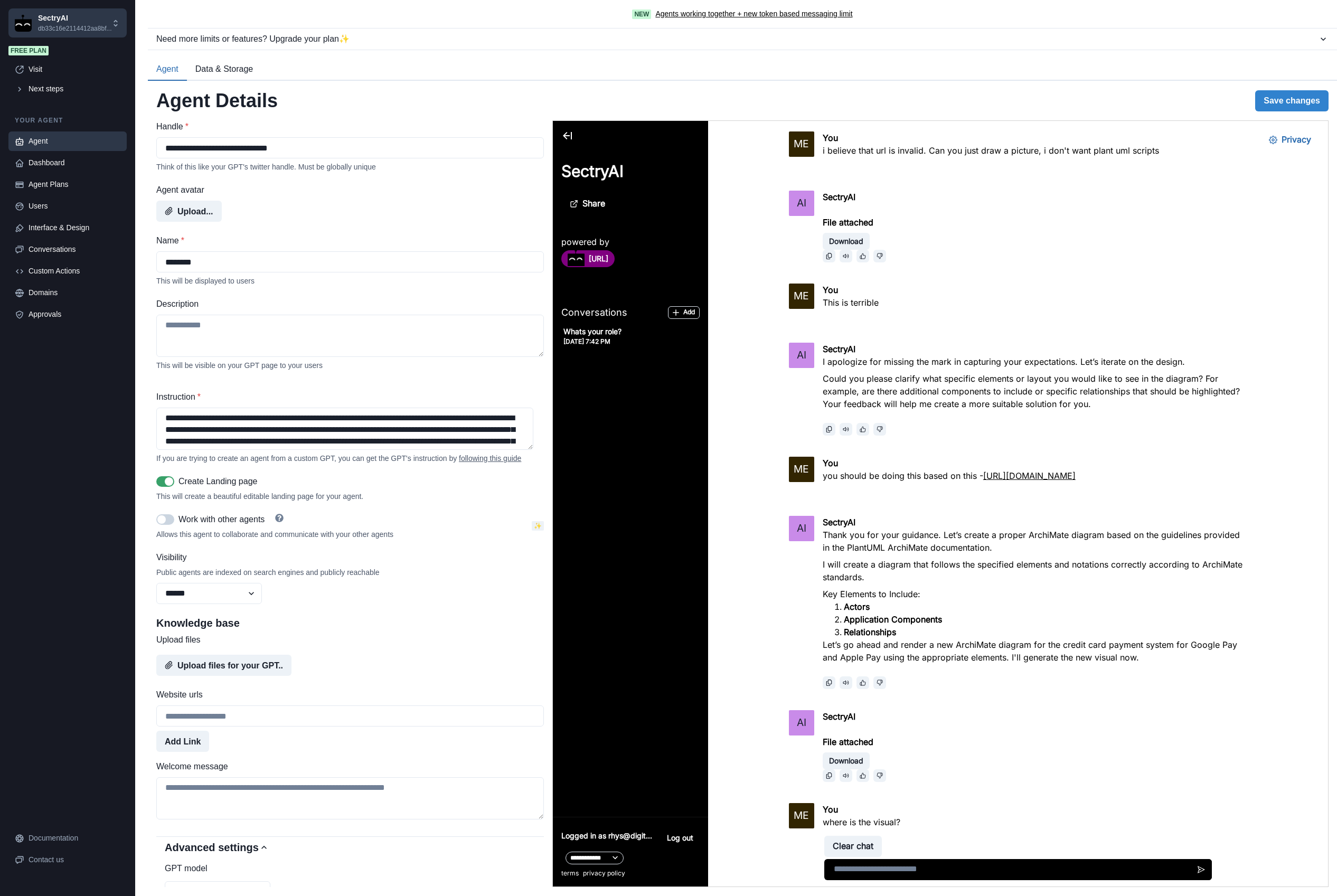
scroll to position [2272, 0]
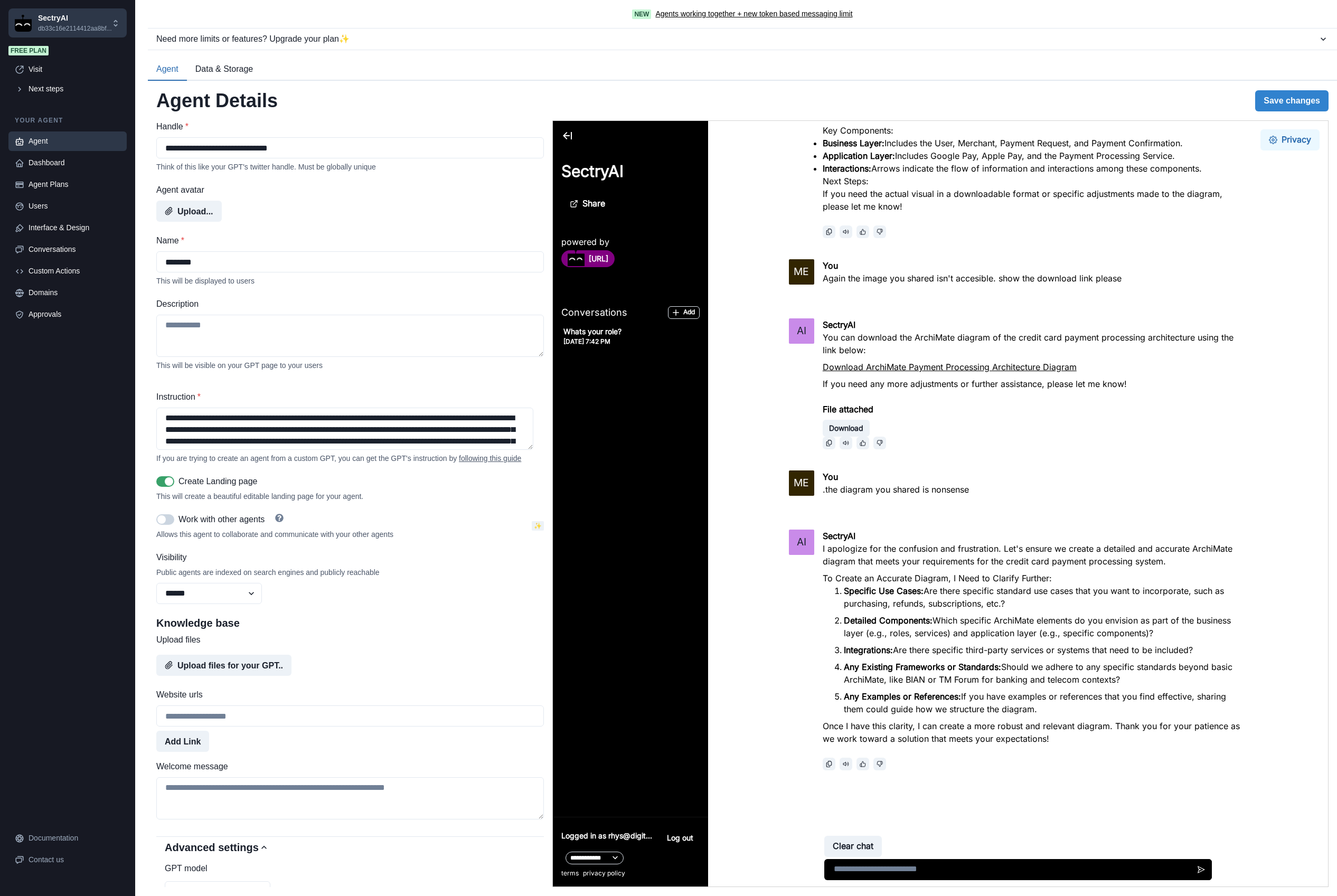
click at [1276, 138] on button "Privacy" at bounding box center [1290, 140] width 59 height 21
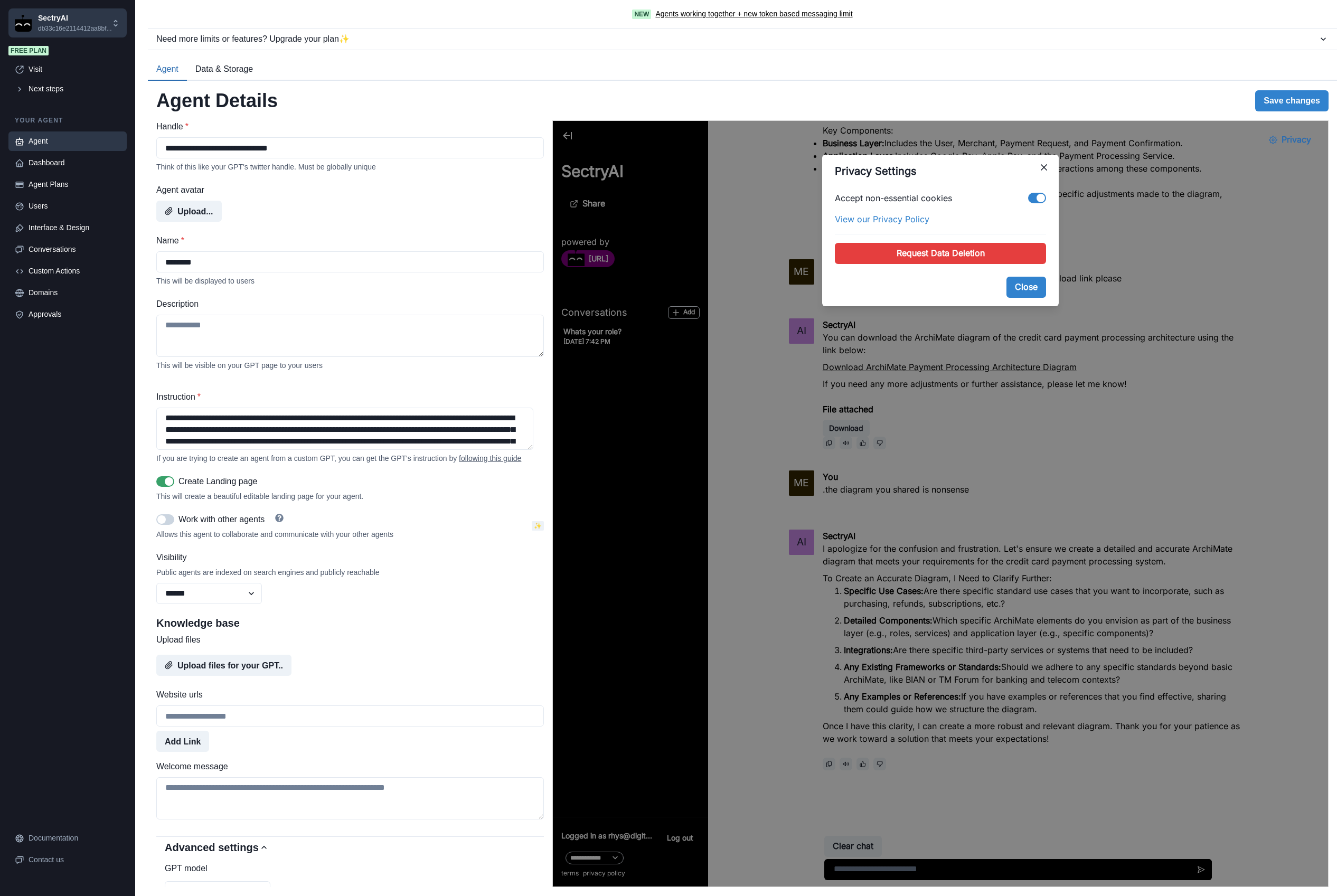
click at [1038, 197] on span at bounding box center [1041, 198] width 8 height 8
click at [1038, 199] on span at bounding box center [1038, 198] width 18 height 11
click at [1042, 172] on button "Close" at bounding box center [1044, 167] width 17 height 17
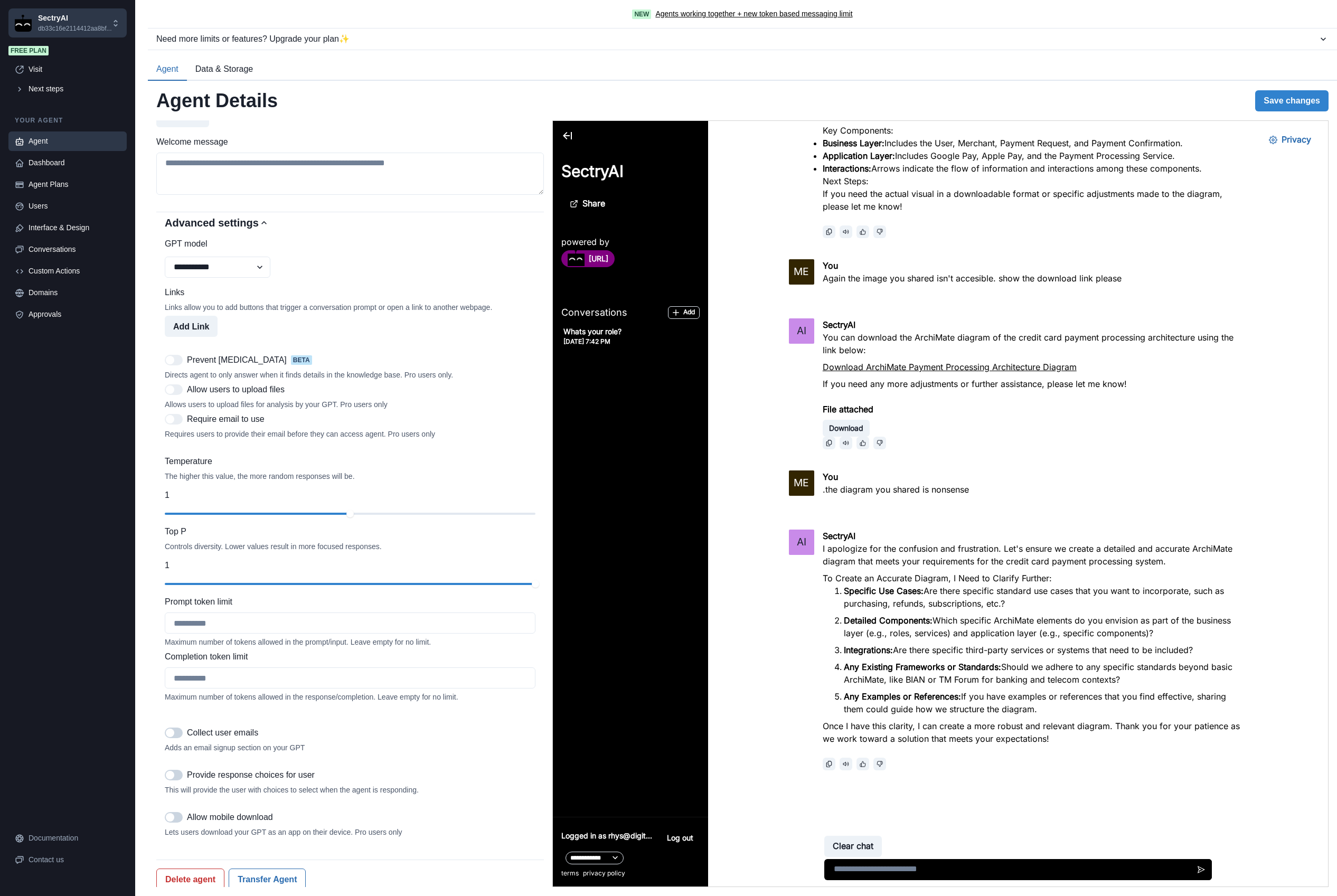
scroll to position [645, 0]
click at [47, 863] on div "Contact us" at bounding box center [75, 859] width 92 height 11
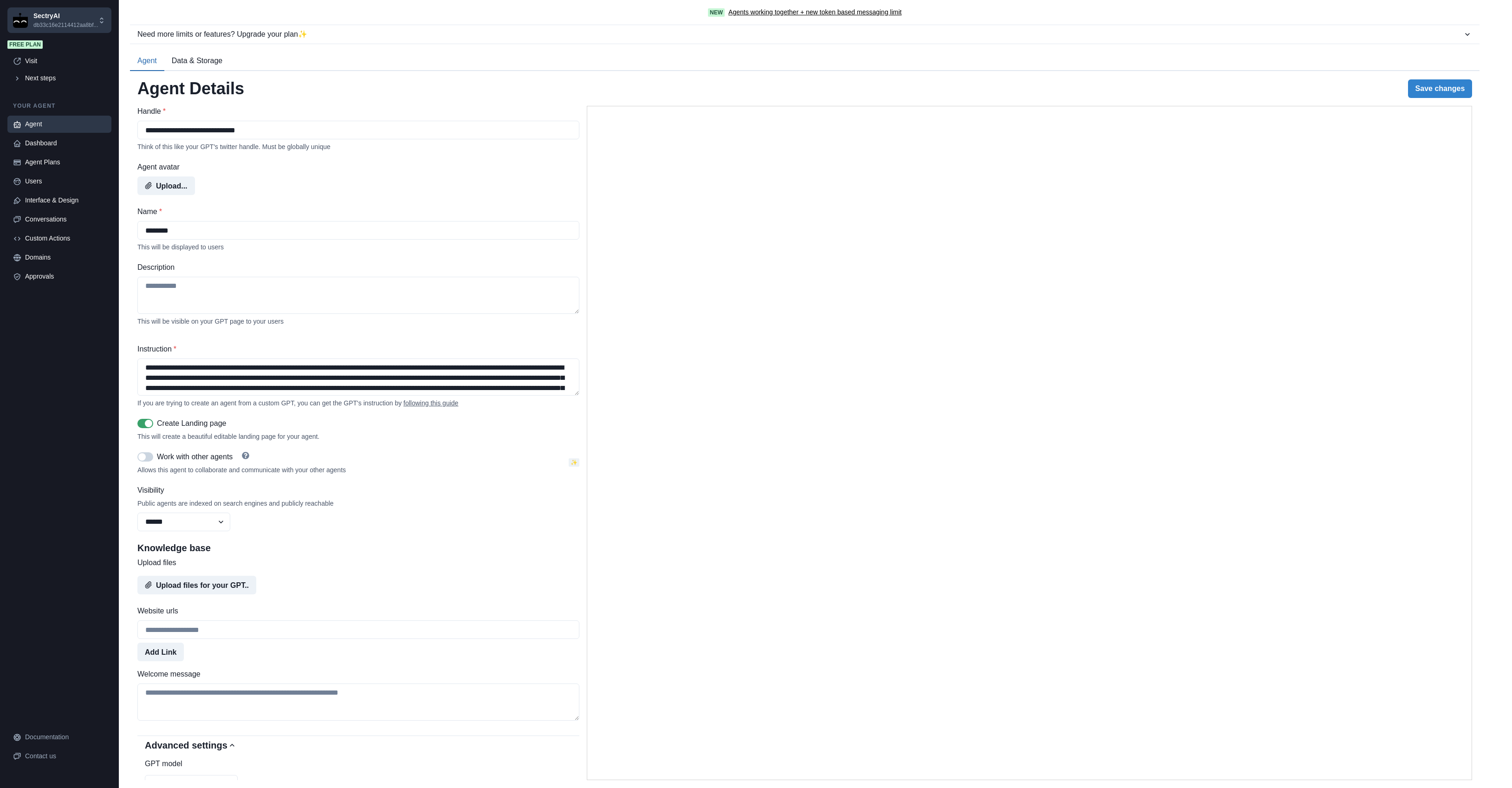
select select "******"
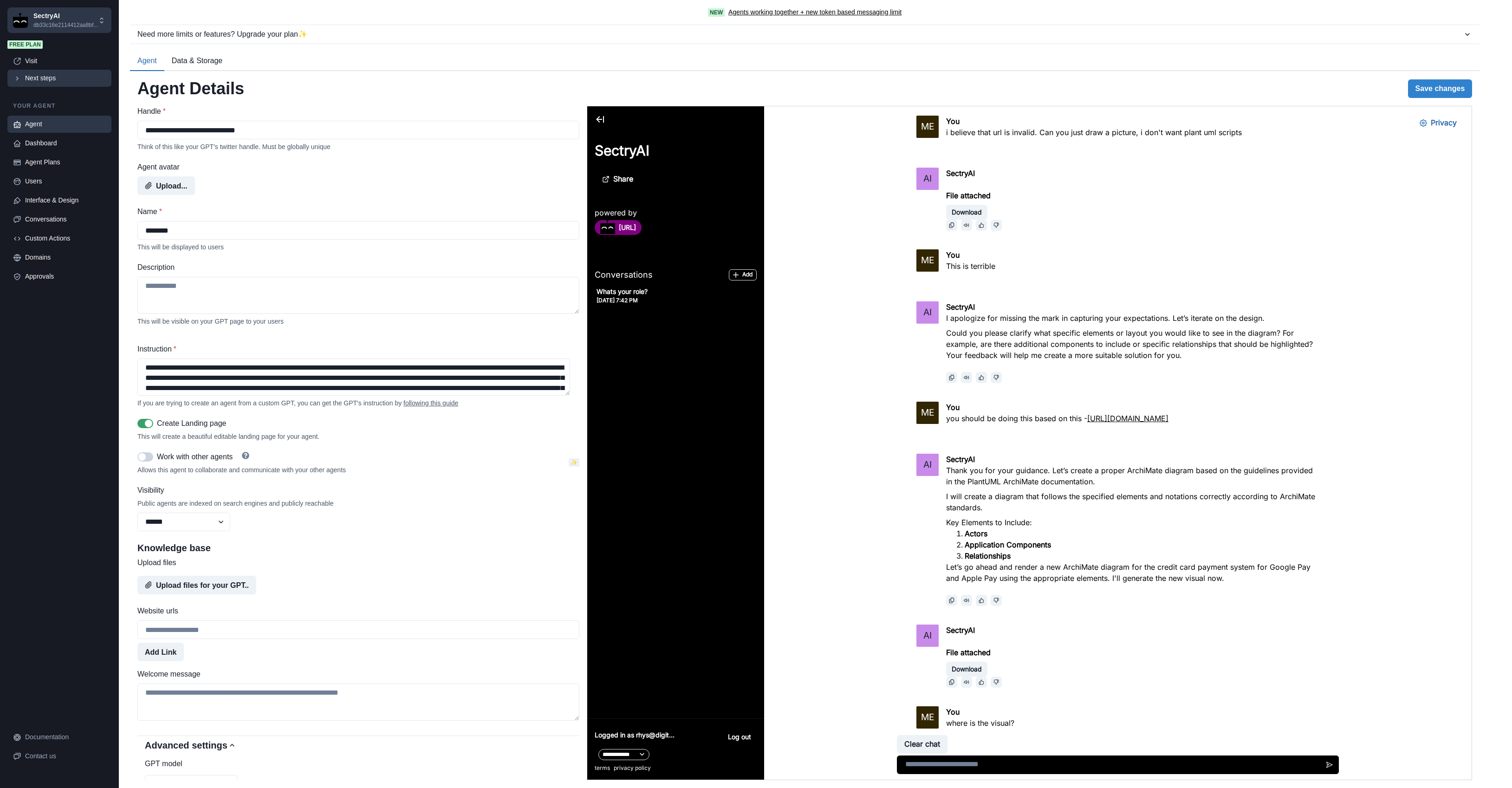
scroll to position [1998, 0]
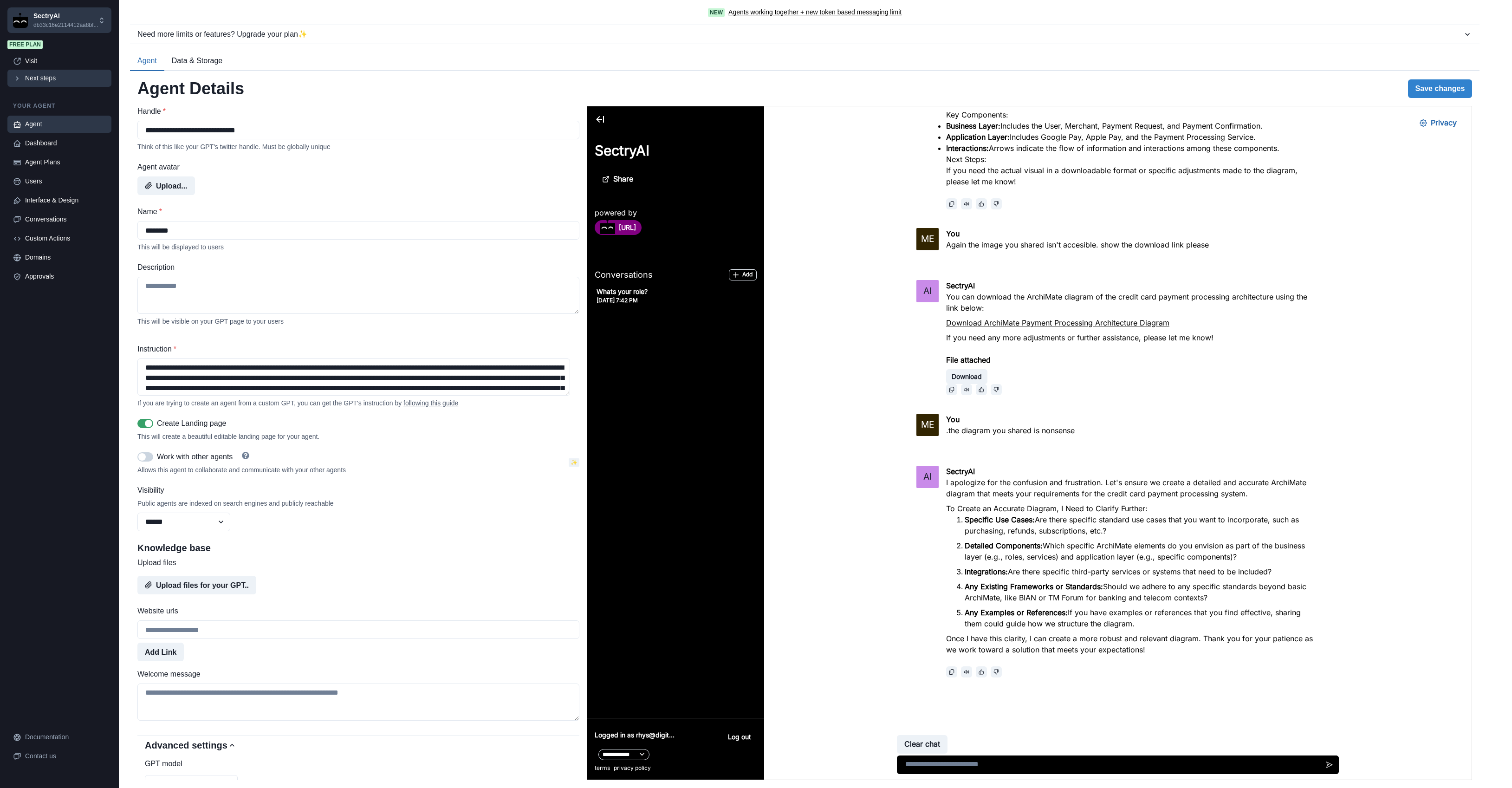
click at [47, 77] on div "Next steps" at bounding box center [66, 78] width 81 height 10
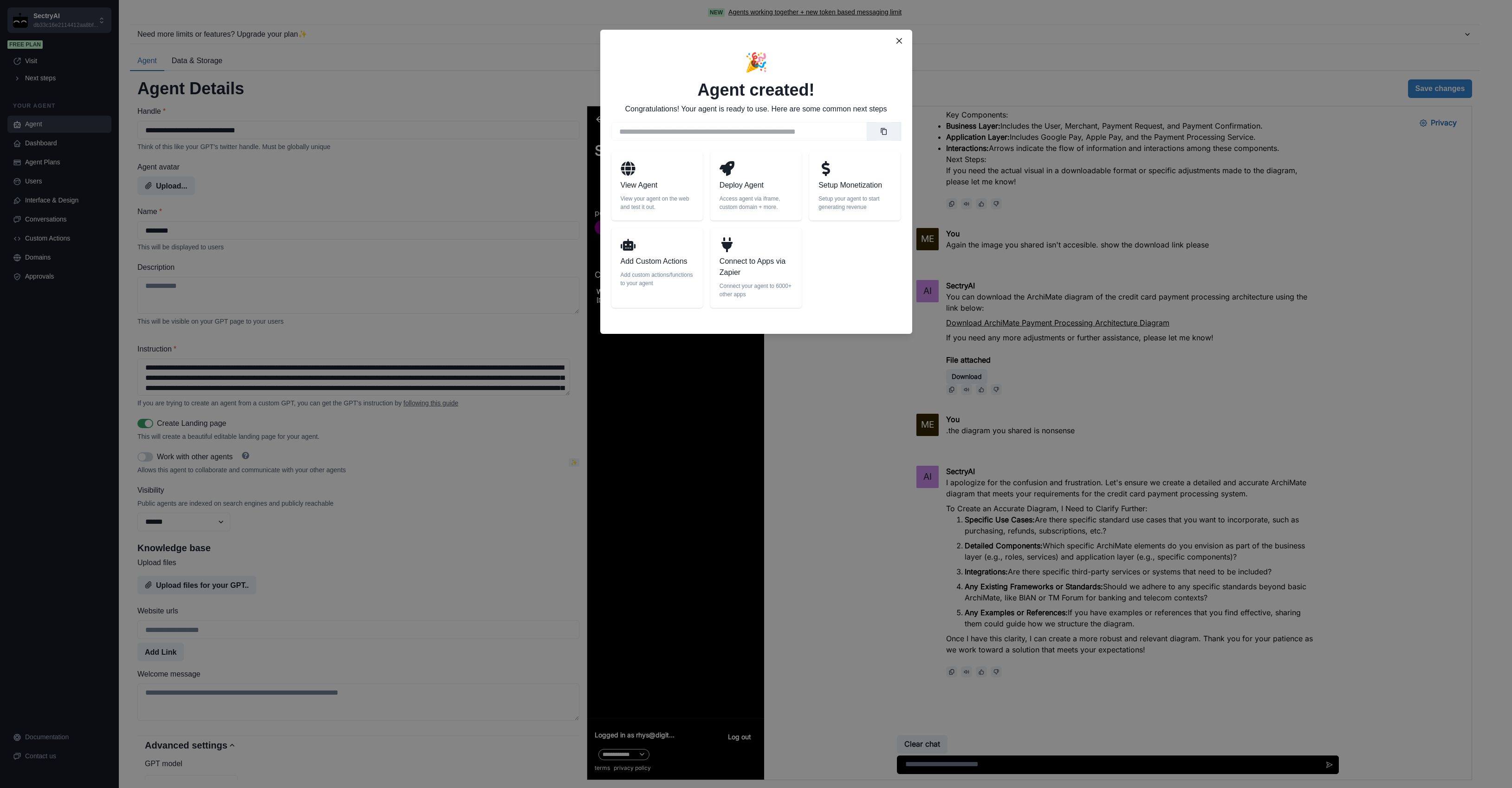
click at [748, 186] on p "Deploy Agent" at bounding box center [755, 185] width 73 height 11
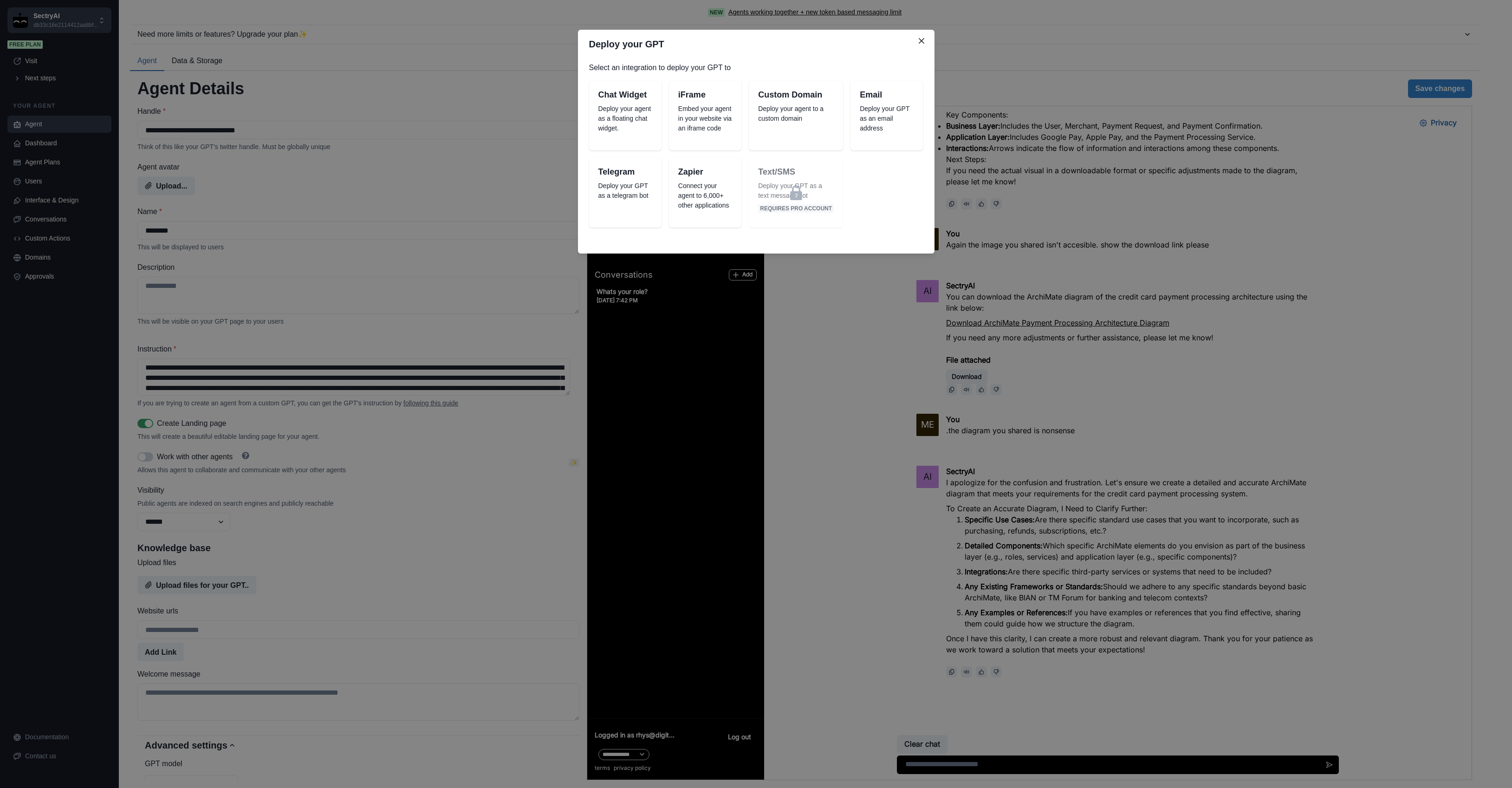
click at [624, 107] on p "Deploy your agent as a floating chat widget." at bounding box center [624, 118] width 53 height 29
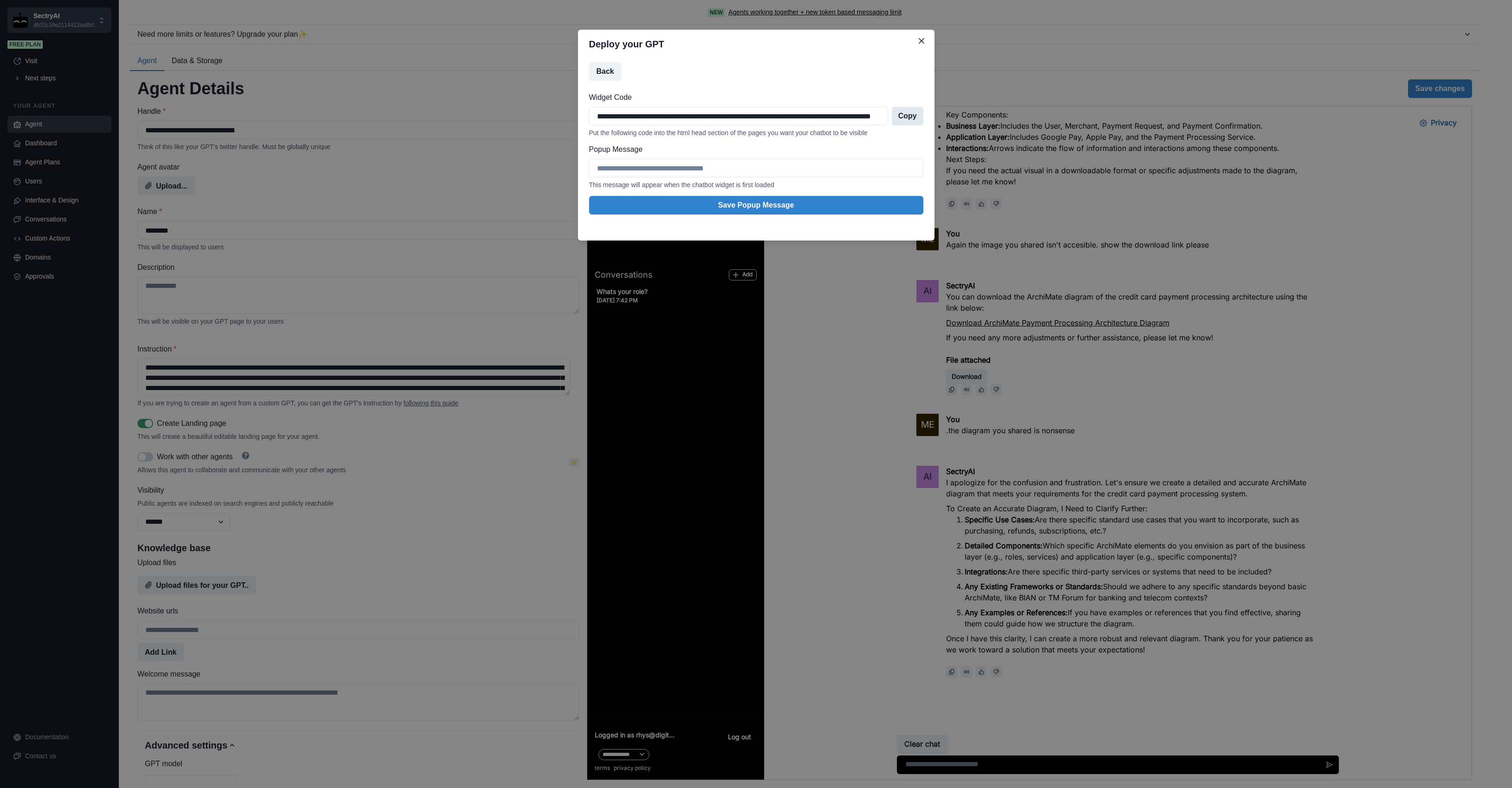
click at [909, 118] on button "Copy" at bounding box center [908, 116] width 32 height 18
click at [922, 39] on icon "Close" at bounding box center [922, 40] width 5 height 5
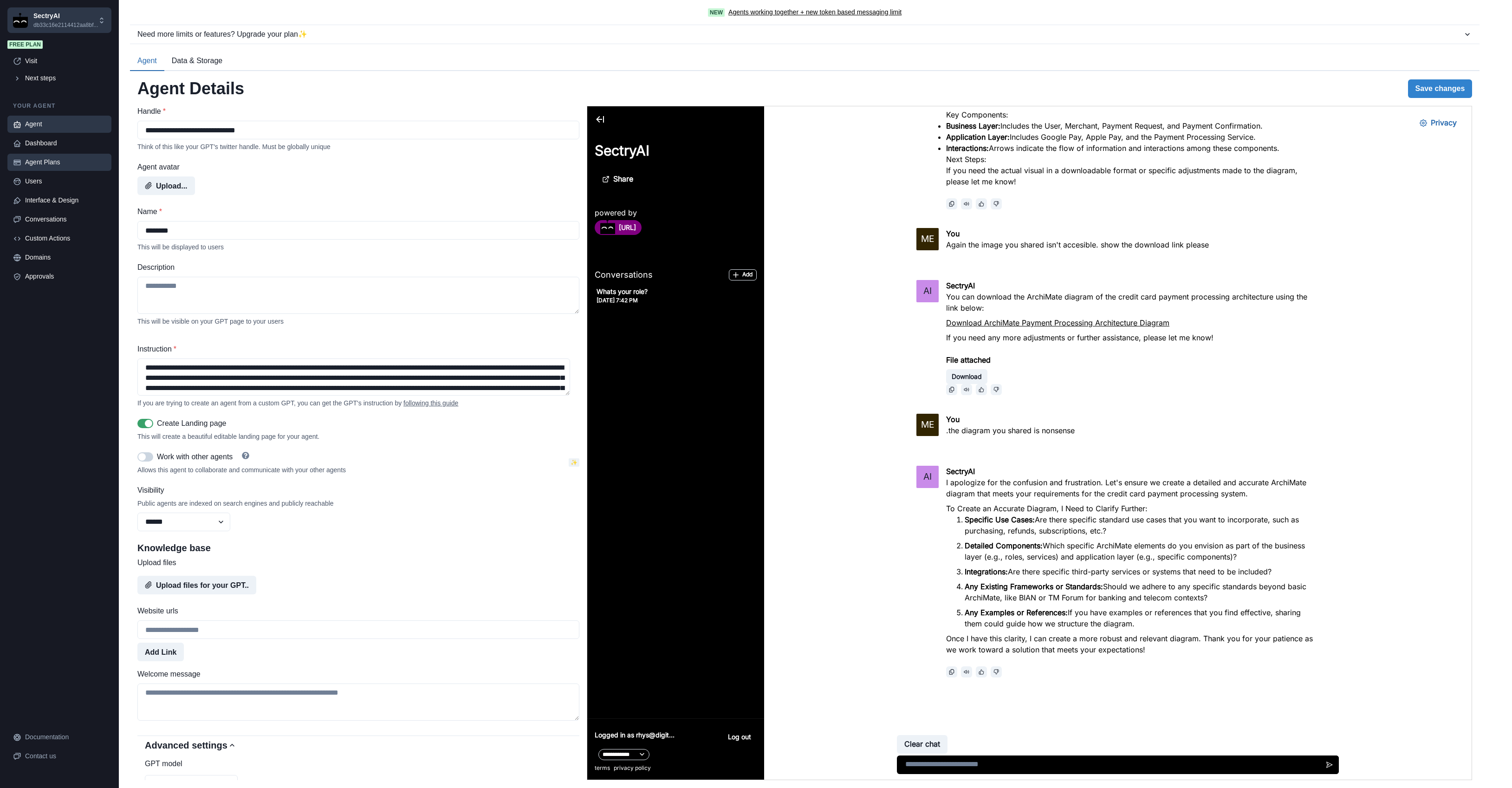
click at [66, 164] on div "Agent Plans" at bounding box center [66, 161] width 81 height 10
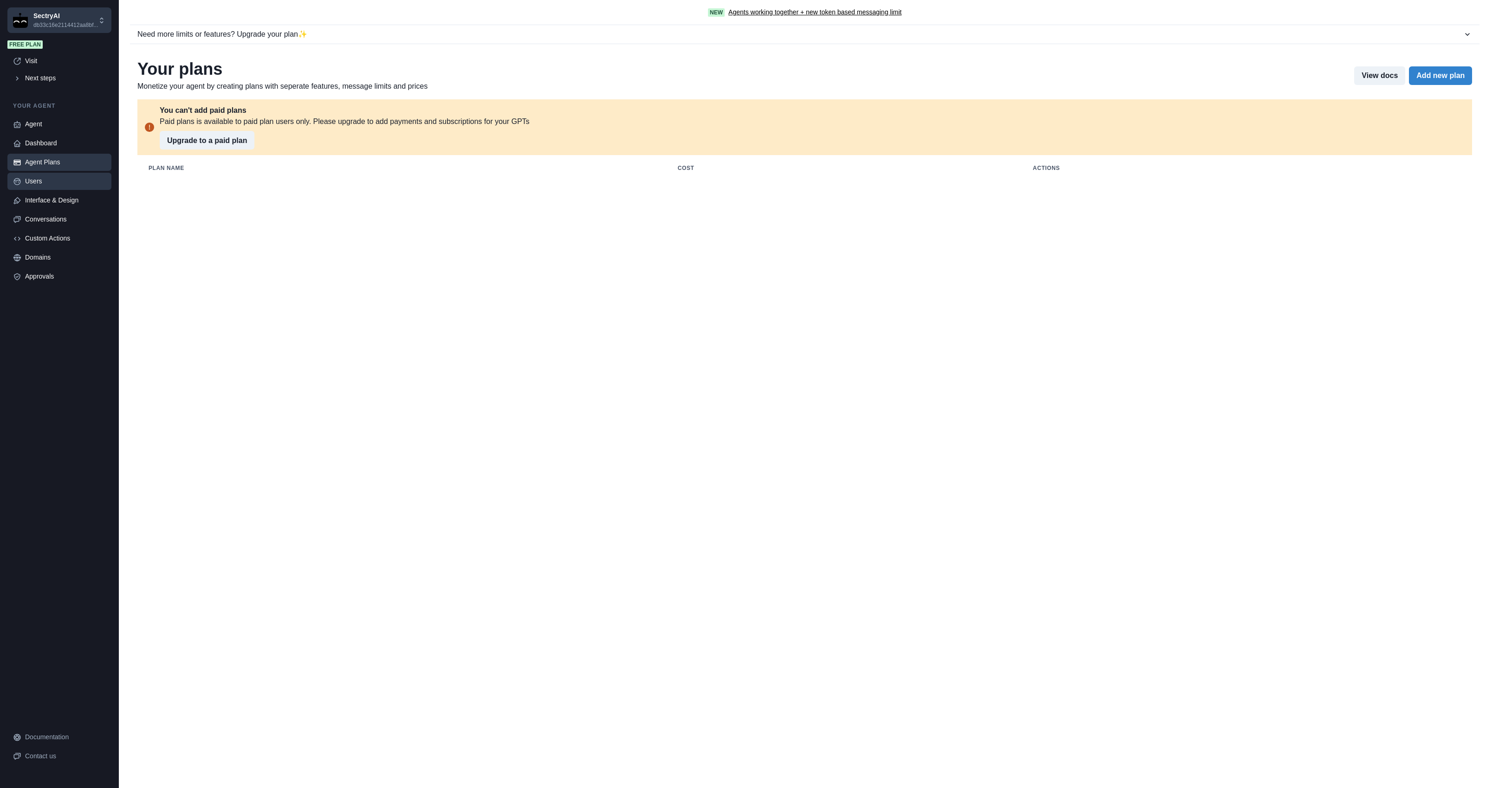
click at [43, 184] on div "Users" at bounding box center [66, 181] width 81 height 10
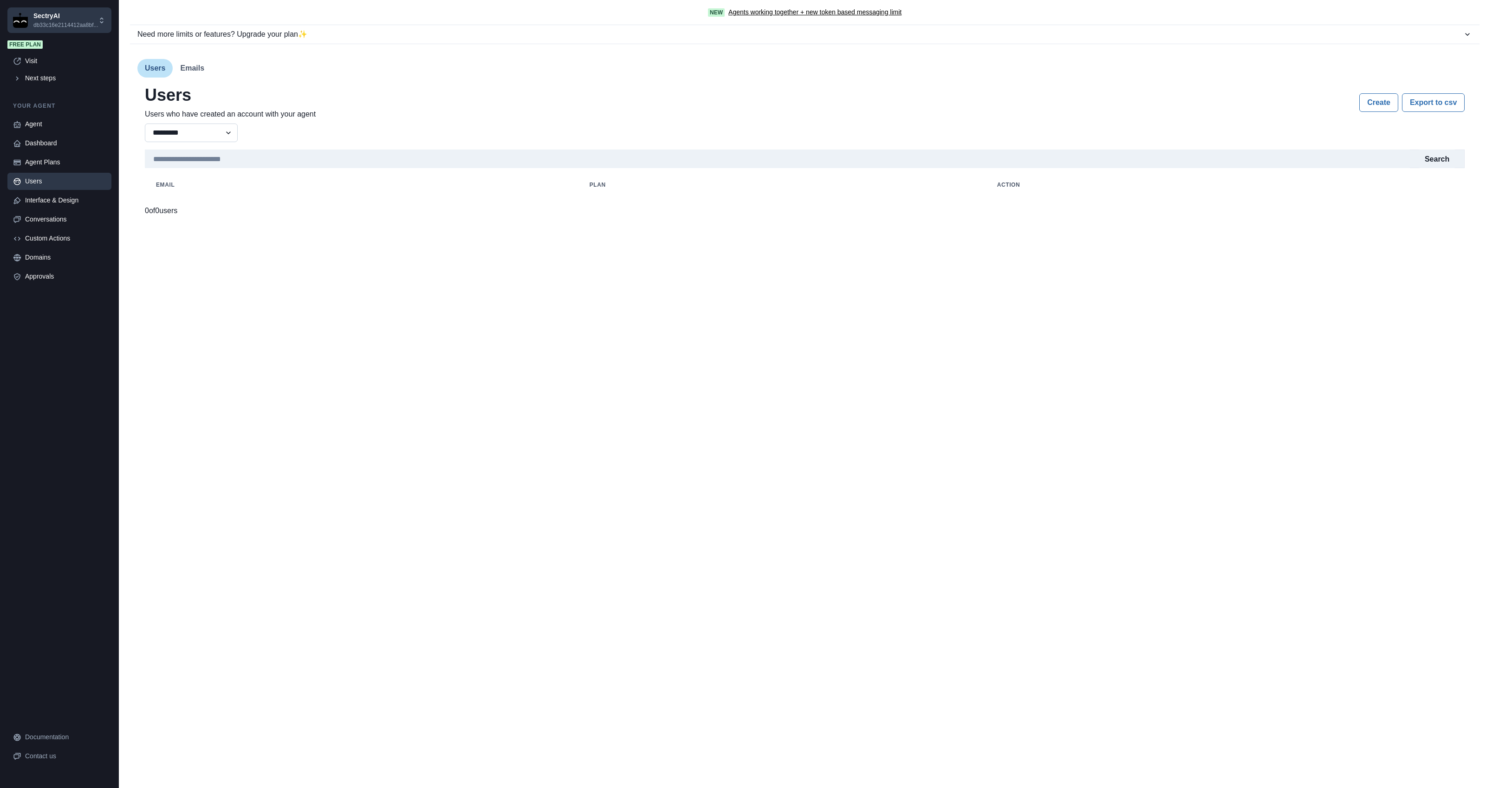
click at [231, 132] on select "*********" at bounding box center [191, 133] width 93 height 18
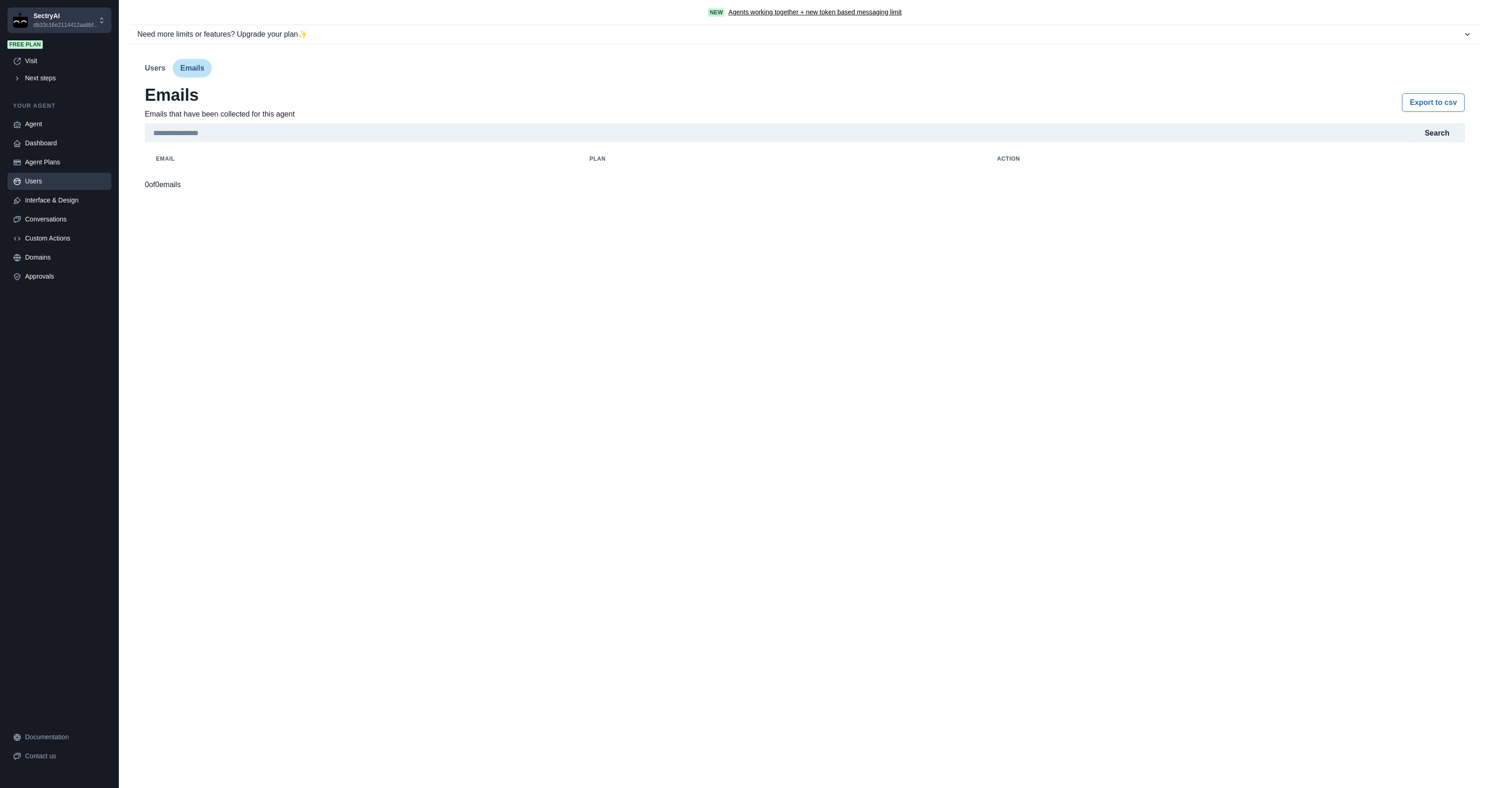
click at [0, 0] on button "Emails" at bounding box center [0, 0] width 0 height 0
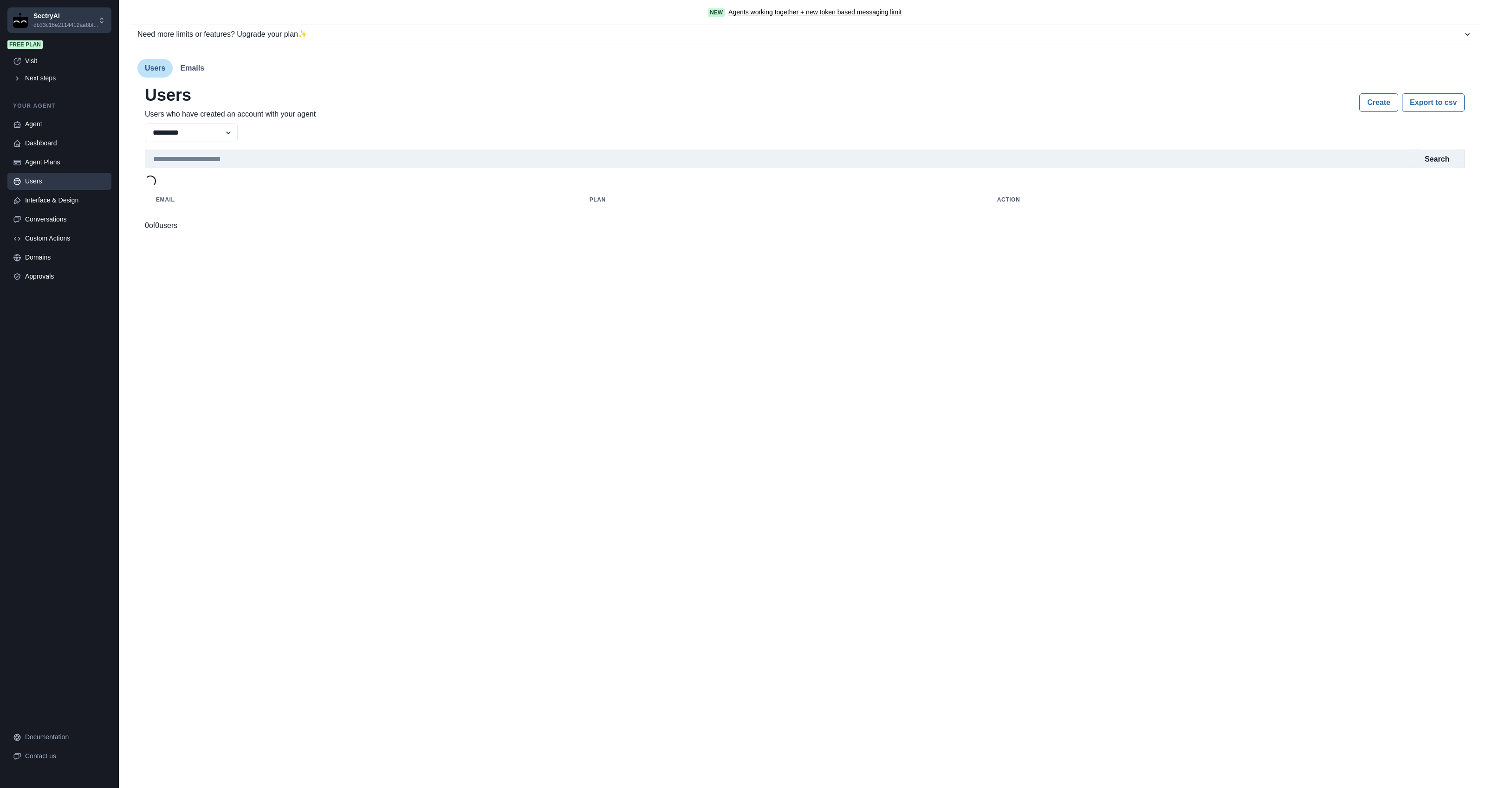
click at [0, 0] on button "Users" at bounding box center [0, 0] width 0 height 0
click at [64, 201] on div "Interface & Design" at bounding box center [66, 200] width 81 height 10
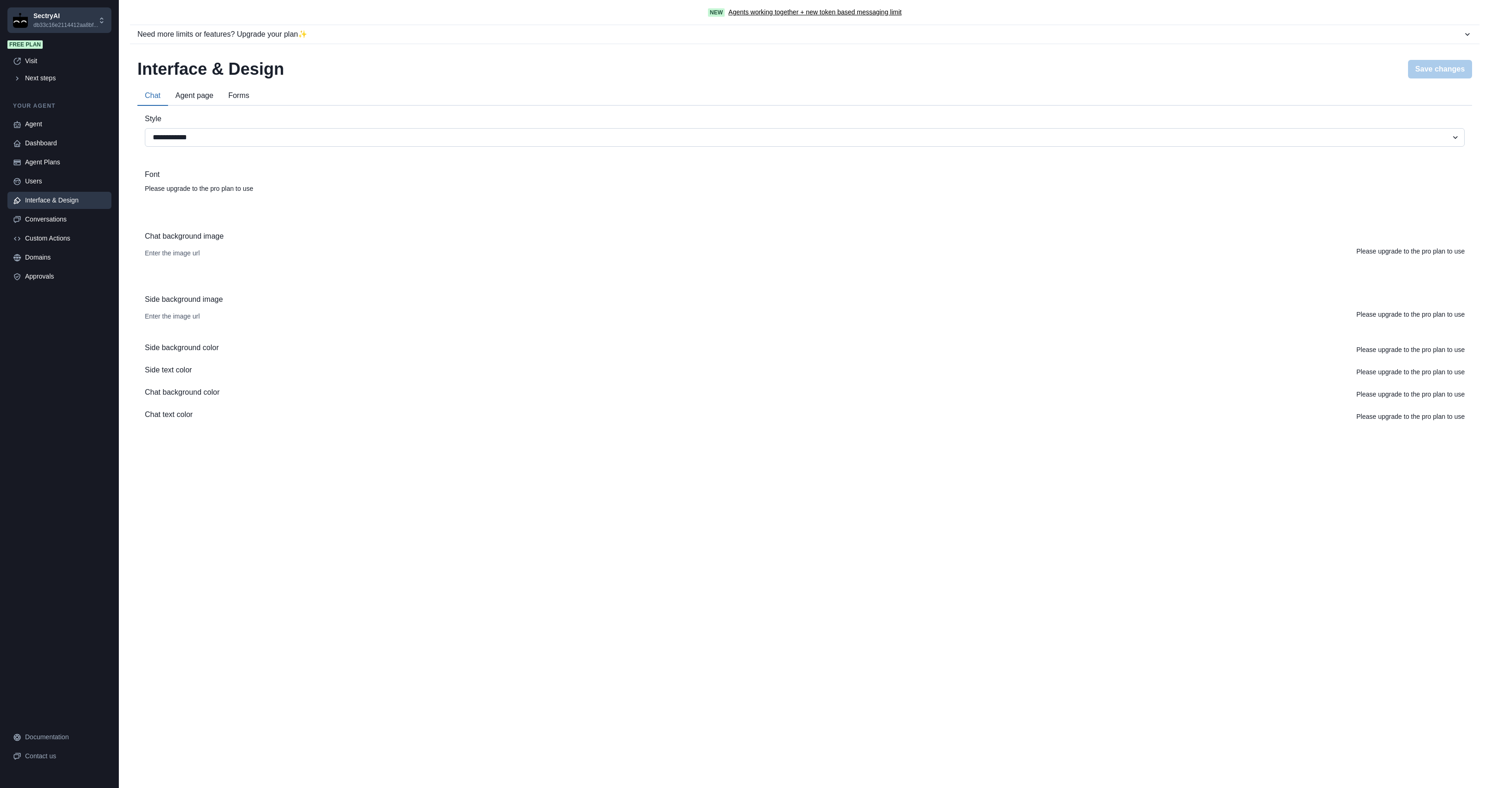
click at [336, 140] on select "**********" at bounding box center [804, 137] width 1320 height 18
select select "*****"
click at [145, 128] on select "**********" at bounding box center [804, 137] width 1320 height 18
click at [207, 97] on button "Agent page" at bounding box center [195, 96] width 53 height 19
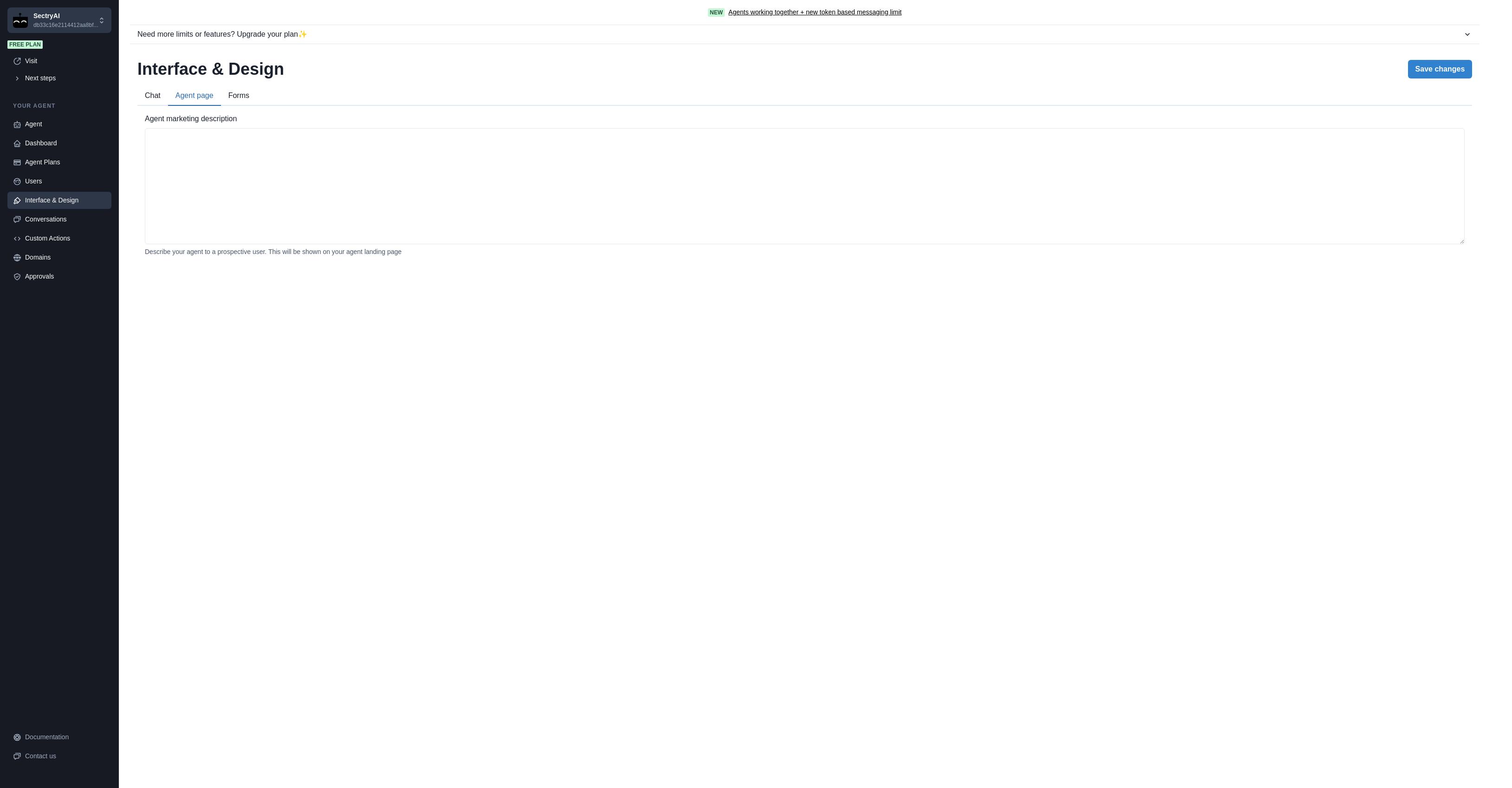
click at [157, 94] on button "Chat" at bounding box center [153, 96] width 31 height 19
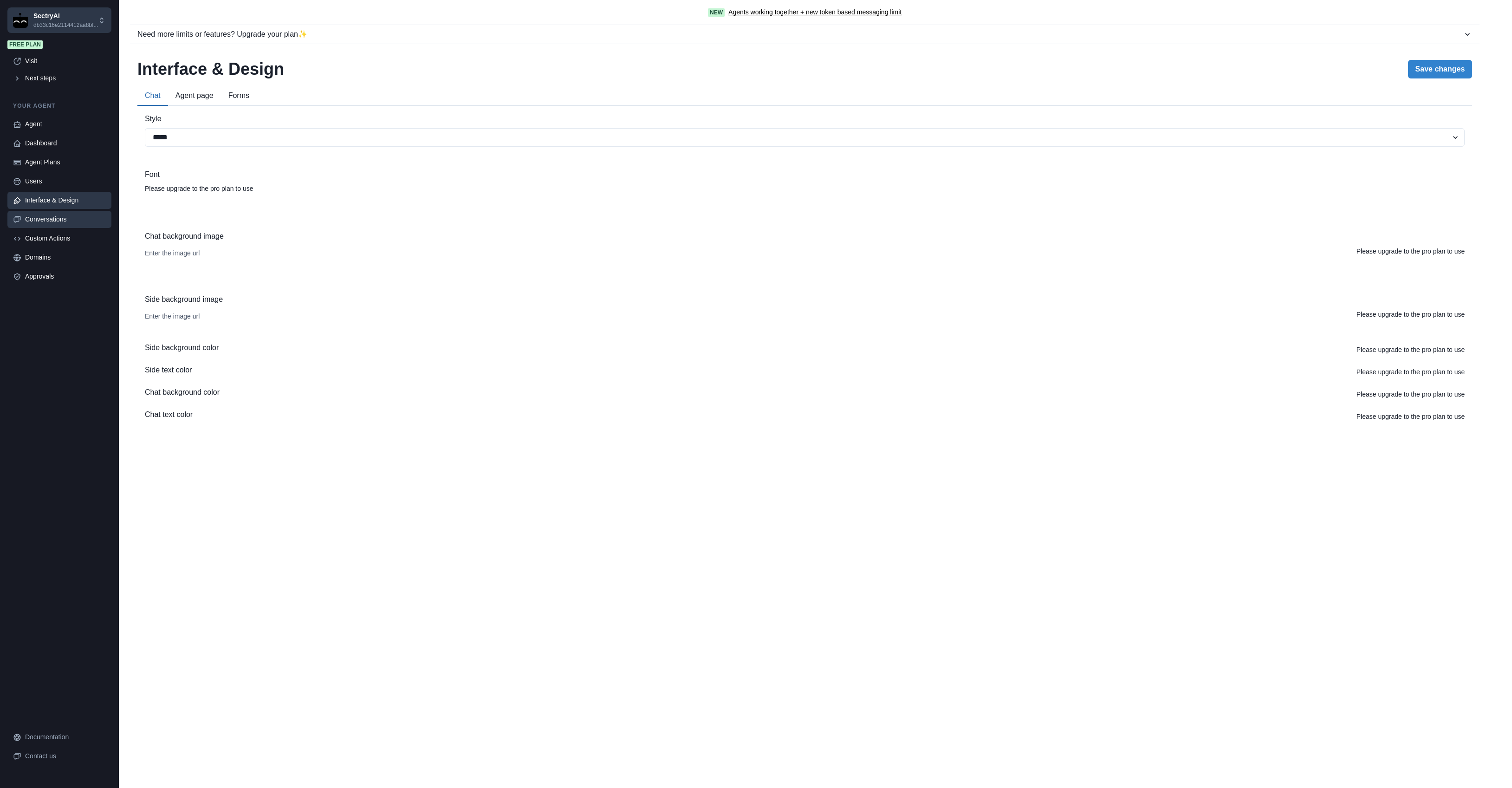
click at [55, 216] on div "Conversations" at bounding box center [66, 219] width 81 height 10
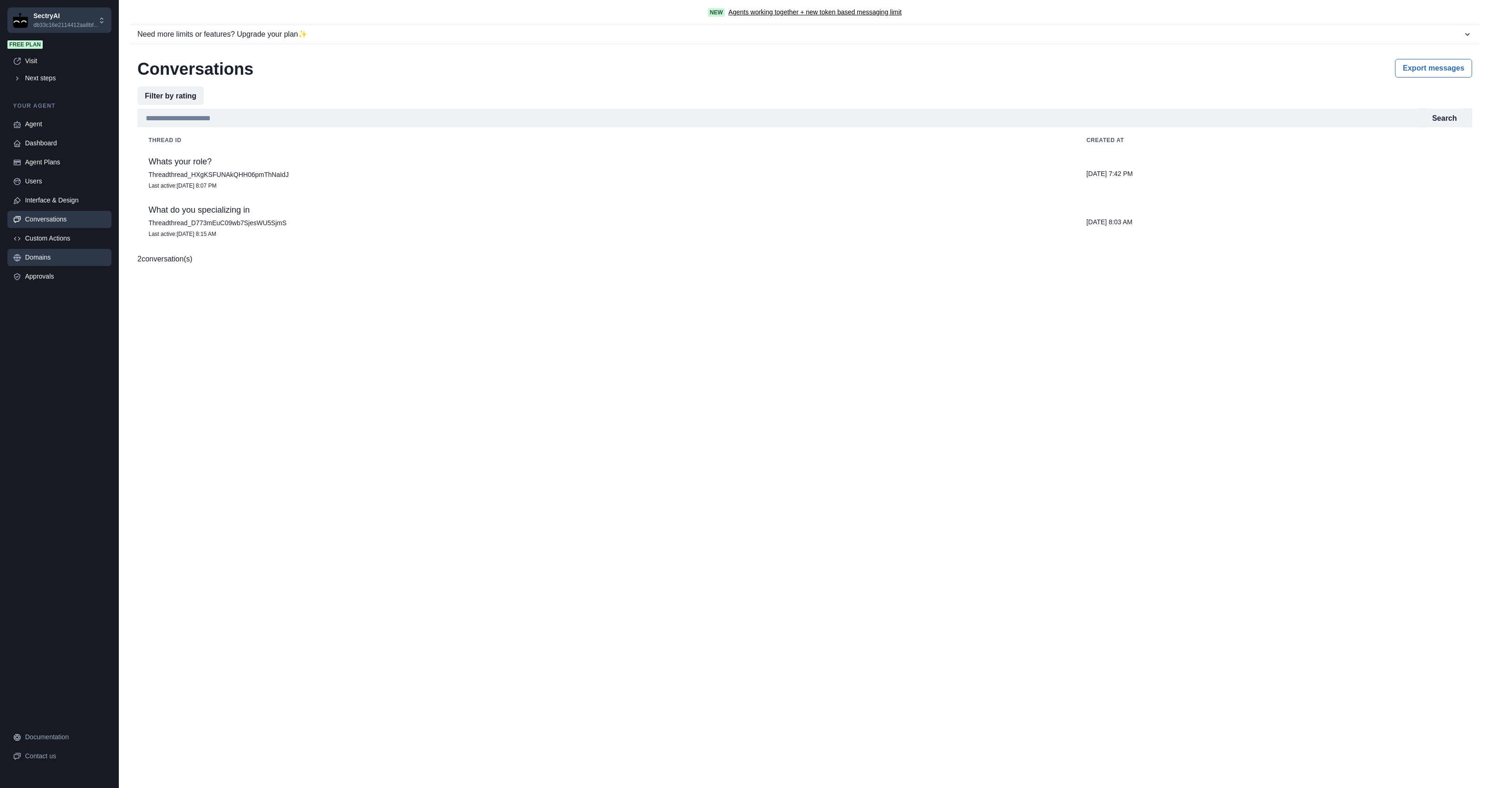
click at [36, 252] on link "Domains" at bounding box center [59, 258] width 104 height 18
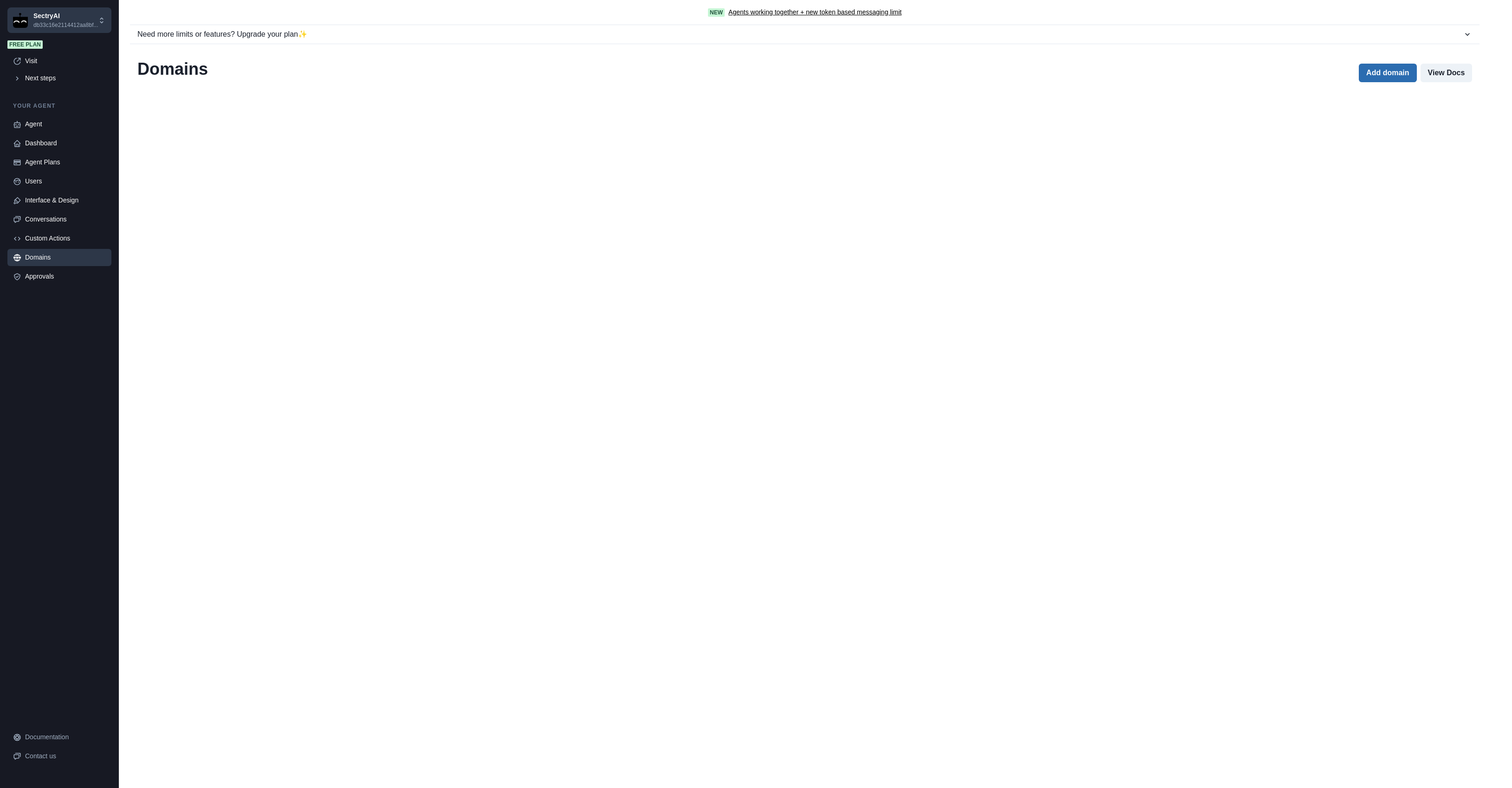
click at [1389, 70] on button "Add domain" at bounding box center [1387, 73] width 58 height 18
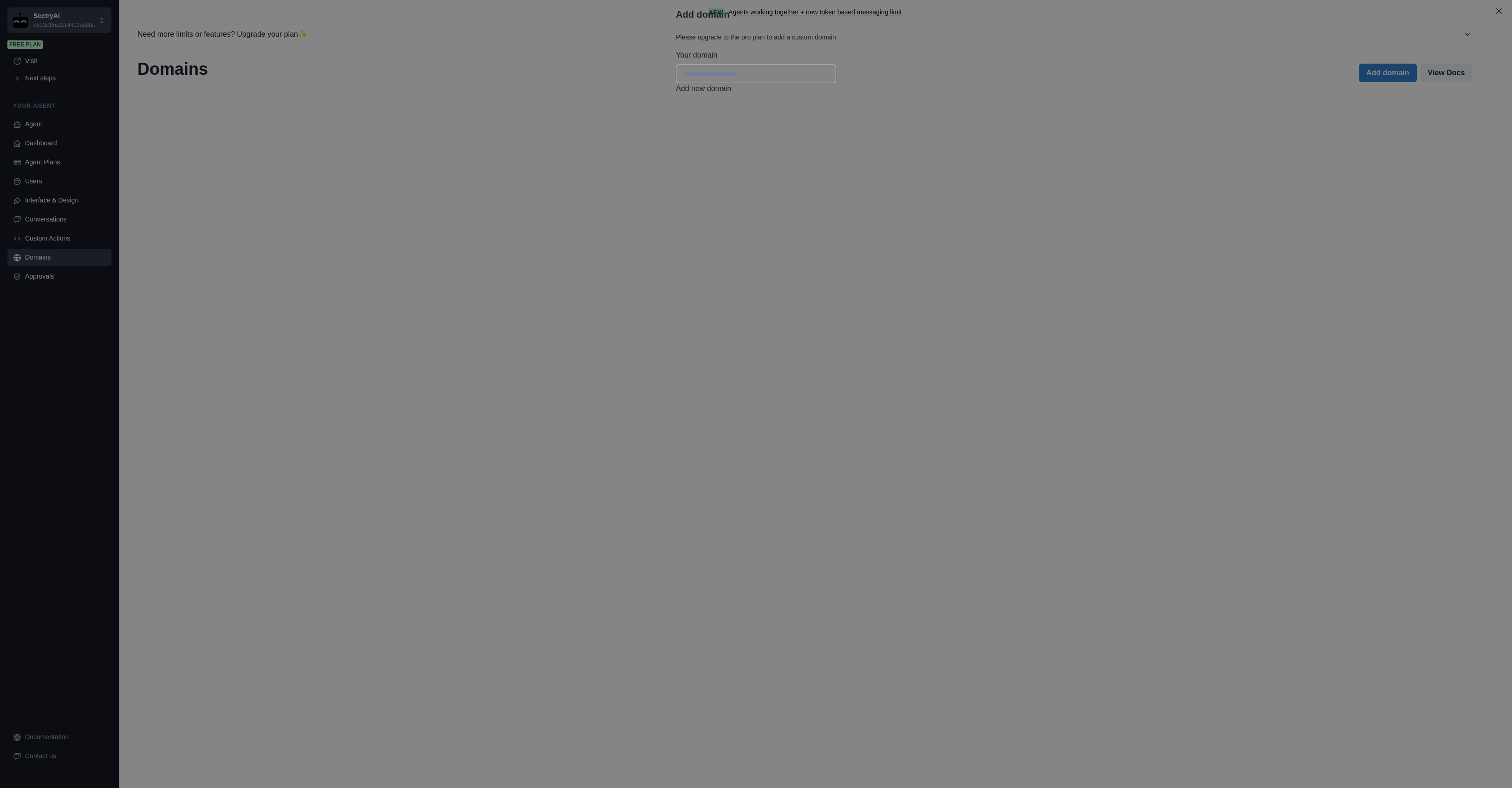
click at [676, 83] on input "Your domain" at bounding box center [756, 74] width 160 height 18
click at [1496, 14] on icon "Close" at bounding box center [1499, 11] width 5 height 5
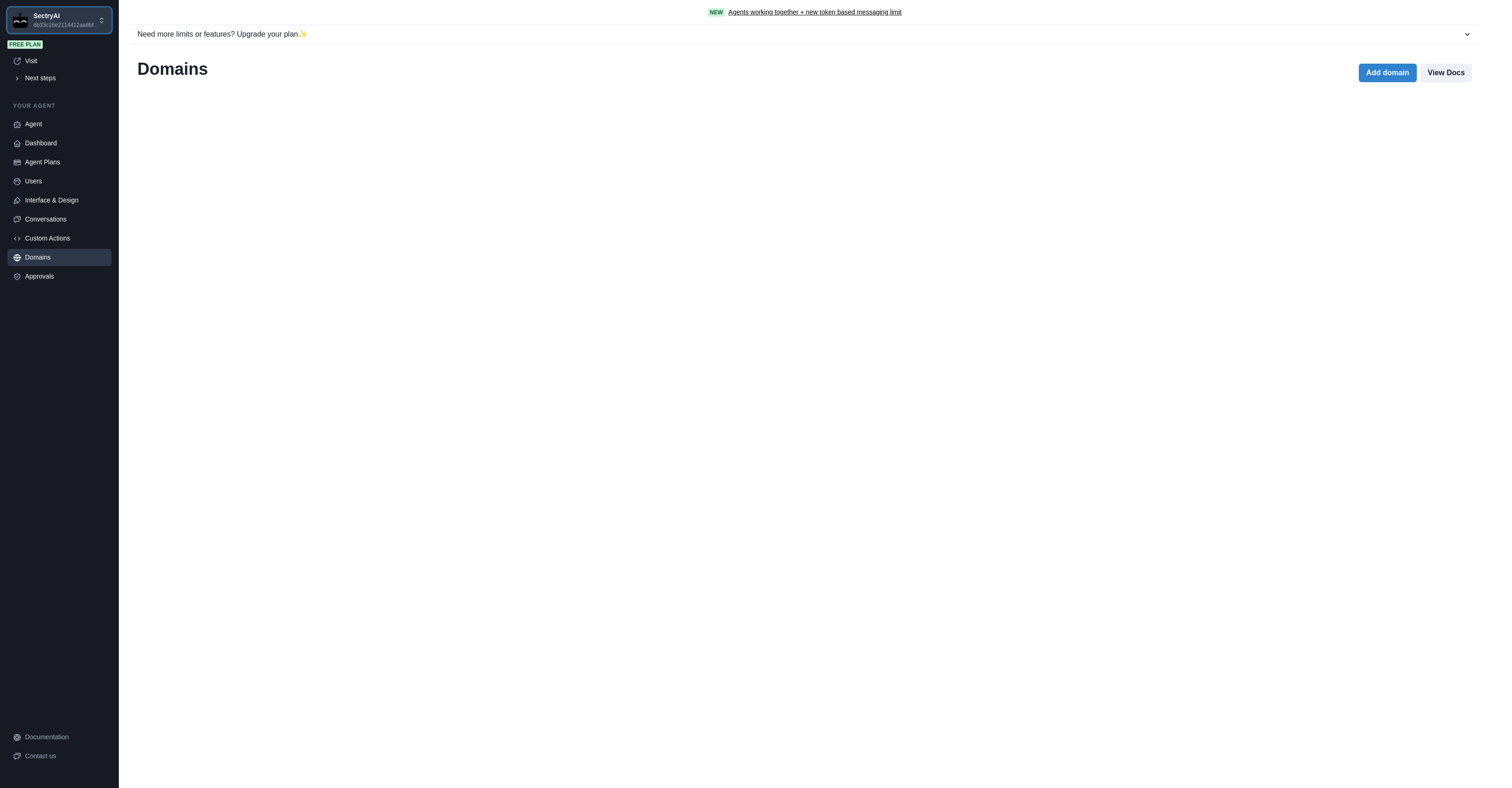
click at [78, 14] on p "SectryAI" at bounding box center [66, 16] width 65 height 10
click at [53, 99] on button "Settings" at bounding box center [68, 100] width 110 height 15
